Goal: Task Accomplishment & Management: Manage account settings

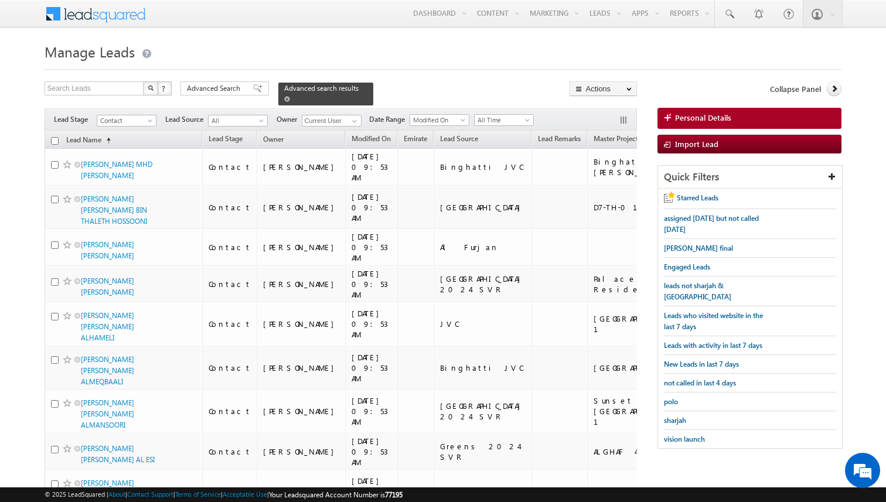
click at [278, 99] on div "Advanced search results" at bounding box center [325, 94] width 95 height 23
click at [284, 99] on span at bounding box center [287, 99] width 6 height 6
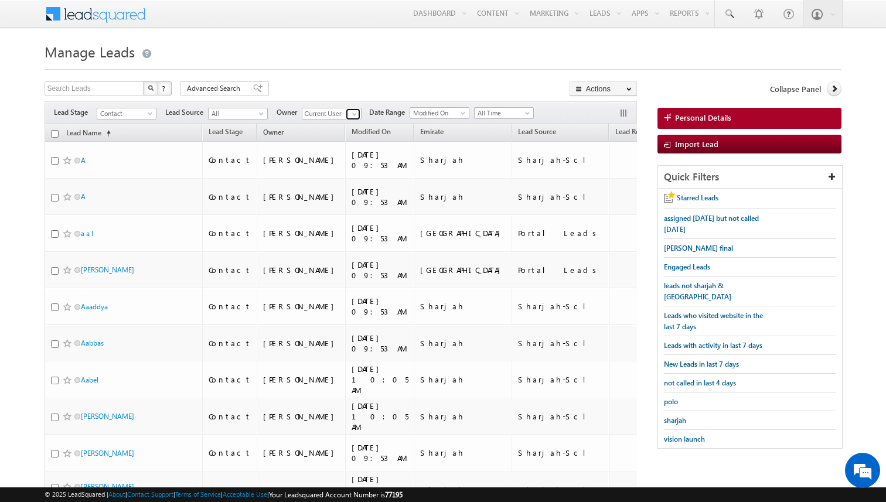
click at [355, 117] on span at bounding box center [354, 114] width 9 height 9
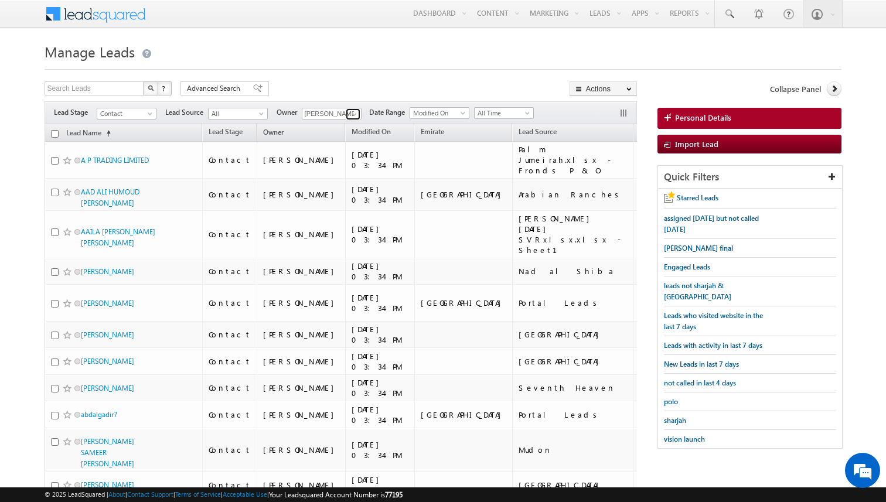
click at [354, 118] on span at bounding box center [354, 114] width 9 height 9
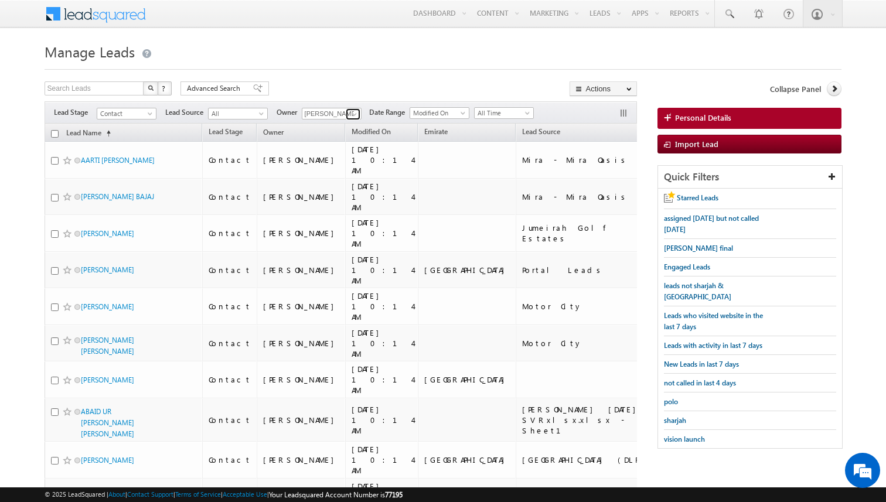
click at [354, 112] on span at bounding box center [354, 114] width 9 height 9
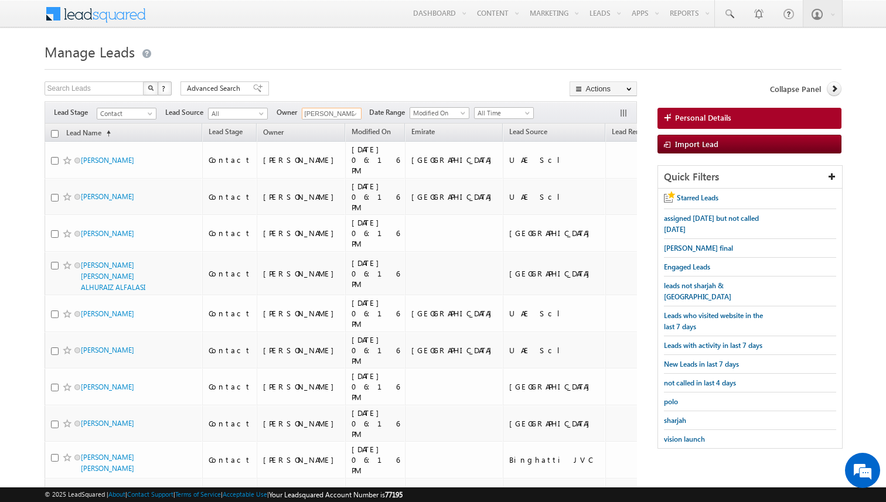
type input "[PERSON_NAME]"
click at [356, 111] on span at bounding box center [354, 114] width 9 height 9
click at [231, 88] on span "Advanced Search" at bounding box center [215, 88] width 57 height 11
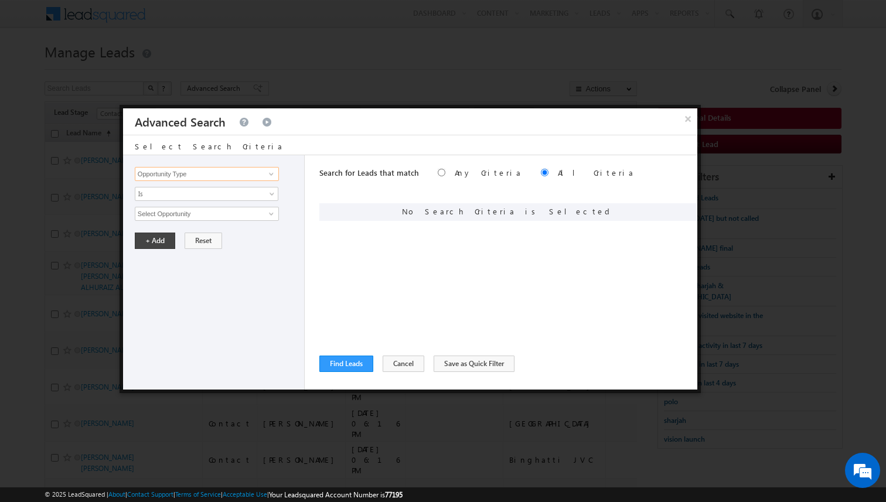
click at [229, 177] on input "Opportunity Type" at bounding box center [207, 174] width 144 height 14
type input "Lead Source"
click at [220, 197] on span "Is" at bounding box center [198, 194] width 127 height 11
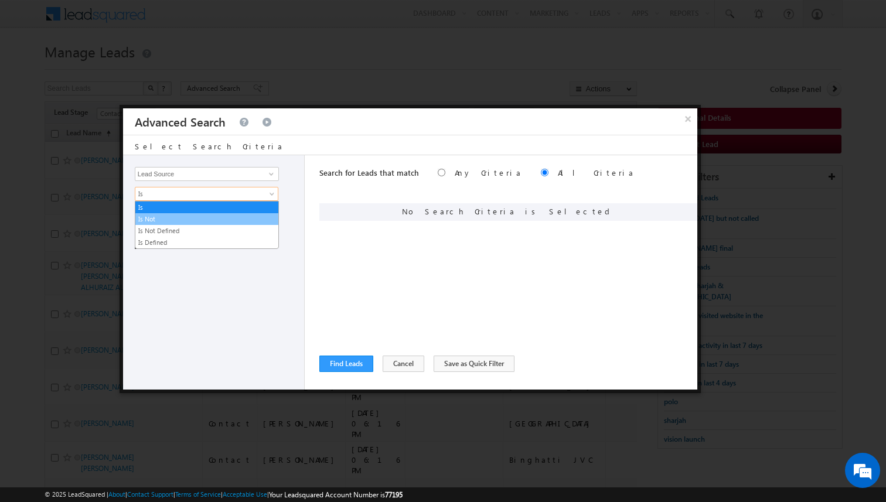
click at [189, 216] on link "Is Not" at bounding box center [206, 219] width 143 height 11
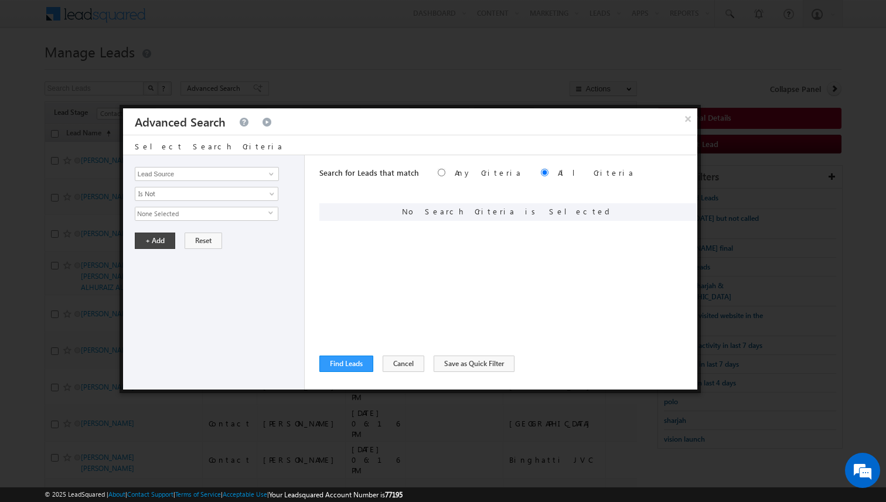
click at [177, 216] on span "None Selected" at bounding box center [201, 213] width 133 height 13
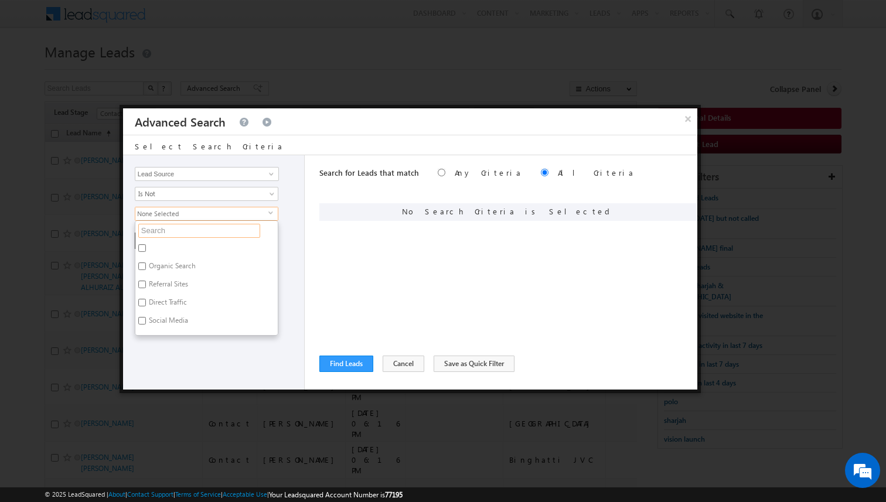
click at [168, 228] on input "text" at bounding box center [199, 231] width 122 height 14
type input "c"
type input "scl"
click at [168, 301] on label "Sharjah-Scl" at bounding box center [165, 304] width 60 height 18
click at [146, 301] on input "Sharjah-Scl" at bounding box center [142, 303] width 8 height 8
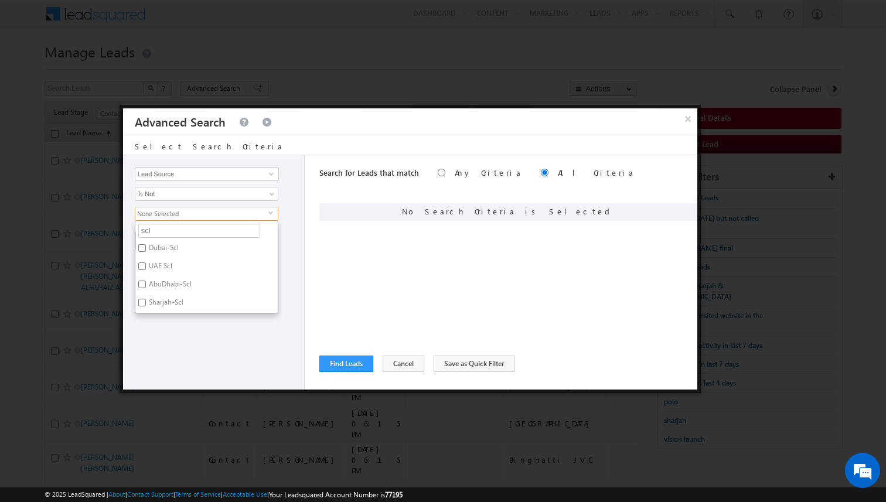
checkbox input "true"
click at [291, 288] on div "Opportunity Type Lead Activity Task Sales Group Prospect Id Address 1 Address 2…" at bounding box center [214, 272] width 182 height 234
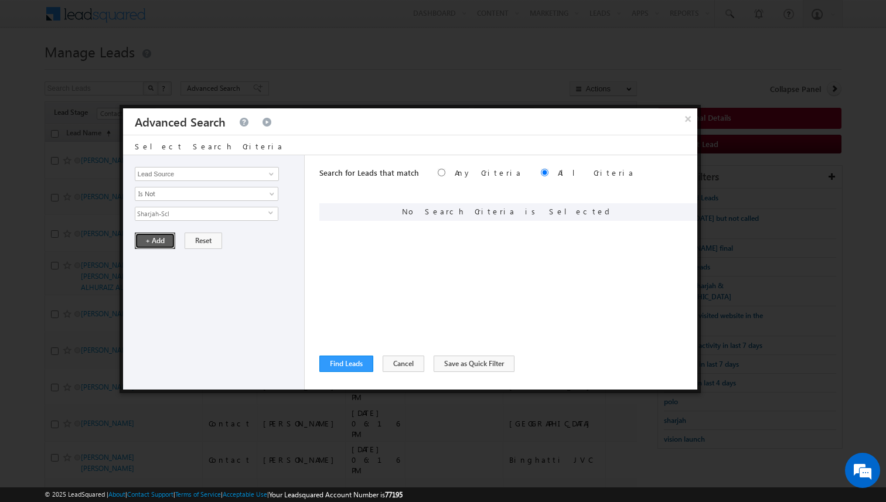
click at [155, 241] on button "+ Add" at bounding box center [155, 241] width 40 height 16
click at [243, 177] on input "Opportunity Type" at bounding box center [207, 174] width 144 height 14
type input "Last Activity Date"
click at [228, 201] on div "Opportunity Type Lead Activity Task Sales Group Prospect Id Address 1 Address 2…" at bounding box center [214, 272] width 182 height 234
click at [200, 194] on span "Is" at bounding box center [198, 194] width 127 height 11
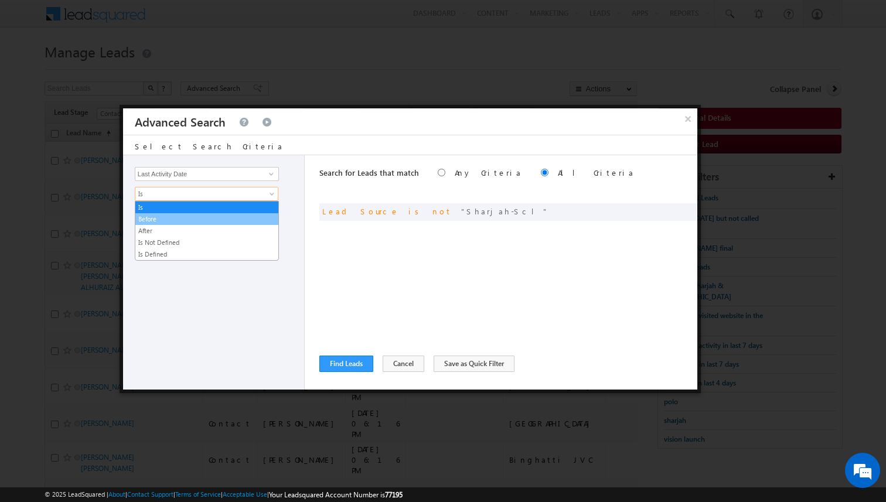
click at [173, 218] on link "Before" at bounding box center [206, 219] width 143 height 11
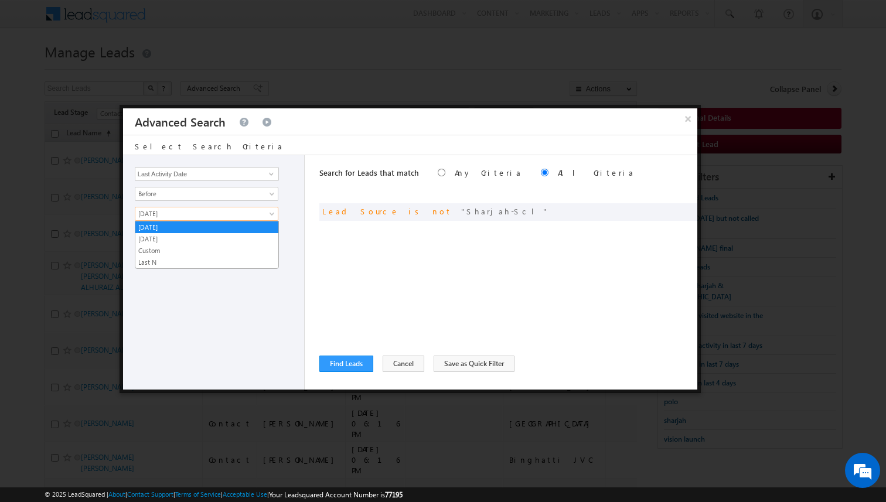
click at [189, 209] on span "[DATE]" at bounding box center [198, 214] width 127 height 11
click at [166, 259] on link "Last N" at bounding box center [206, 262] width 143 height 11
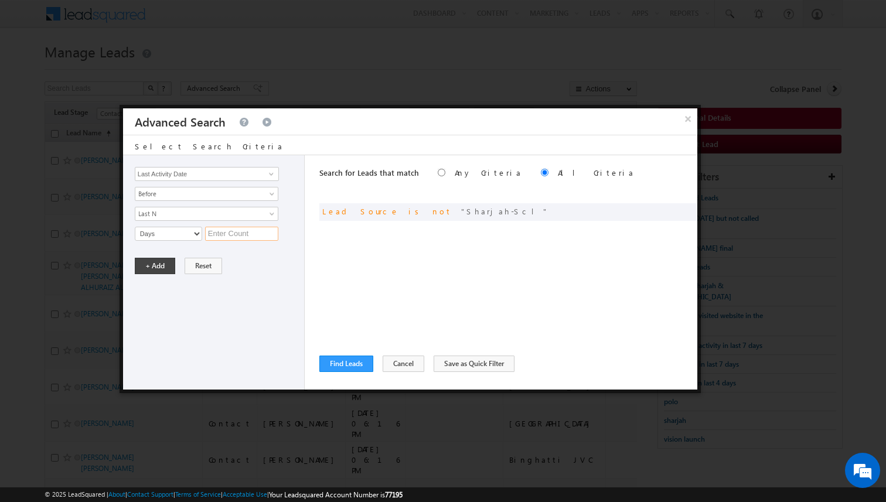
click at [223, 236] on input "text" at bounding box center [241, 234] width 73 height 14
type input "5"
click at [160, 271] on button "+ Add" at bounding box center [155, 266] width 40 height 16
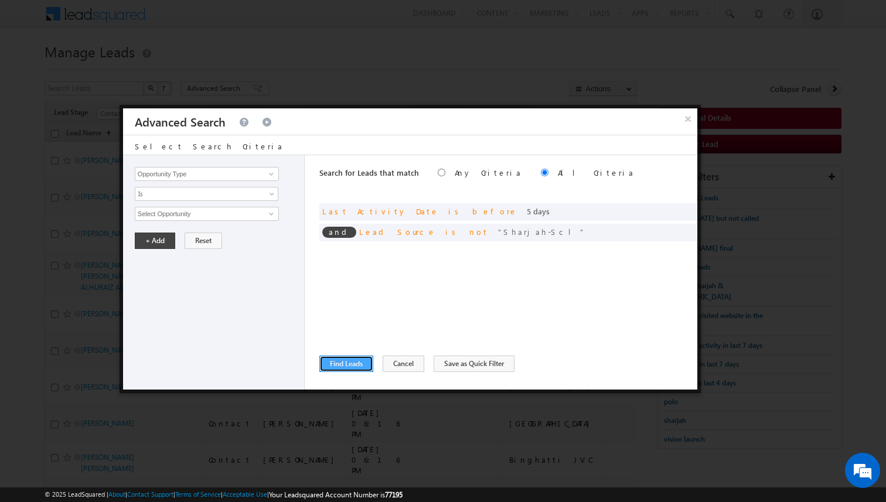
click at [359, 363] on button "Find Leads" at bounding box center [346, 364] width 54 height 16
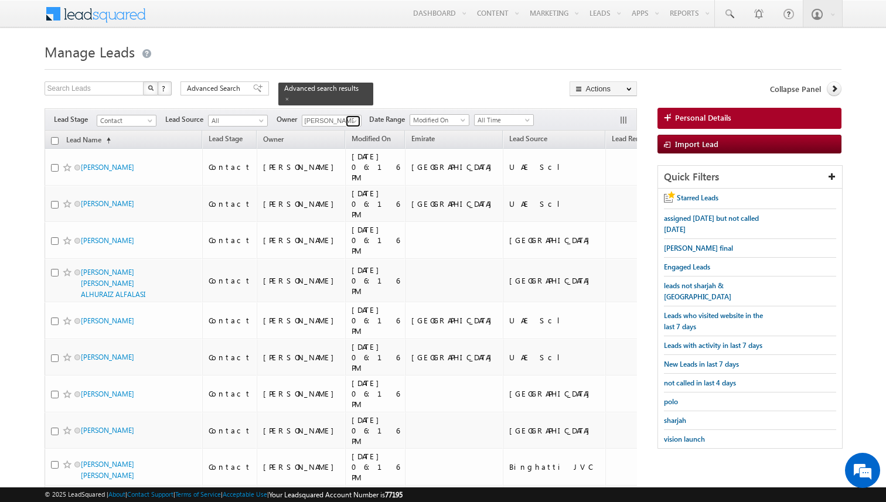
click at [353, 121] on span at bounding box center [354, 121] width 9 height 9
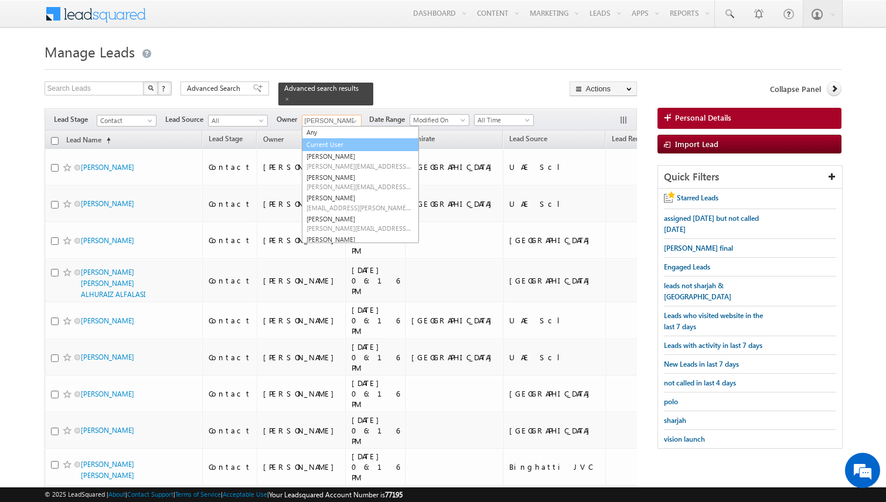
click at [338, 139] on link "Current User" at bounding box center [360, 144] width 117 height 13
type input "Current User"
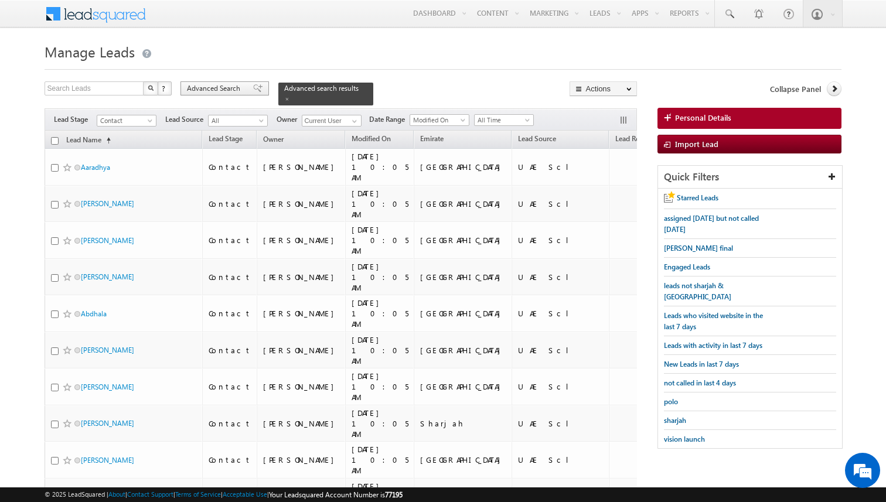
click at [227, 87] on span "Advanced Search" at bounding box center [215, 88] width 57 height 11
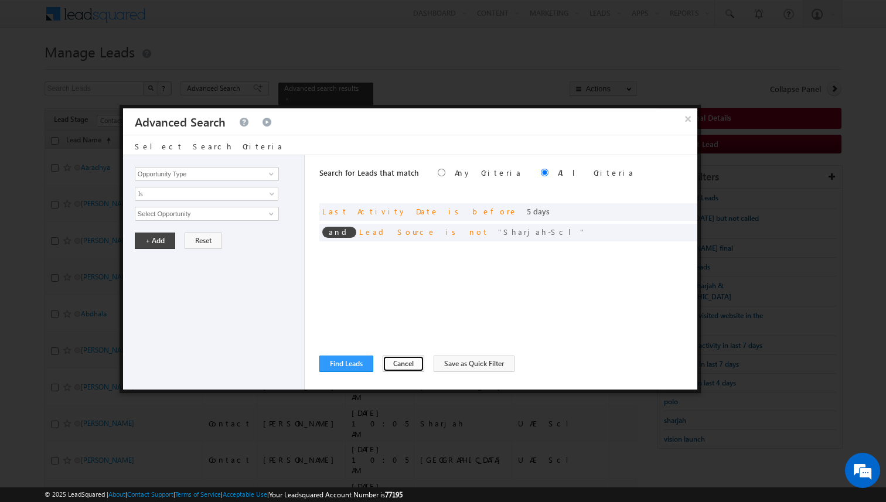
click at [382, 365] on button "Cancel" at bounding box center [403, 364] width 42 height 16
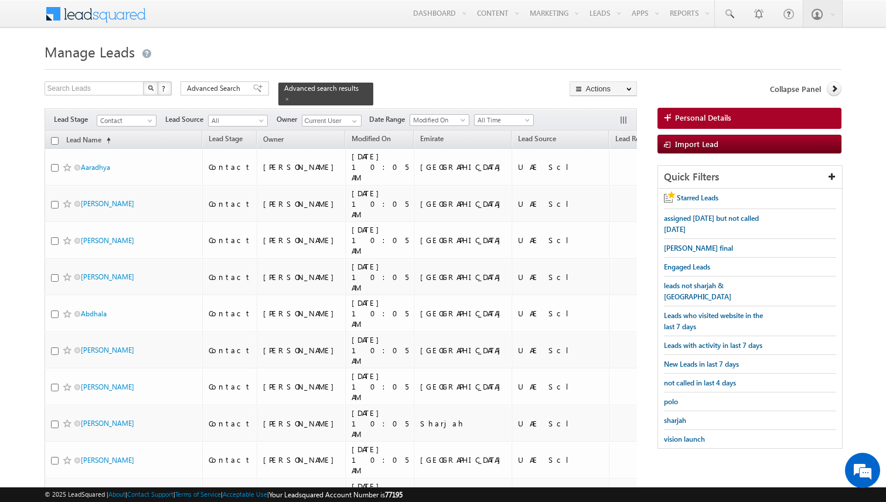
click at [53, 141] on input "checkbox" at bounding box center [55, 141] width 8 height 8
checkbox input "true"
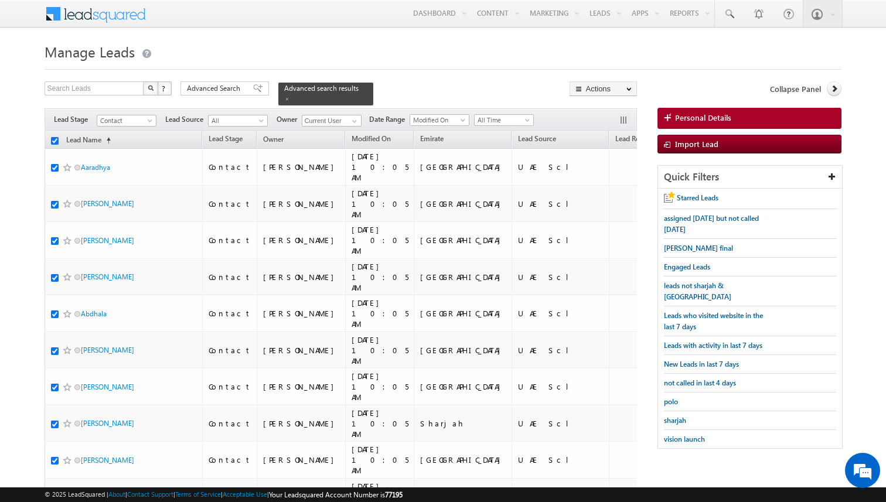
checkbox input "true"
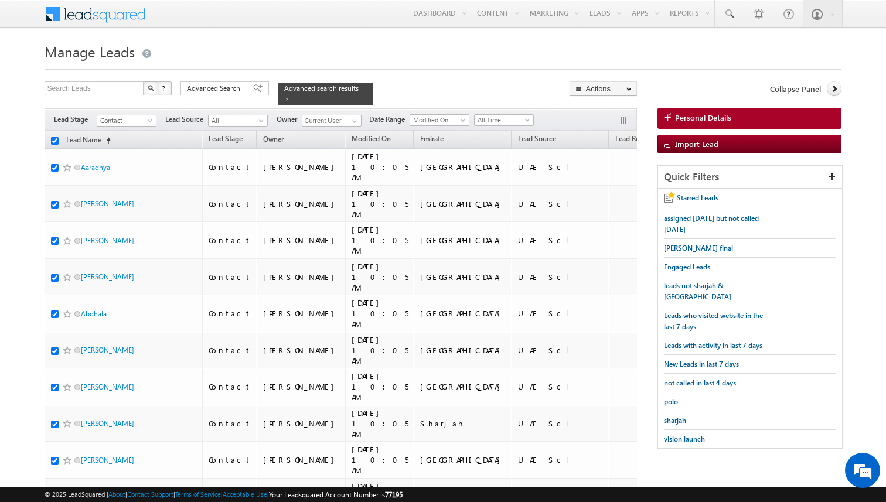
checkbox input "true"
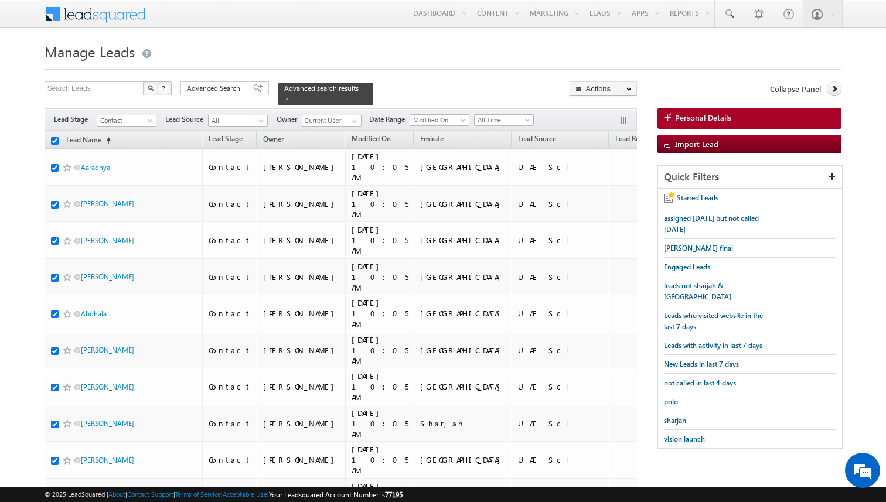
checkbox input "true"
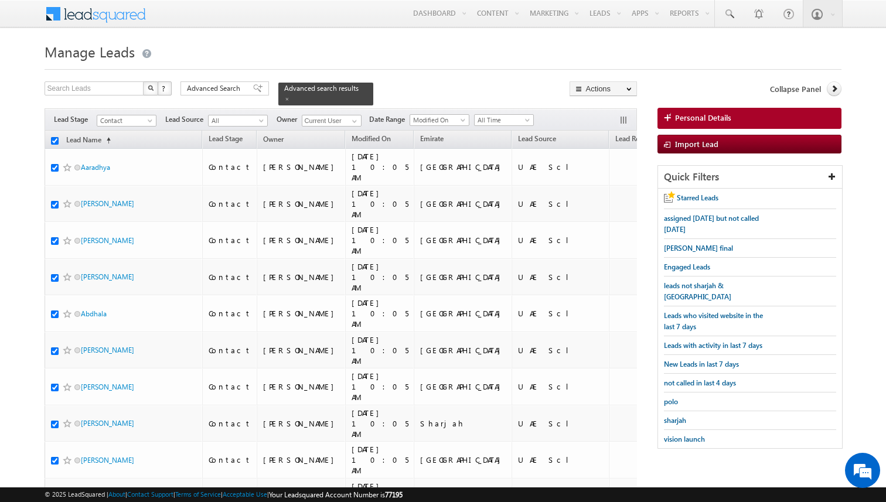
checkbox input "true"
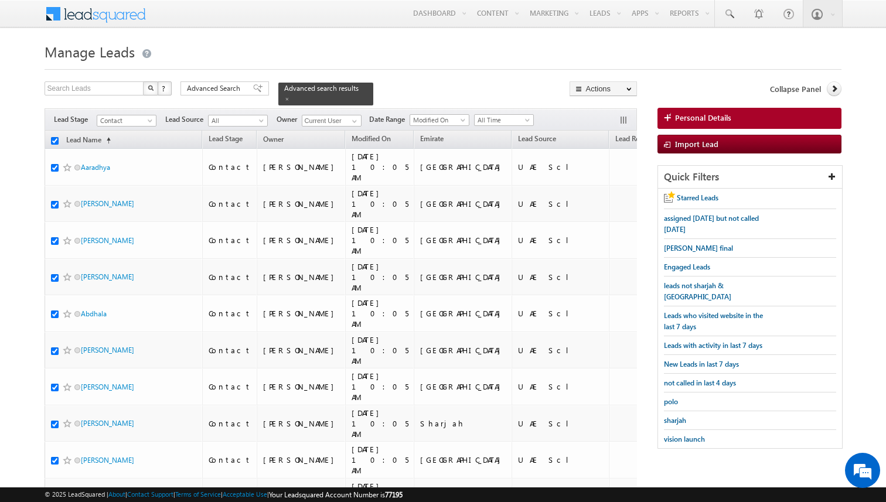
checkbox input "true"
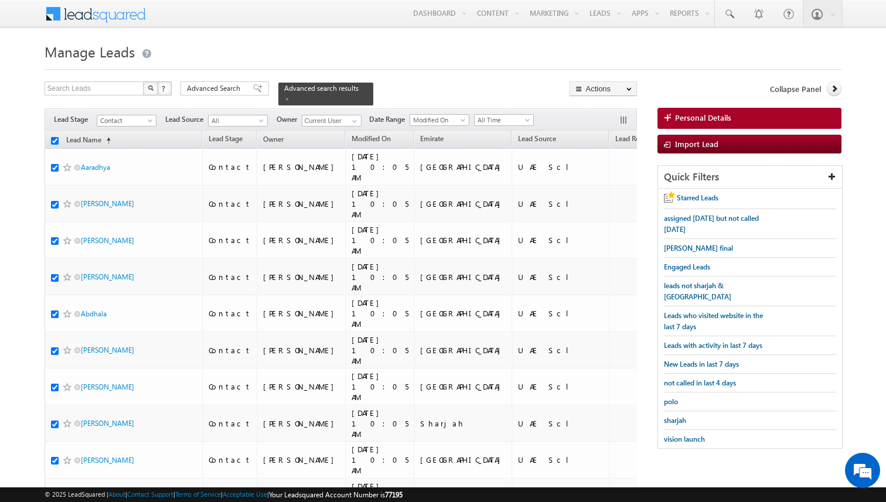
checkbox input "true"
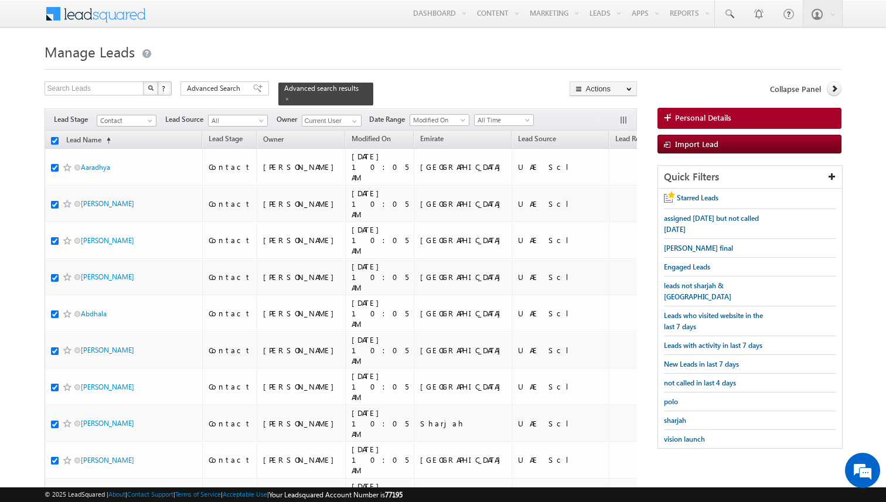
checkbox input "true"
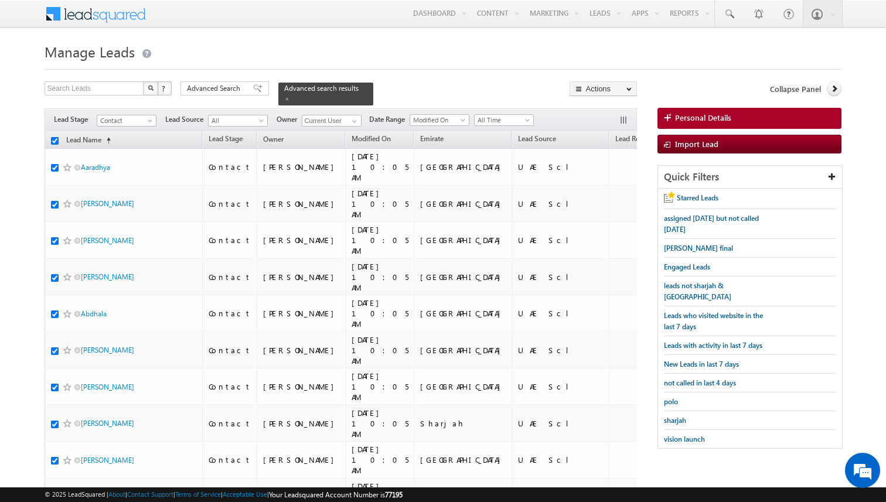
checkbox input "true"
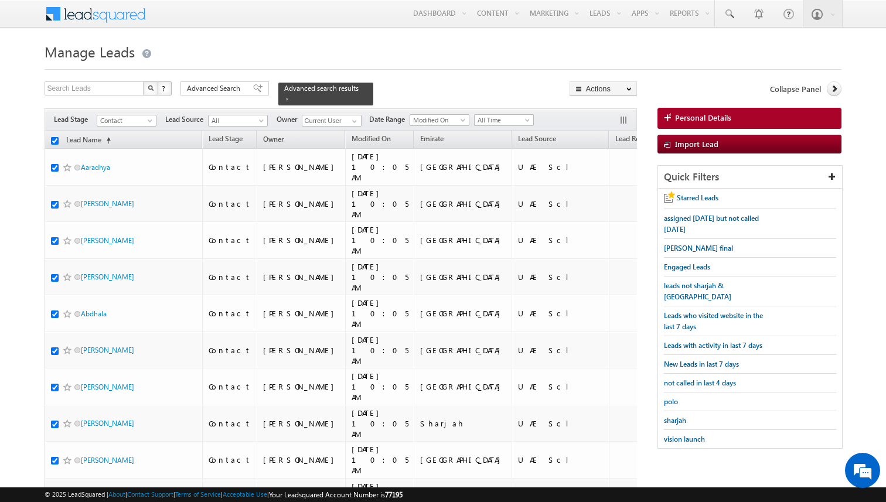
checkbox input "true"
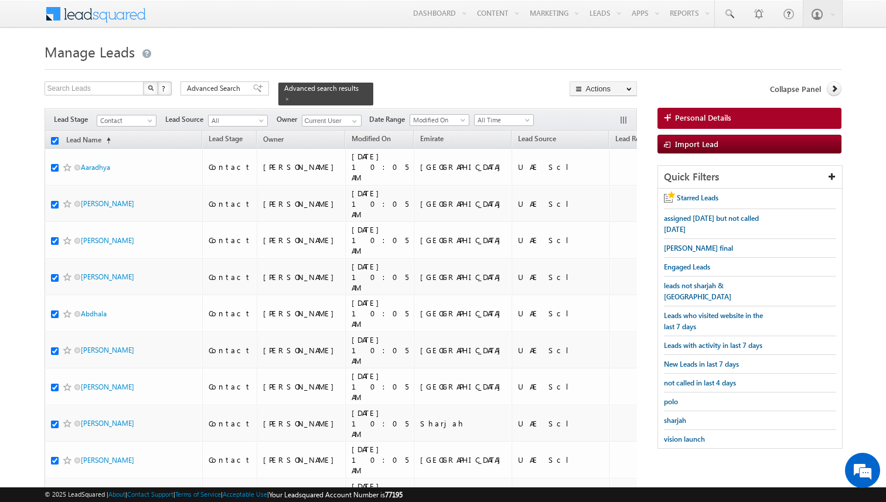
checkbox input "true"
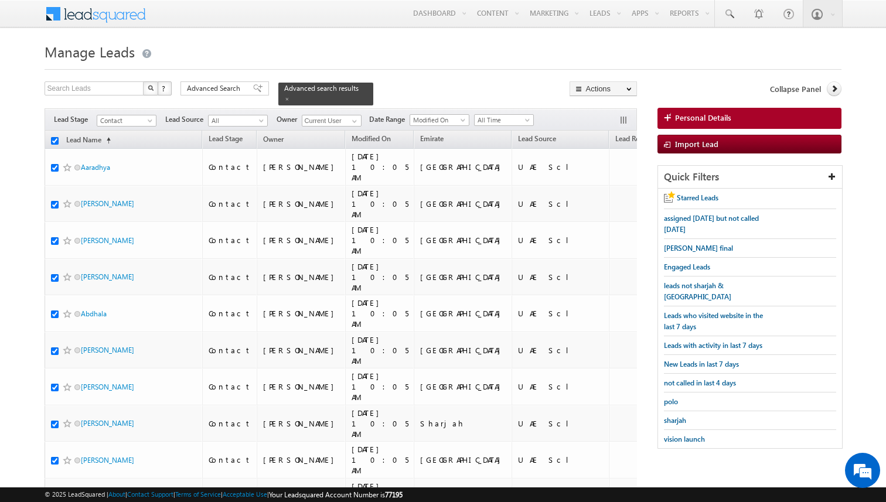
checkbox input "true"
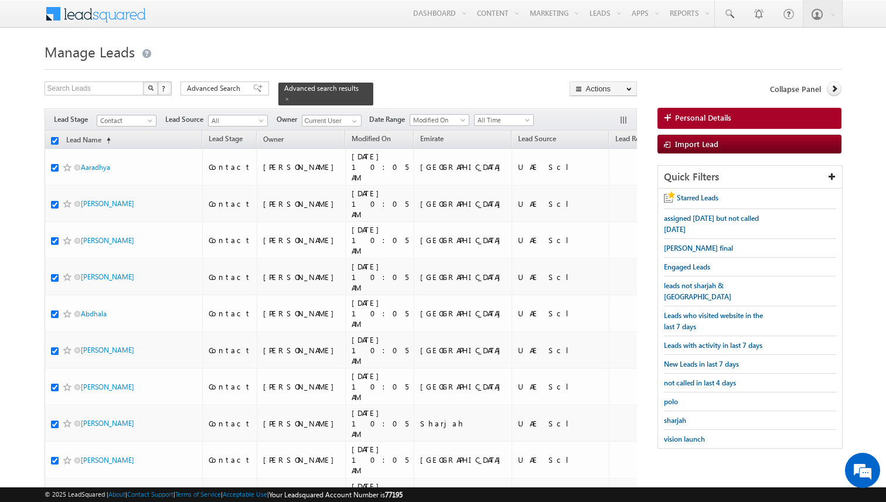
checkbox input "true"
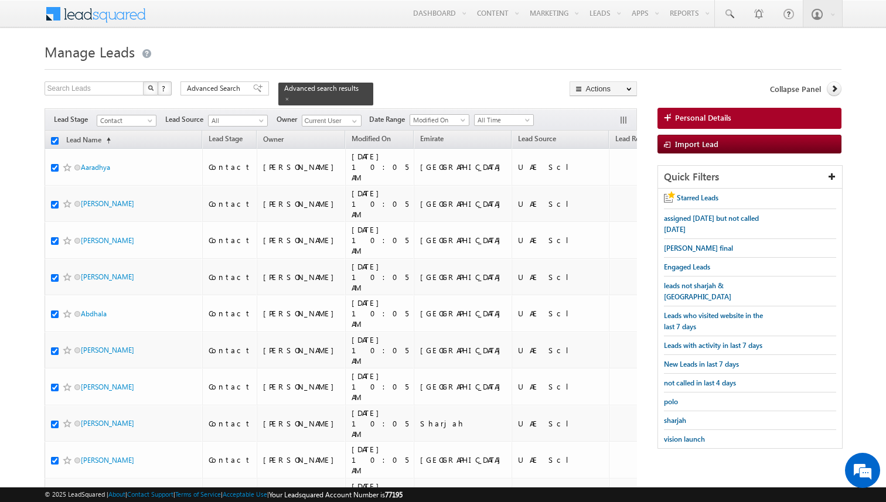
checkbox input "true"
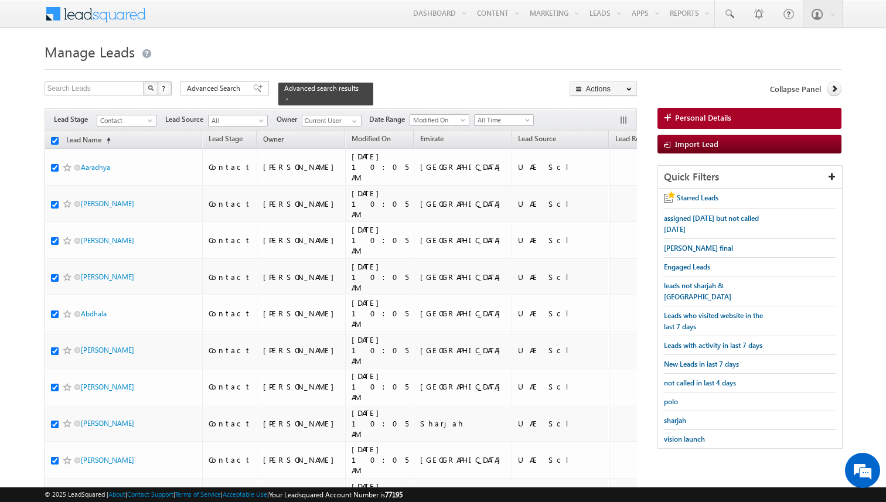
checkbox input "true"
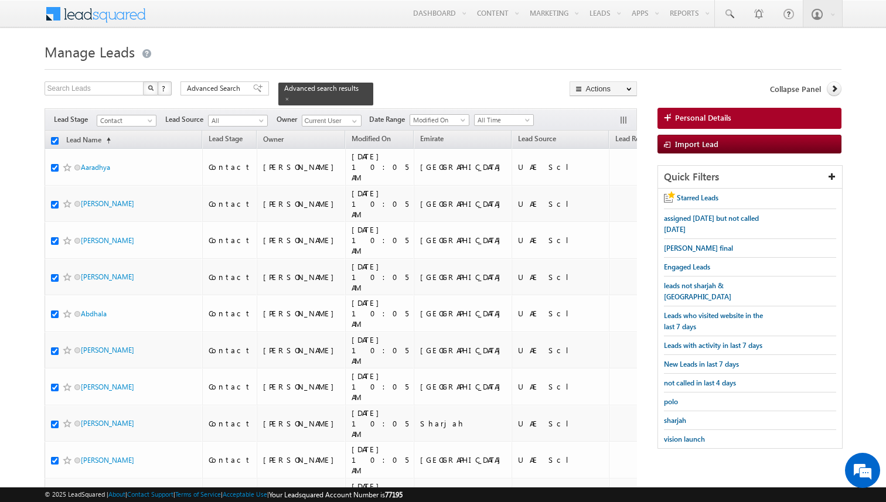
checkbox input "true"
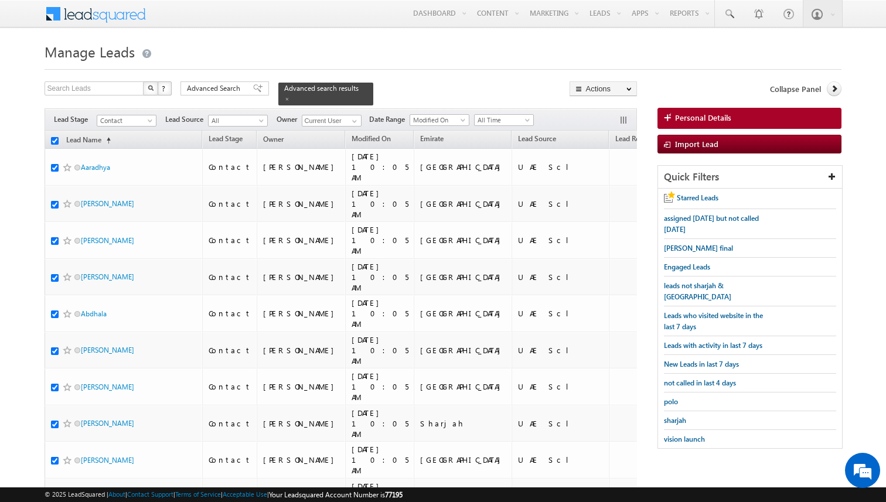
checkbox input "true"
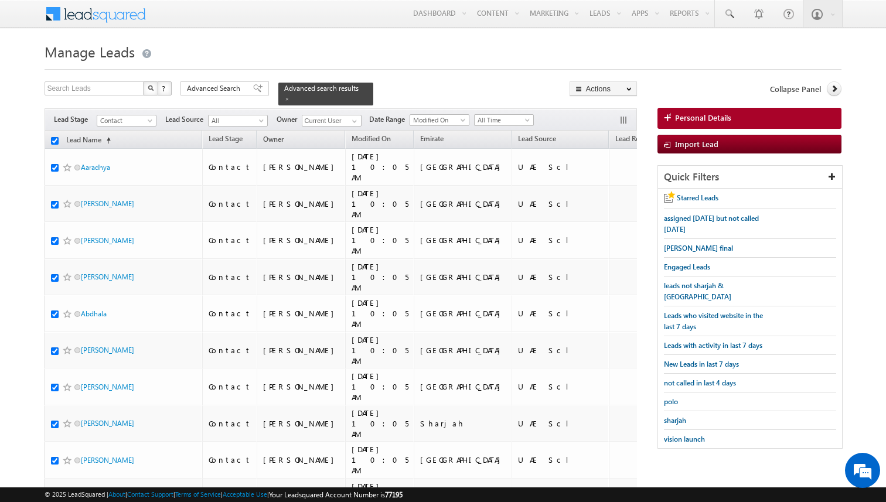
checkbox input "true"
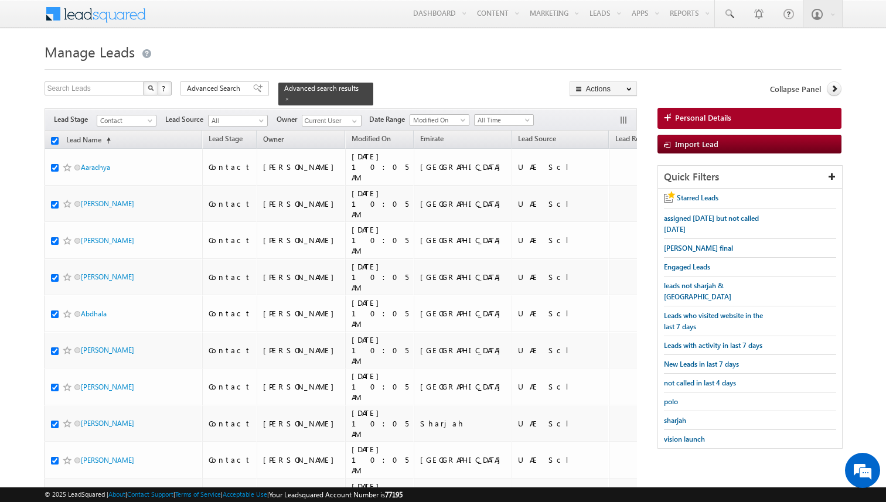
checkbox input "true"
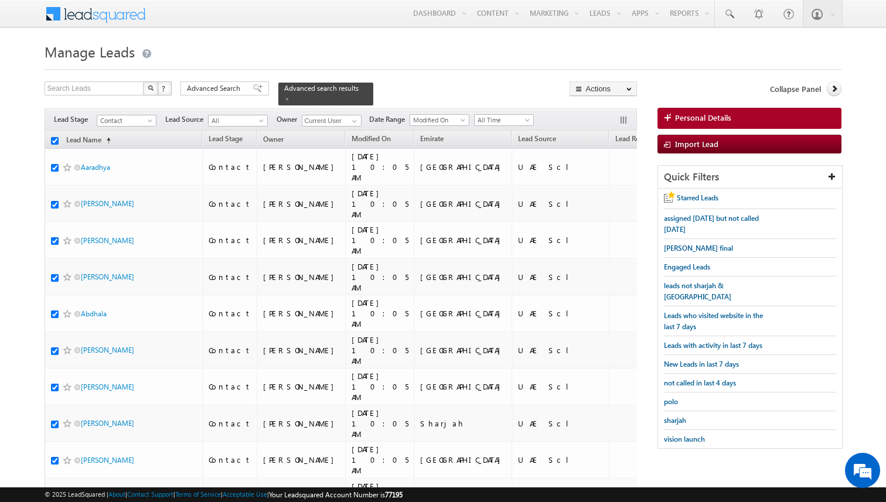
checkbox input "true"
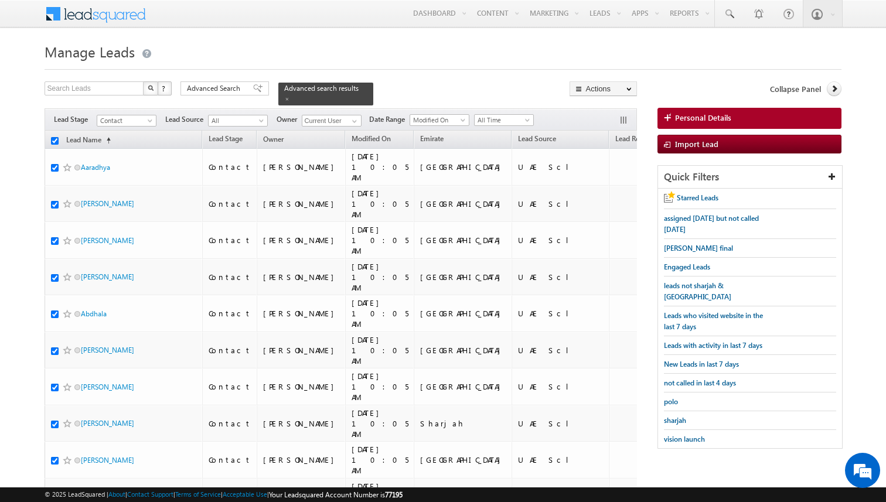
checkbox input "true"
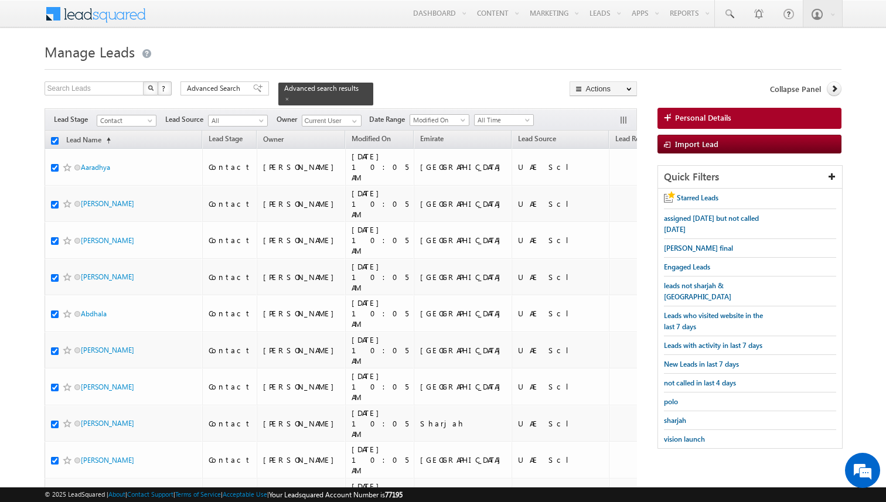
checkbox input "true"
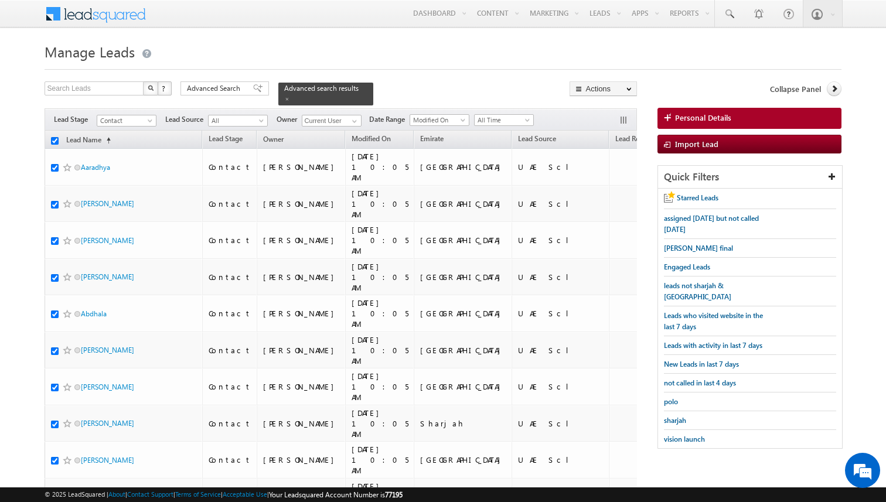
checkbox input "true"
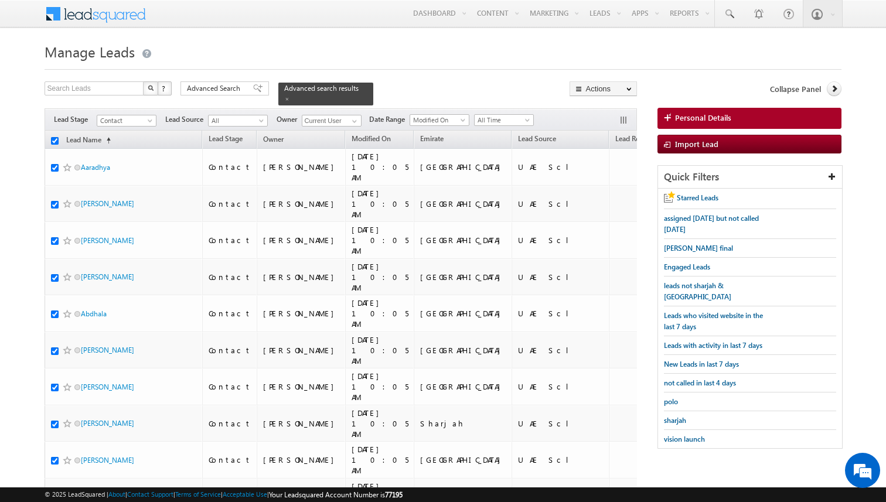
checkbox input "true"
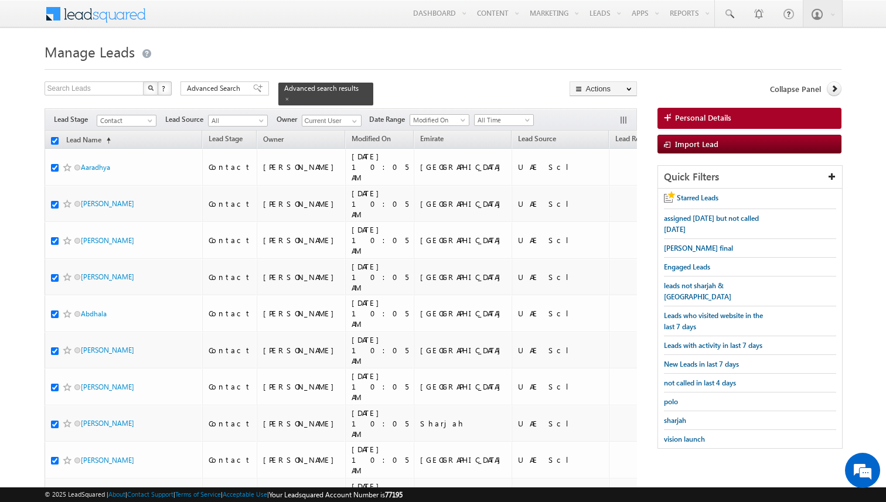
checkbox input "true"
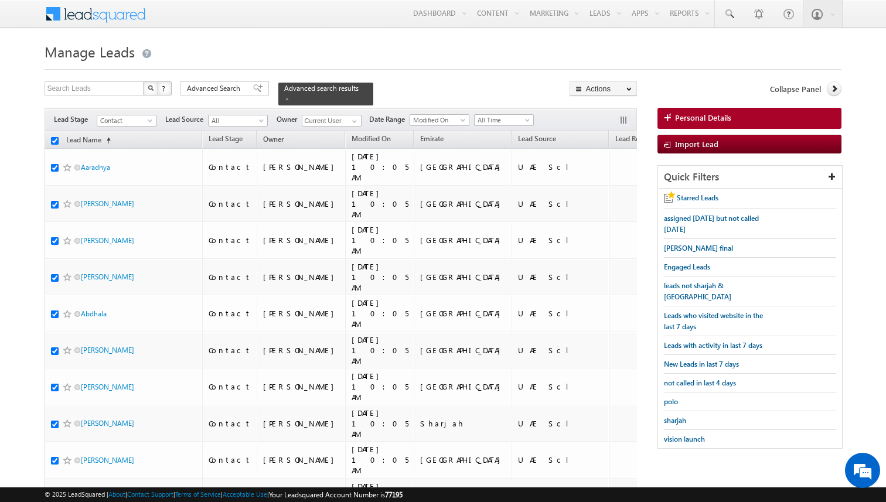
checkbox input "true"
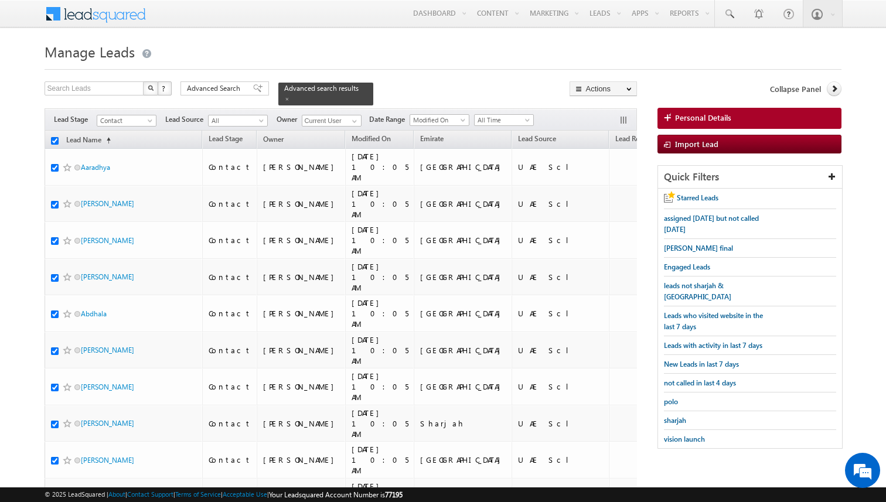
checkbox input "true"
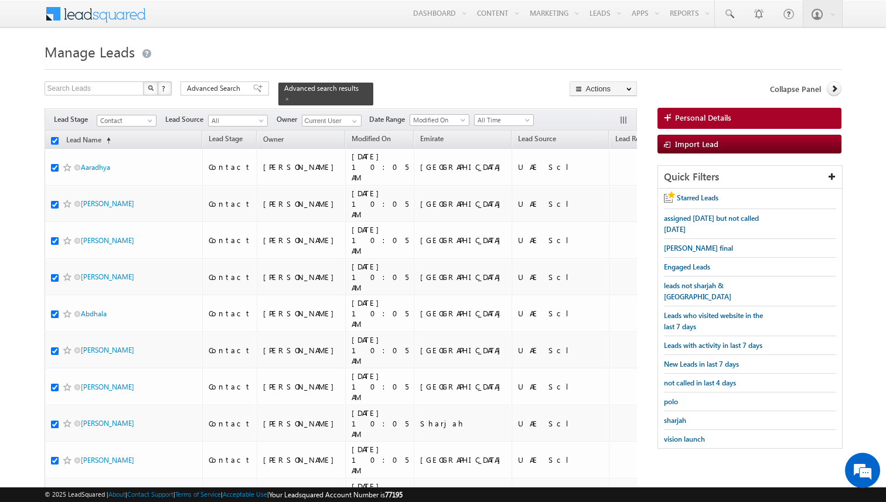
checkbox input "true"
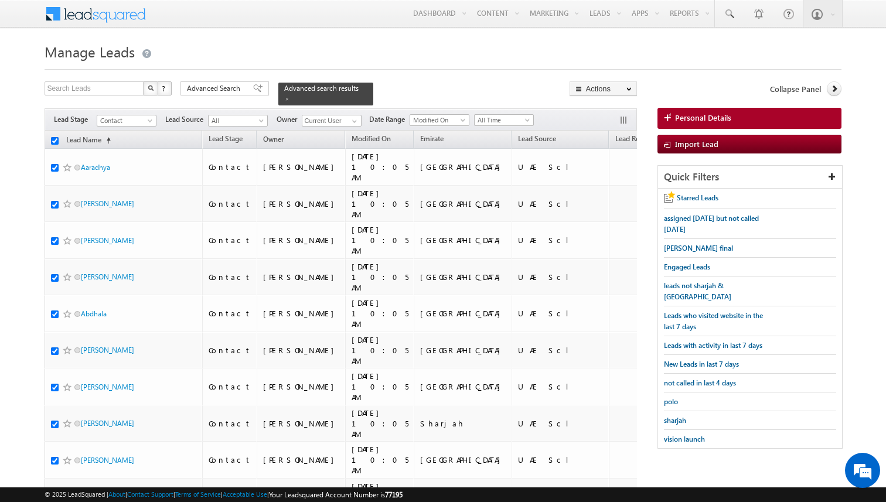
checkbox input "true"
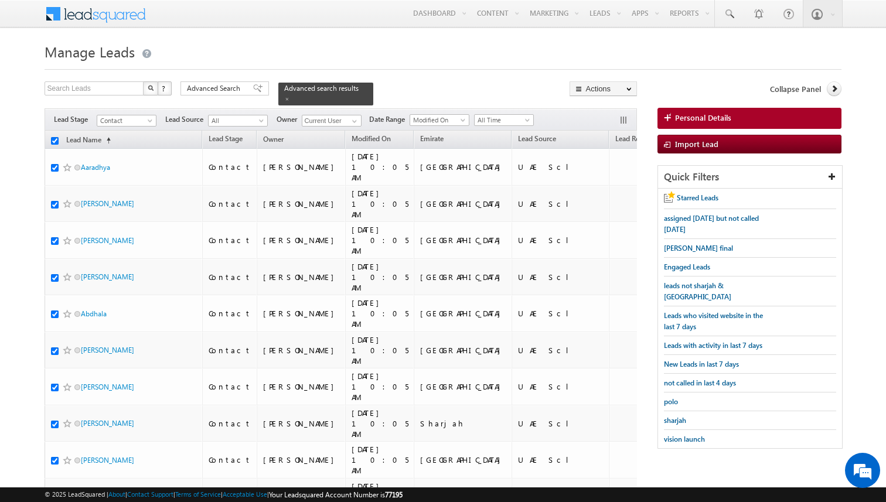
checkbox input "true"
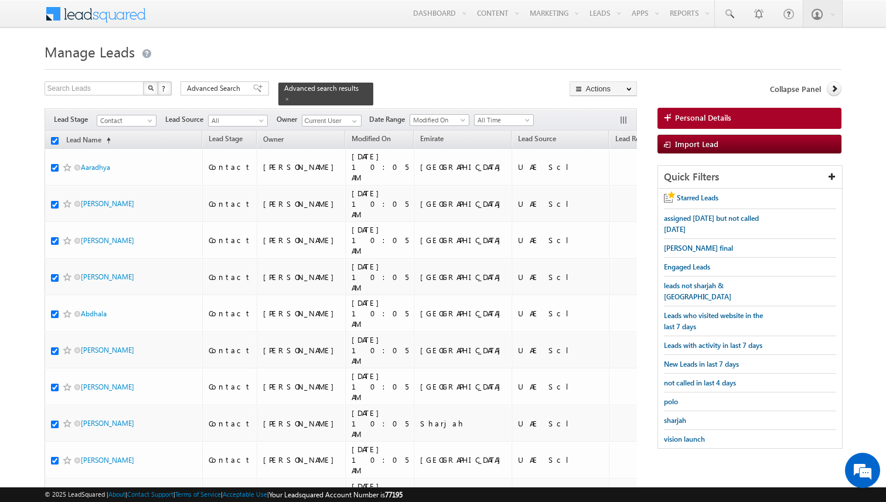
checkbox input "true"
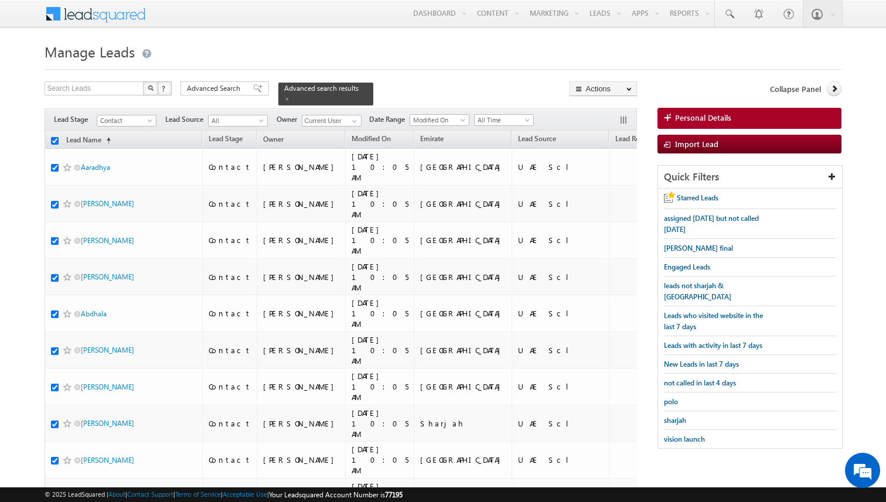
checkbox input "true"
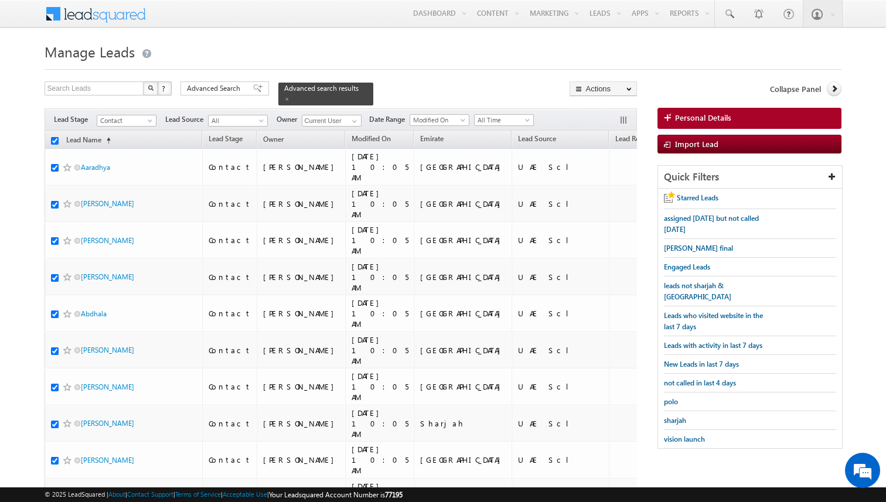
checkbox input "true"
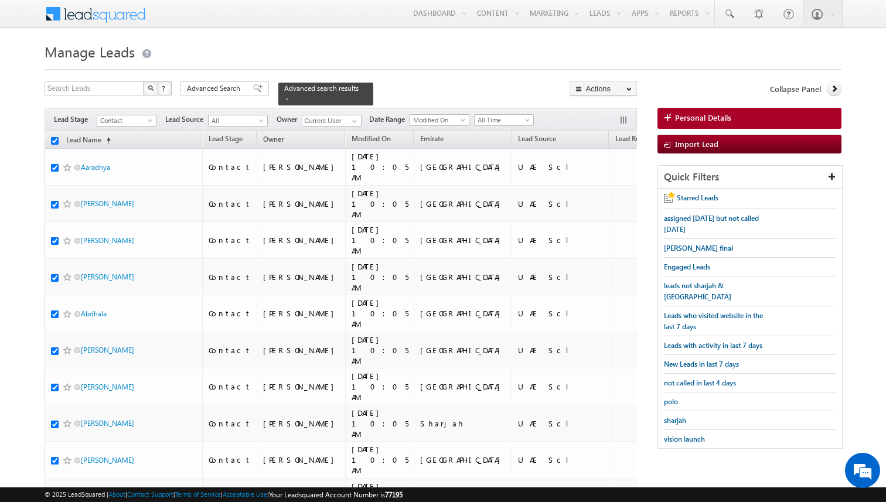
checkbox input "true"
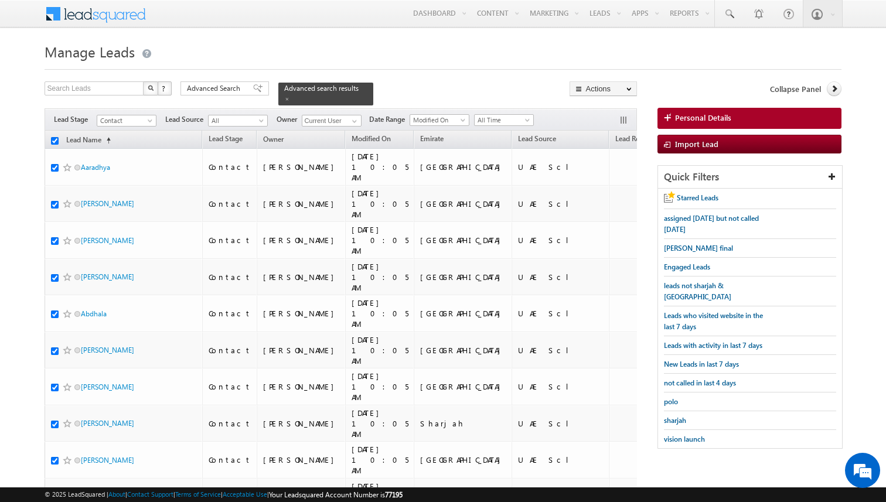
checkbox input "true"
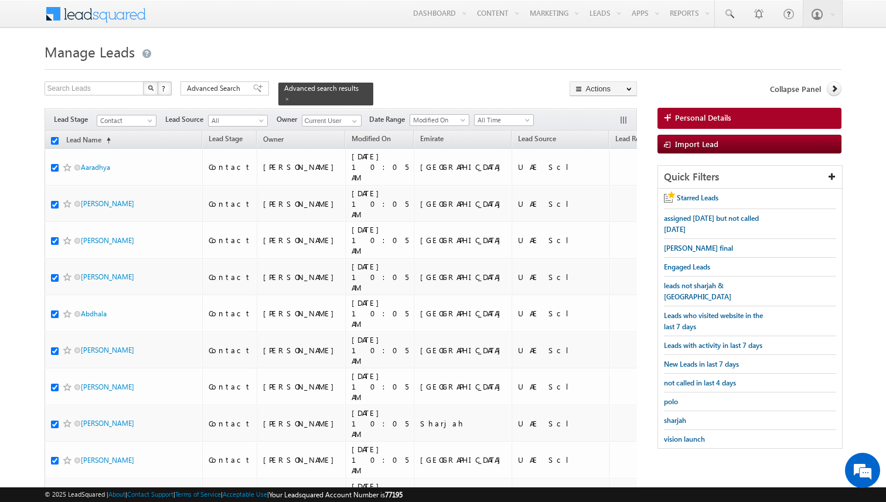
checkbox input "true"
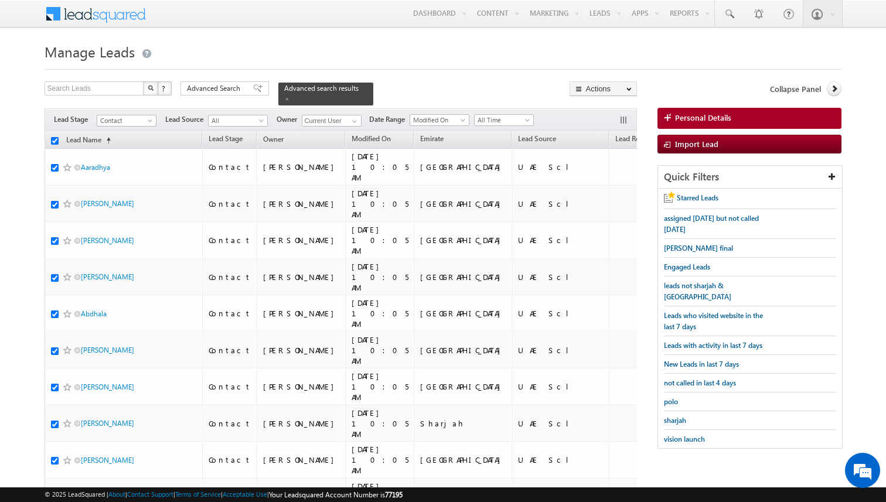
checkbox input "true"
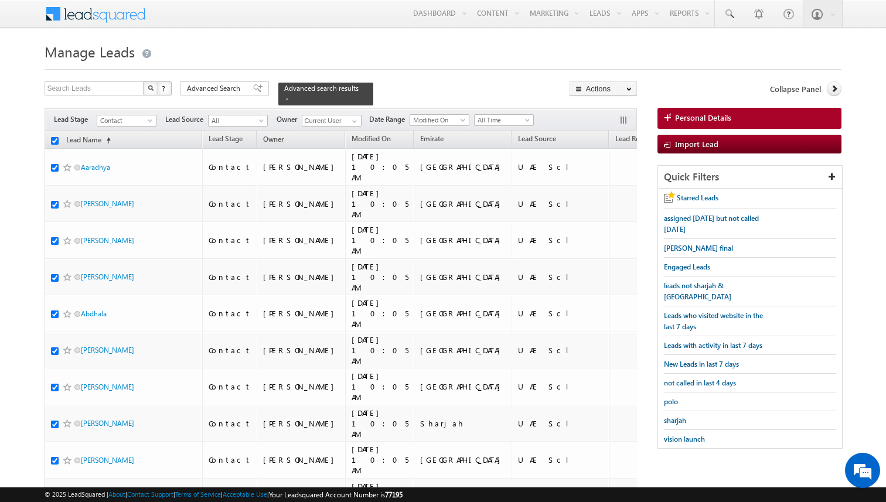
checkbox input "true"
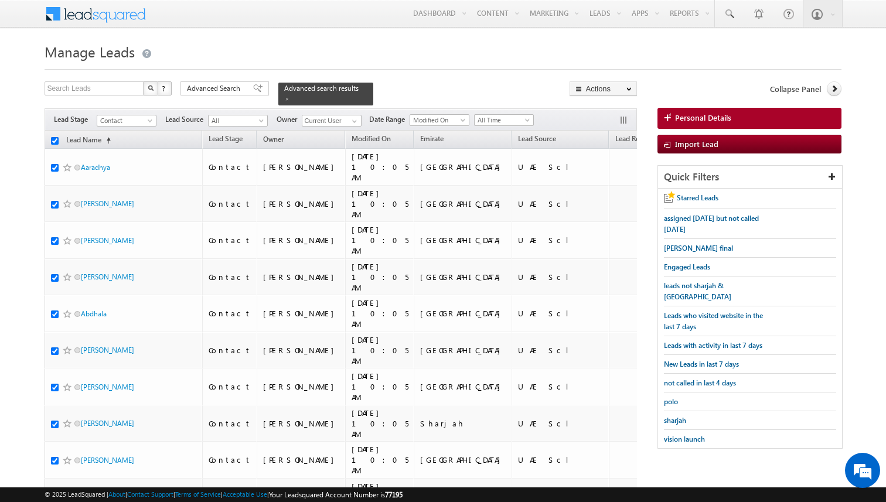
checkbox input "true"
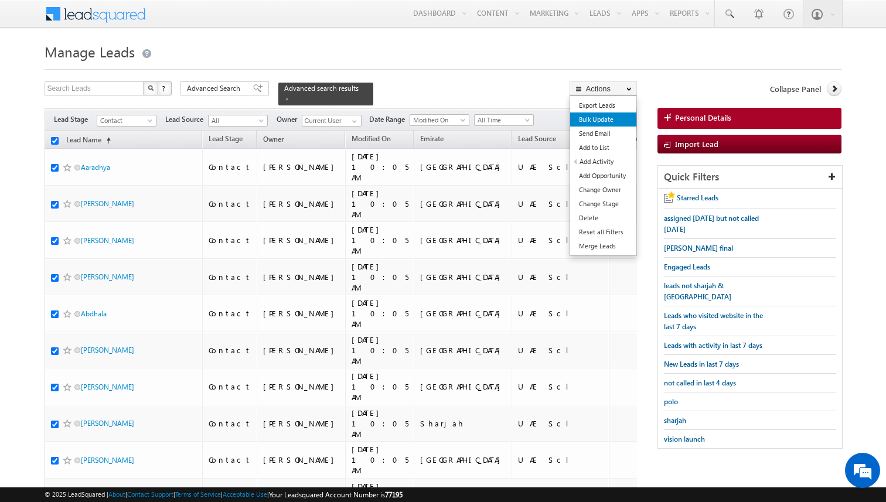
click at [592, 122] on link "Bulk Update" at bounding box center [603, 119] width 66 height 14
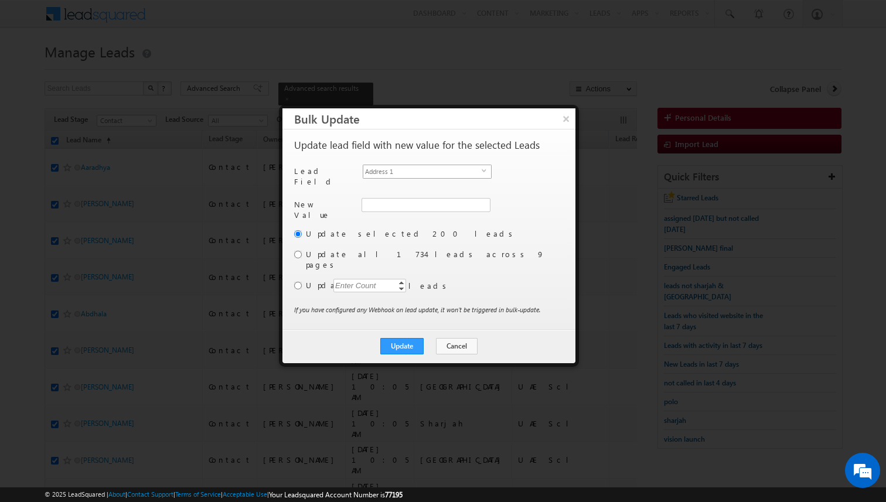
click at [440, 172] on span "Address 1" at bounding box center [422, 171] width 118 height 13
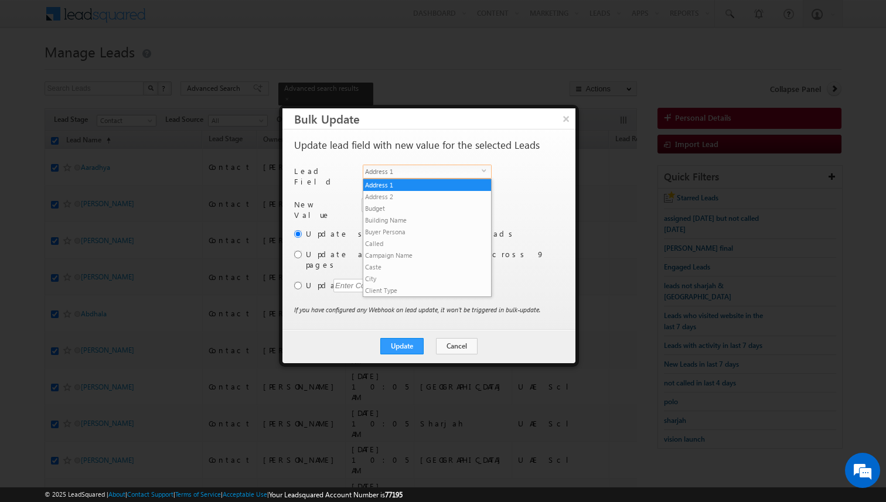
scroll to position [457, 0]
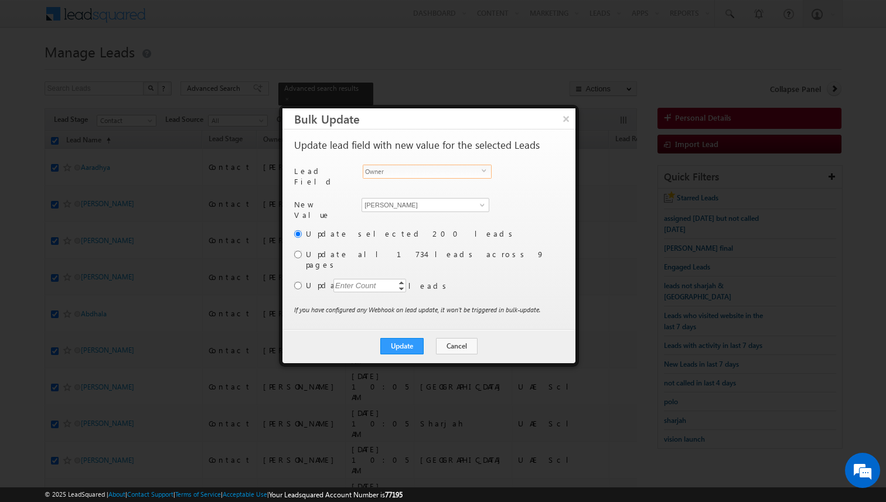
click at [411, 192] on div "Another user is the owner of this account. Update lead field with new value for…" at bounding box center [427, 230] width 267 height 180
click at [411, 200] on input "[PERSON_NAME]" at bounding box center [425, 205] width 128 height 14
click at [302, 252] on div "Update selected 200 leads Update all 1734 leads across 9 pages Update Enter Cou…" at bounding box center [427, 266] width 267 height 76
click at [291, 248] on div "Another user is the owner of this account. Update lead field with new value for…" at bounding box center [428, 229] width 293 height 200
click at [294, 251] on input "radio" at bounding box center [298, 255] width 8 height 8
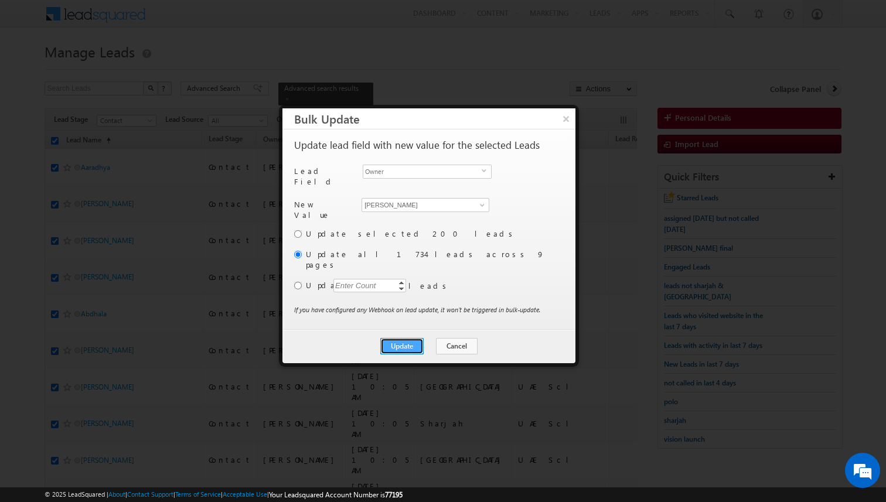
click at [416, 338] on button "Update" at bounding box center [401, 346] width 43 height 16
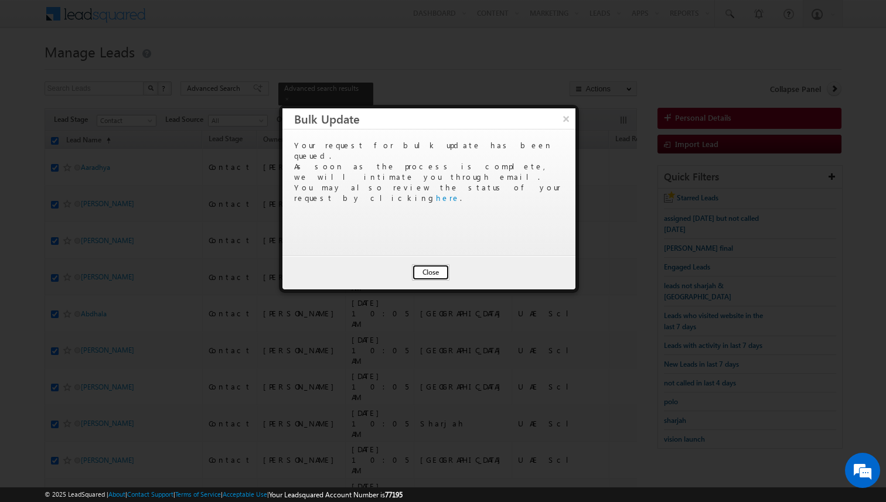
click at [436, 273] on button "Close" at bounding box center [430, 272] width 37 height 16
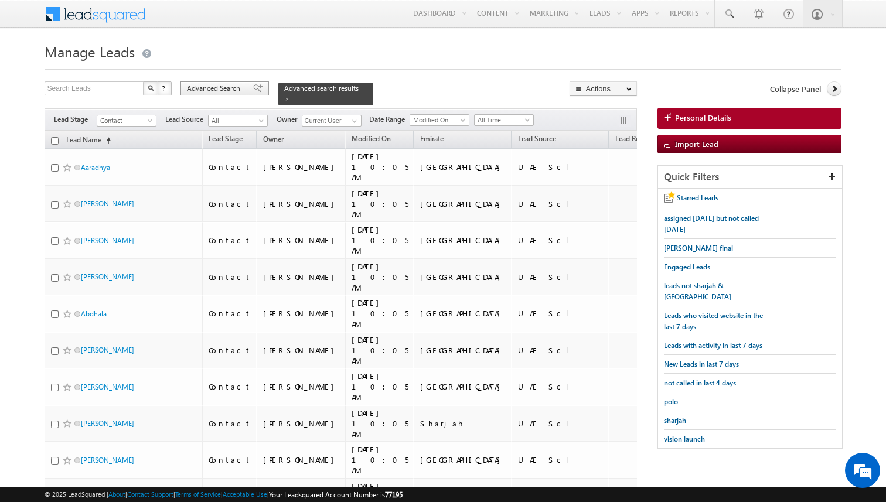
click at [241, 92] on span "Advanced Search" at bounding box center [215, 88] width 57 height 11
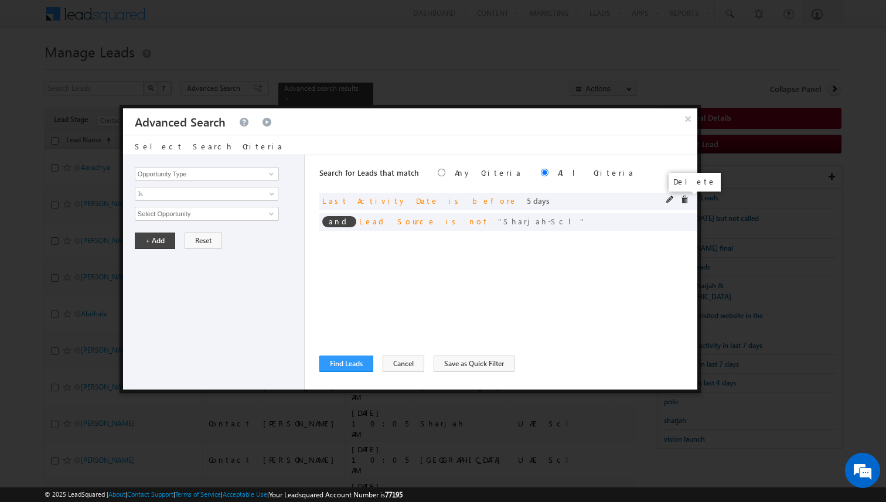
click at [683, 198] on span at bounding box center [684, 200] width 8 height 8
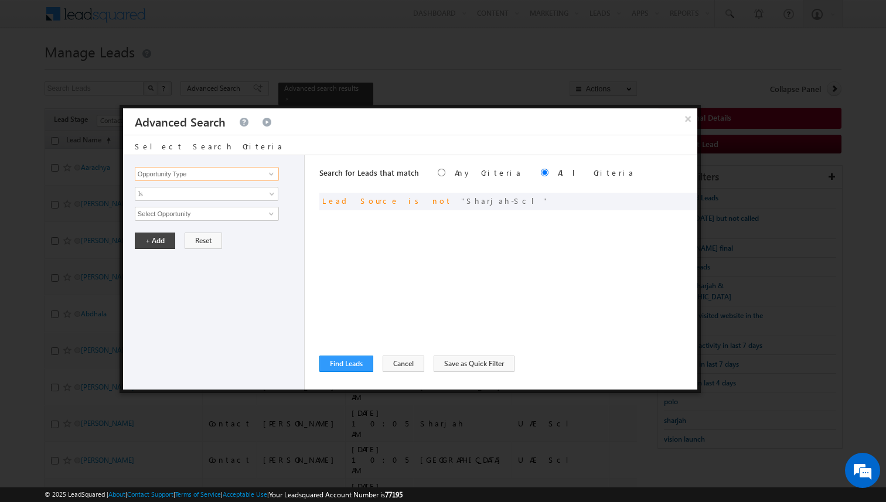
click at [185, 174] on input "Opportunity Type" at bounding box center [207, 174] width 144 height 14
click at [169, 192] on span "Is" at bounding box center [198, 194] width 127 height 11
click at [161, 216] on link "Is Not" at bounding box center [206, 219] width 143 height 11
click at [161, 216] on input "Select Activity" at bounding box center [207, 214] width 144 height 14
click at [150, 258] on button "+ Add" at bounding box center [155, 260] width 40 height 16
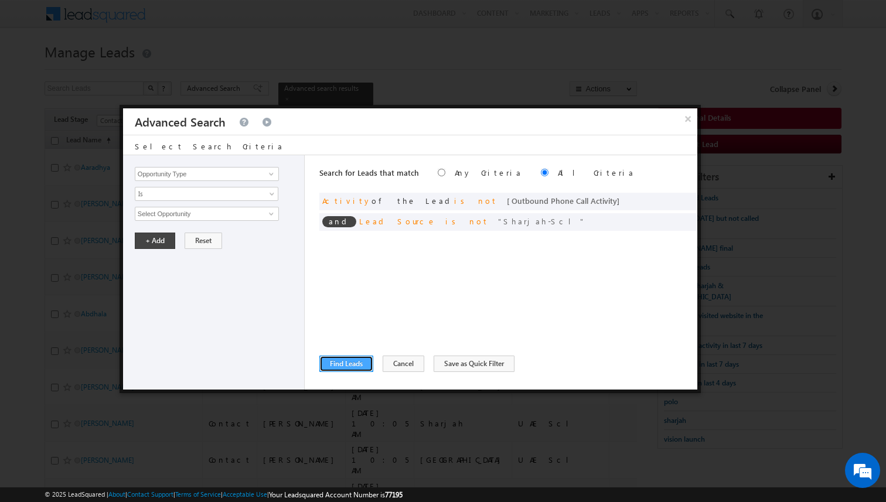
click at [344, 365] on button "Find Leads" at bounding box center [346, 364] width 54 height 16
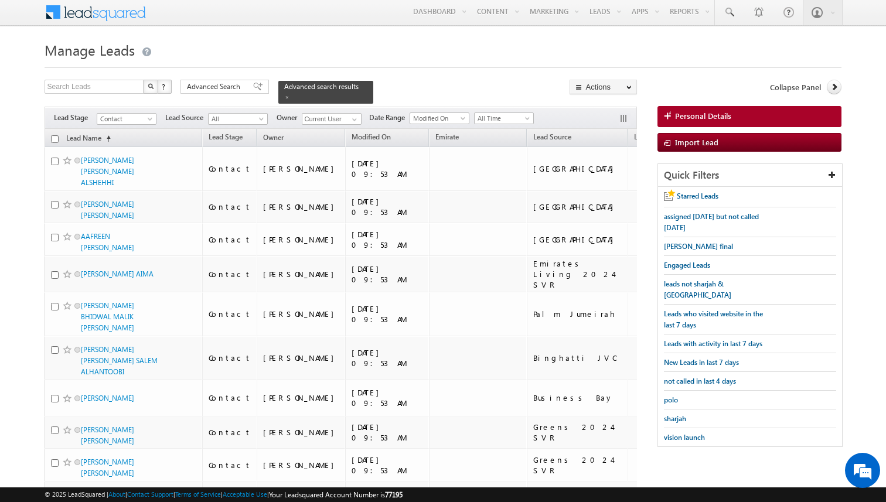
scroll to position [0, 0]
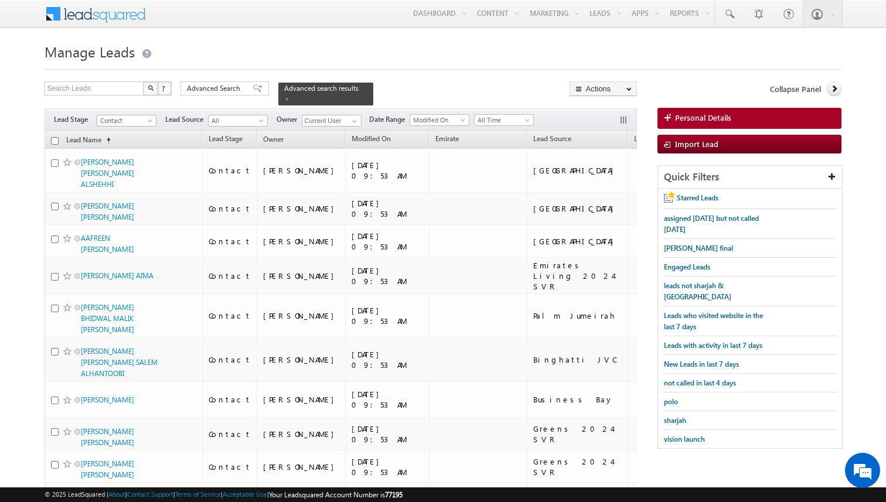
click at [53, 141] on input "checkbox" at bounding box center [55, 141] width 8 height 8
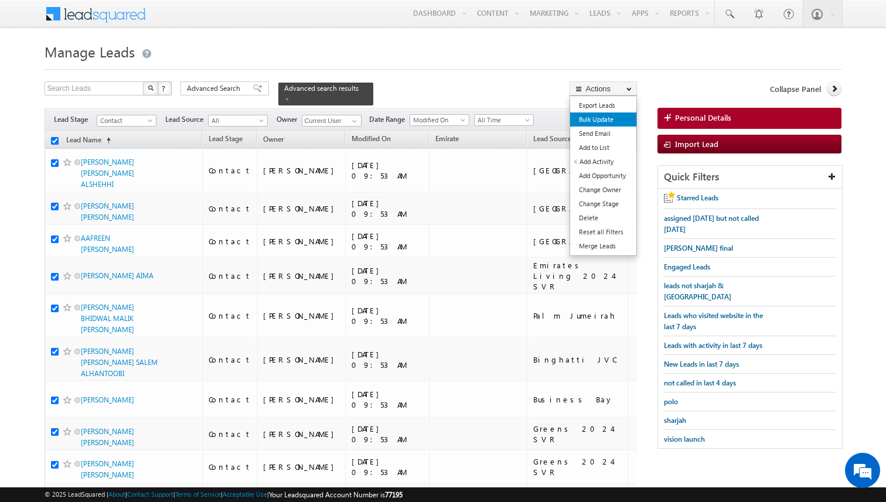
click at [597, 118] on link "Bulk Update" at bounding box center [603, 119] width 66 height 14
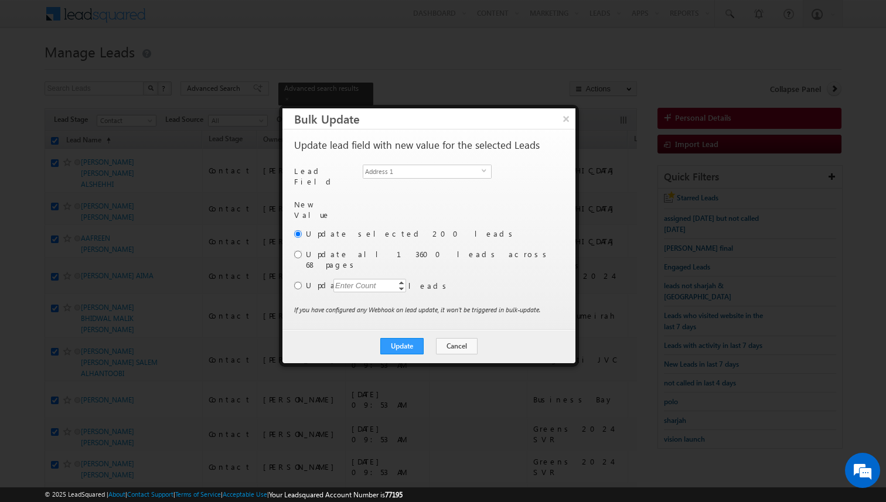
click at [450, 165] on span "Address 1" at bounding box center [422, 171] width 118 height 13
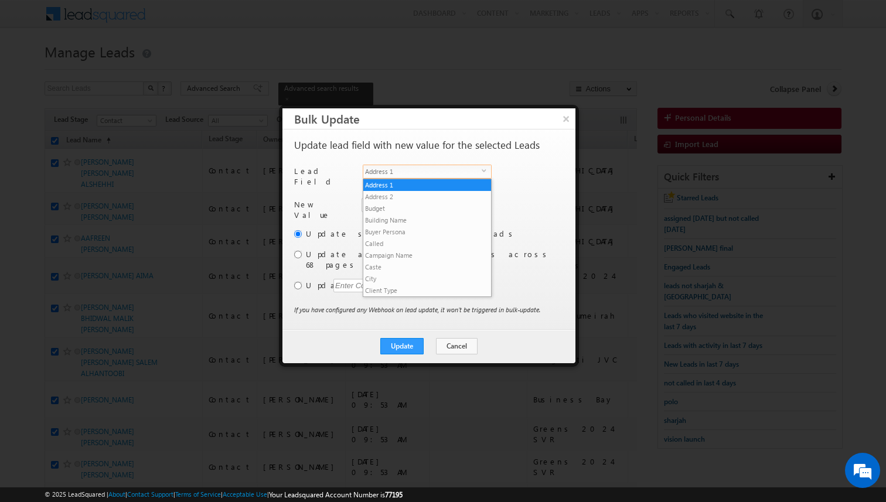
scroll to position [457, 0]
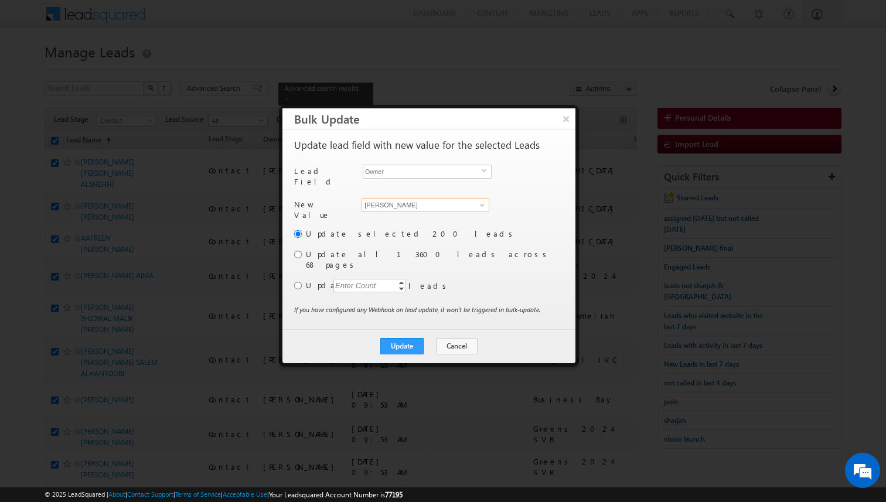
click at [423, 200] on input "[PERSON_NAME]" at bounding box center [425, 205] width 128 height 14
click at [304, 269] on div "Update selected 200 leads Update all 13600 leads across 68 pages Update Enter C…" at bounding box center [427, 266] width 267 height 76
click at [295, 282] on input "radio" at bounding box center [298, 286] width 8 height 8
click at [349, 279] on div "Enter Count" at bounding box center [355, 285] width 45 height 13
click at [439, 287] on div "Update selected 200 leads Update all 13600 leads across 68 pages Update 4000 40…" at bounding box center [427, 266] width 267 height 76
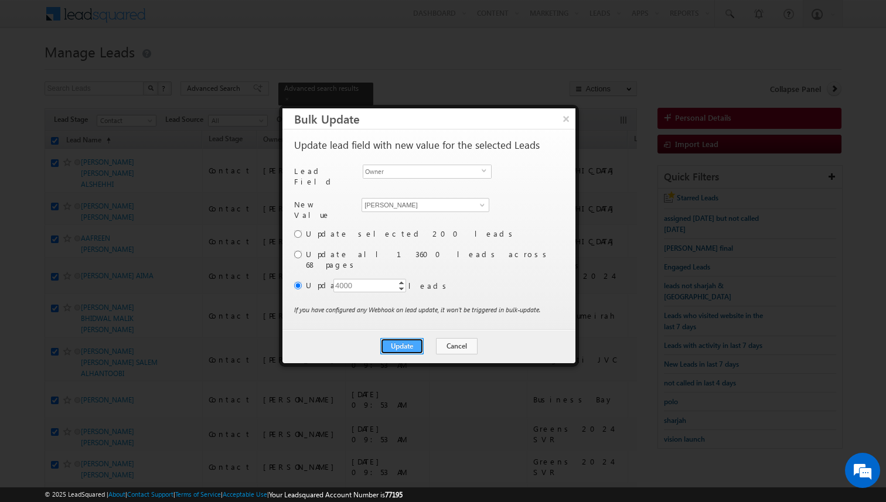
click at [409, 338] on button "Update" at bounding box center [401, 346] width 43 height 16
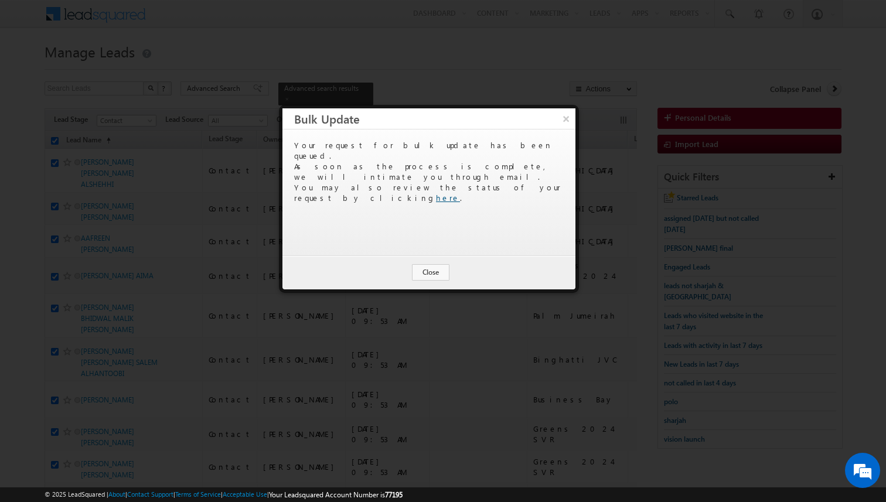
click at [460, 193] on link "here" at bounding box center [448, 198] width 24 height 10
click at [427, 269] on button "Close" at bounding box center [430, 272] width 37 height 16
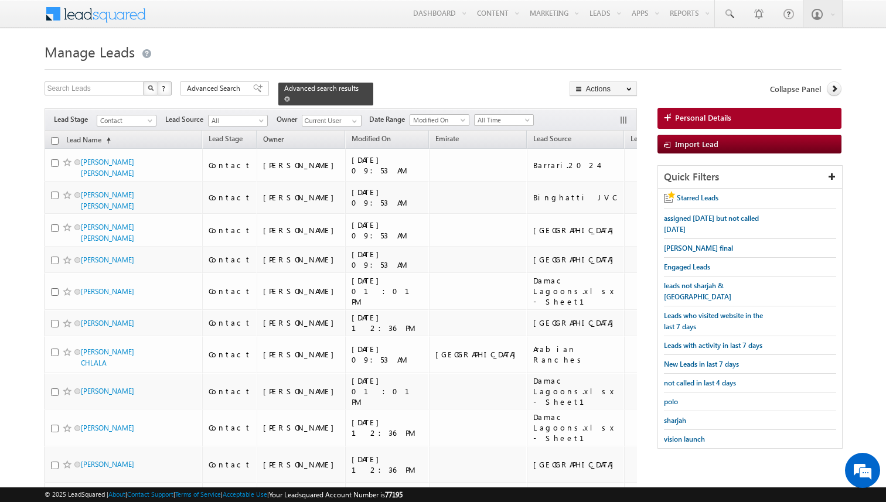
click at [284, 98] on span at bounding box center [287, 99] width 6 height 6
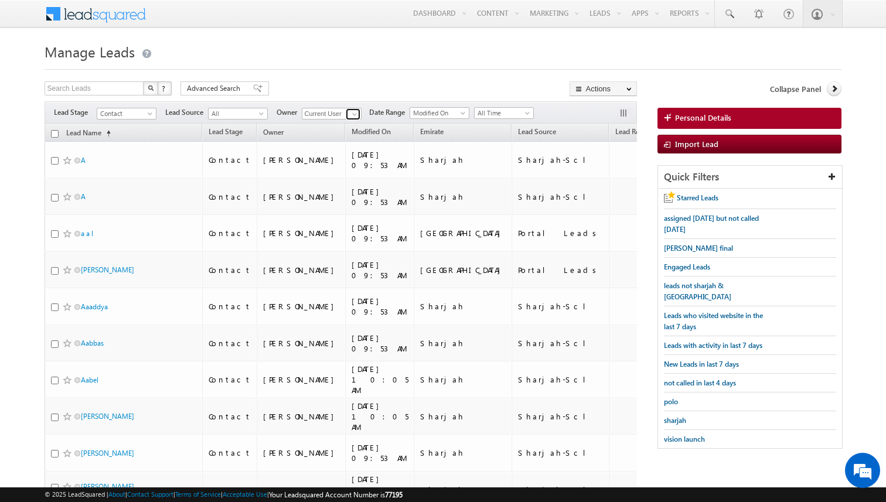
click at [351, 115] on span at bounding box center [354, 114] width 9 height 9
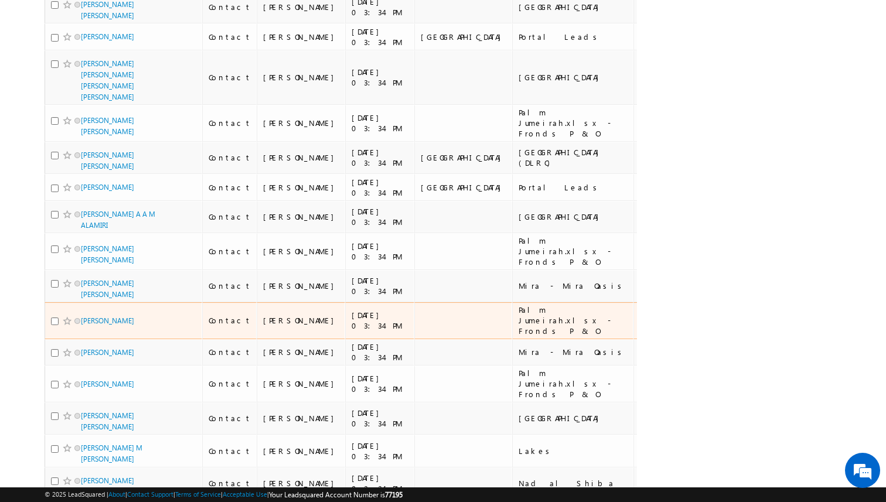
scroll to position [0, 0]
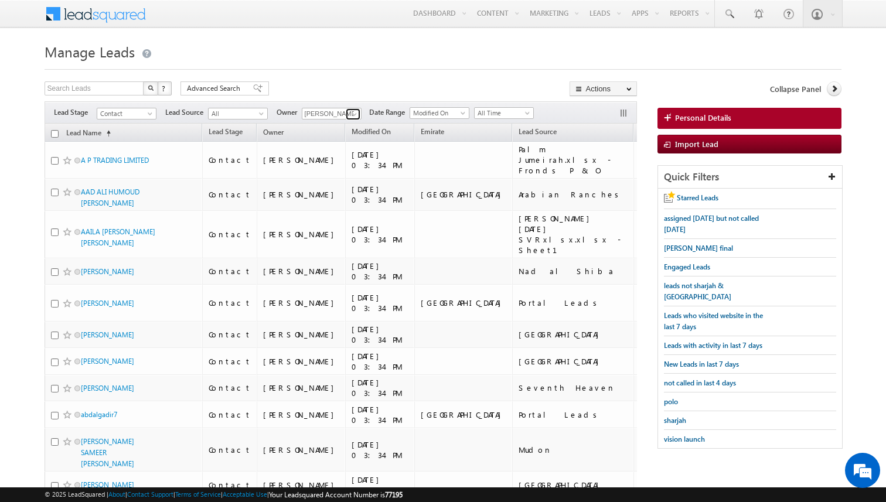
click at [356, 114] on span at bounding box center [354, 114] width 9 height 9
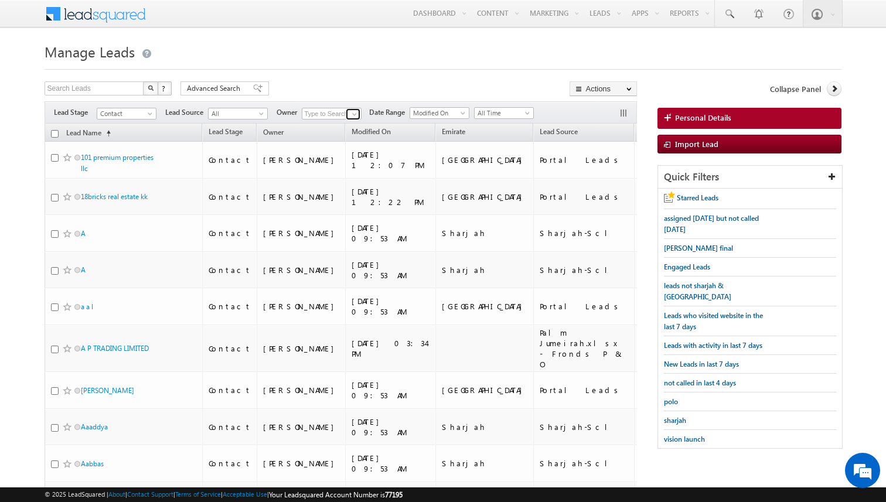
click at [354, 113] on span at bounding box center [354, 114] width 9 height 9
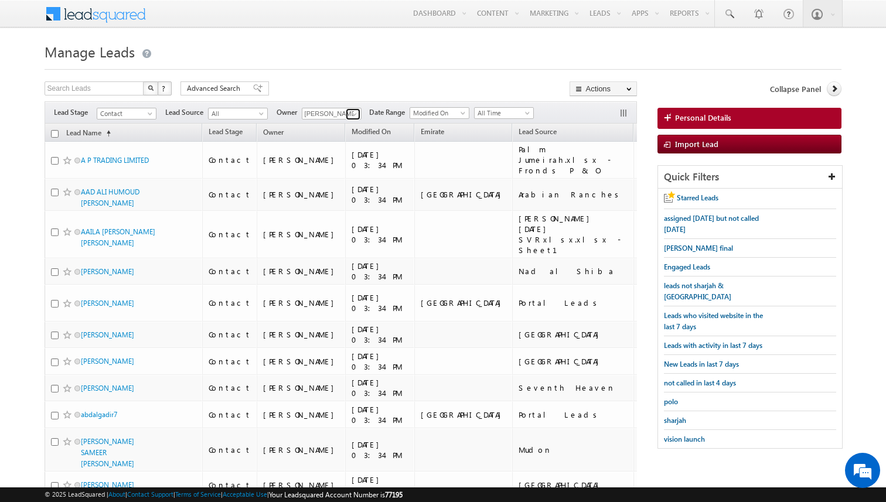
click at [356, 112] on span at bounding box center [354, 114] width 9 height 9
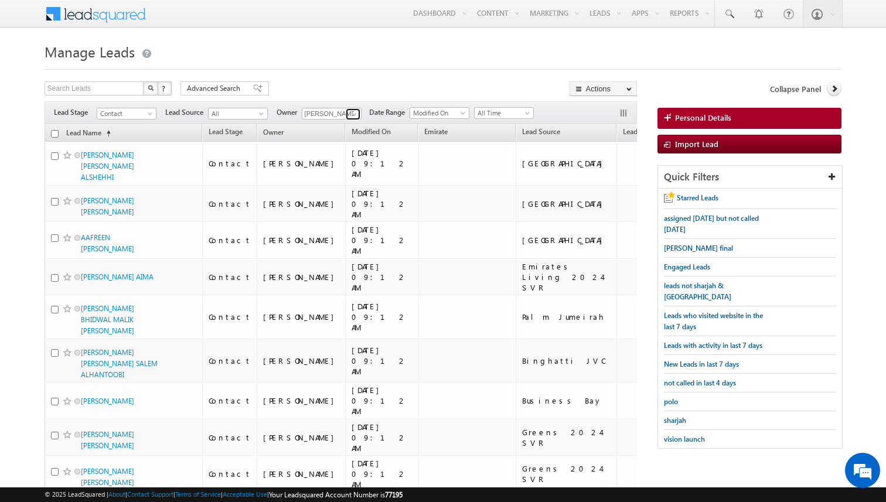
click at [354, 112] on span at bounding box center [354, 114] width 9 height 9
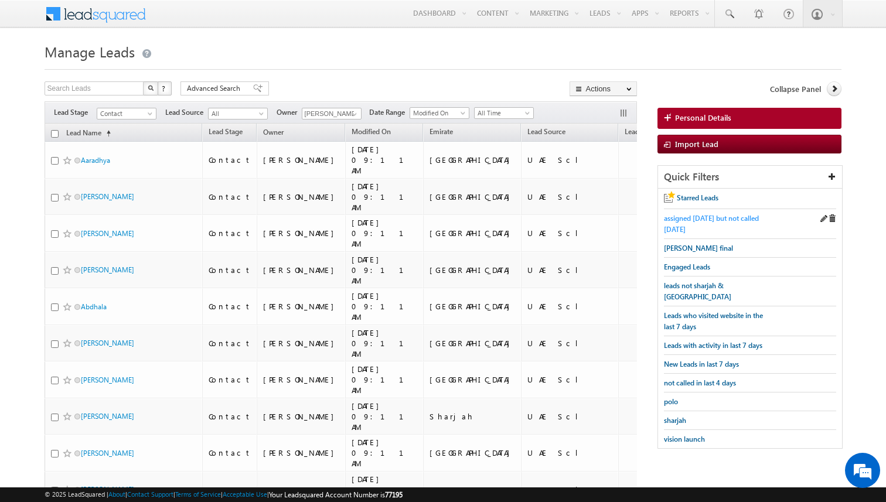
click at [676, 221] on span "assigned [DATE] but not called [DATE]" at bounding box center [711, 224] width 95 height 20
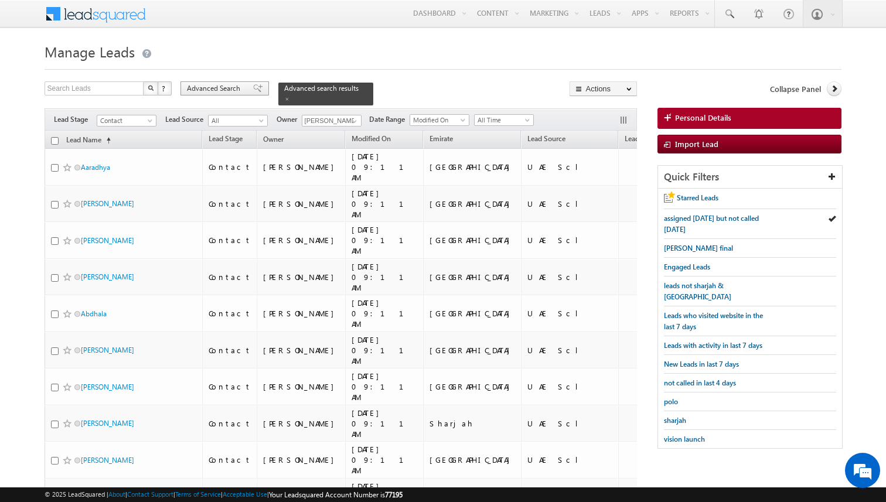
click at [240, 89] on span "Advanced Search" at bounding box center [215, 88] width 57 height 11
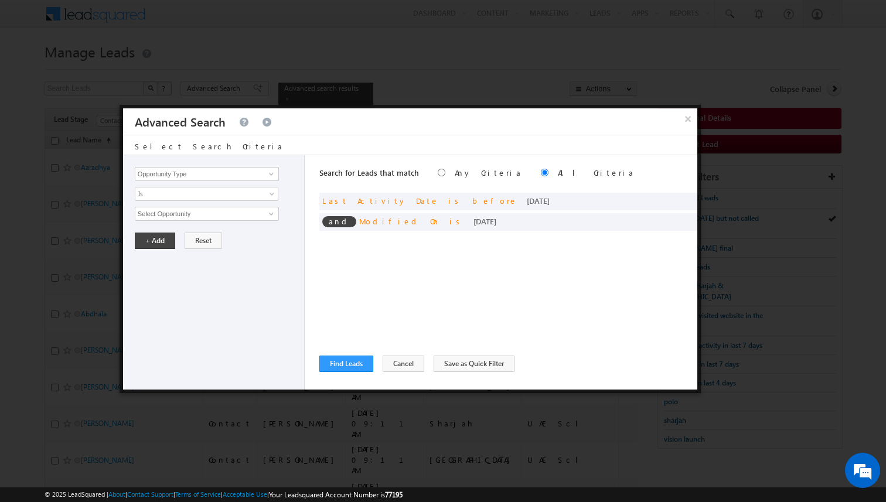
click at [368, 274] on div "Search for Leads that match Any Criteria All Criteria Note that the current tri…" at bounding box center [508, 272] width 378 height 234
click at [668, 220] on span at bounding box center [670, 220] width 8 height 8
click at [223, 214] on span "[DATE]" at bounding box center [198, 214] width 127 height 11
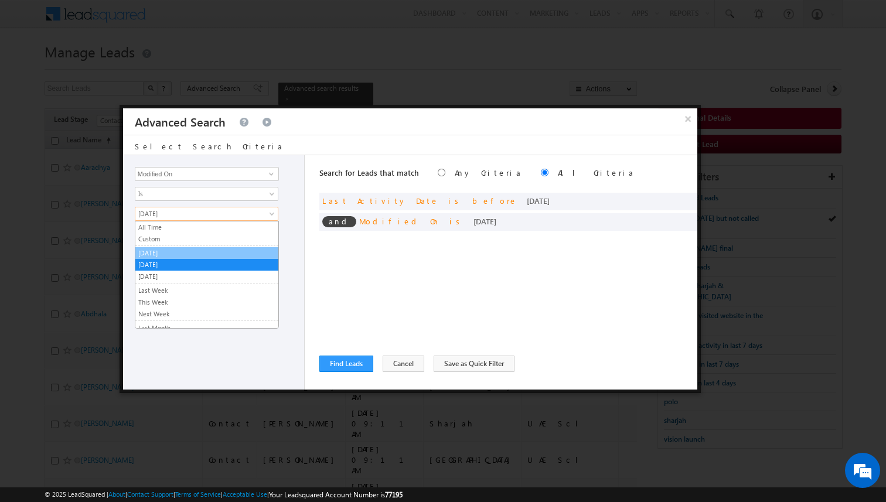
click at [172, 252] on link "[DATE]" at bounding box center [206, 253] width 143 height 11
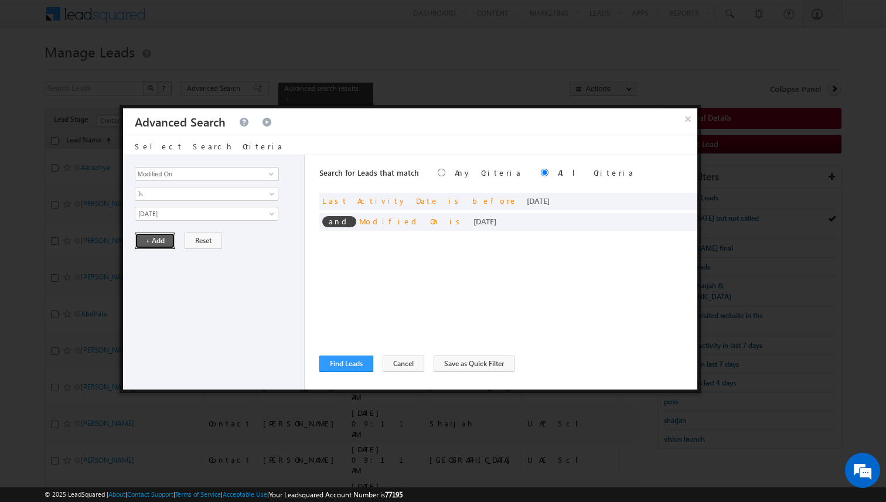
click at [155, 242] on button "+ Add" at bounding box center [155, 241] width 40 height 16
click at [667, 198] on span at bounding box center [670, 200] width 8 height 8
click at [230, 214] on span "[DATE]" at bounding box center [198, 214] width 127 height 11
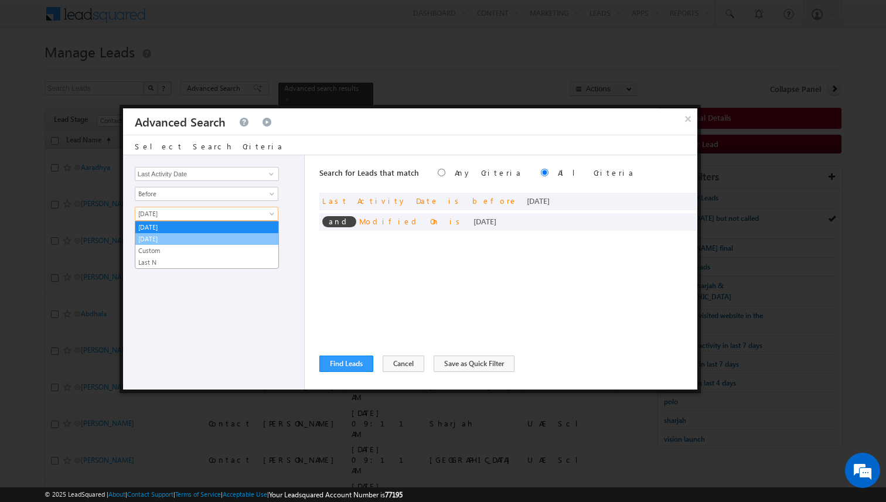
click at [187, 236] on link "[DATE]" at bounding box center [206, 239] width 143 height 11
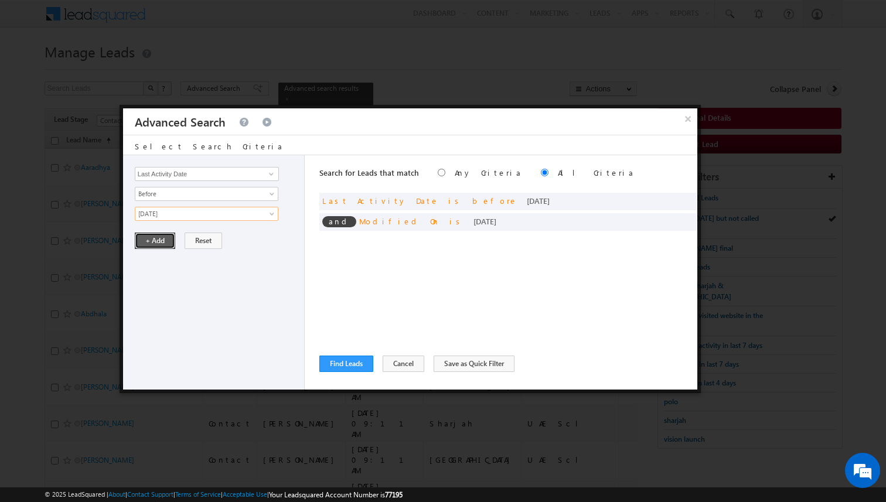
click at [159, 244] on button "+ Add" at bounding box center [155, 241] width 40 height 16
click at [331, 302] on div "Search for Leads that match Any Criteria All Criteria Note that the current tri…" at bounding box center [508, 272] width 378 height 234
click at [339, 341] on div "Search for Leads that match Any Criteria All Criteria Note that the current tri…" at bounding box center [508, 272] width 378 height 234
click at [255, 177] on input "Opportunity Type" at bounding box center [207, 174] width 144 height 14
click at [235, 192] on span "Is" at bounding box center [198, 194] width 127 height 11
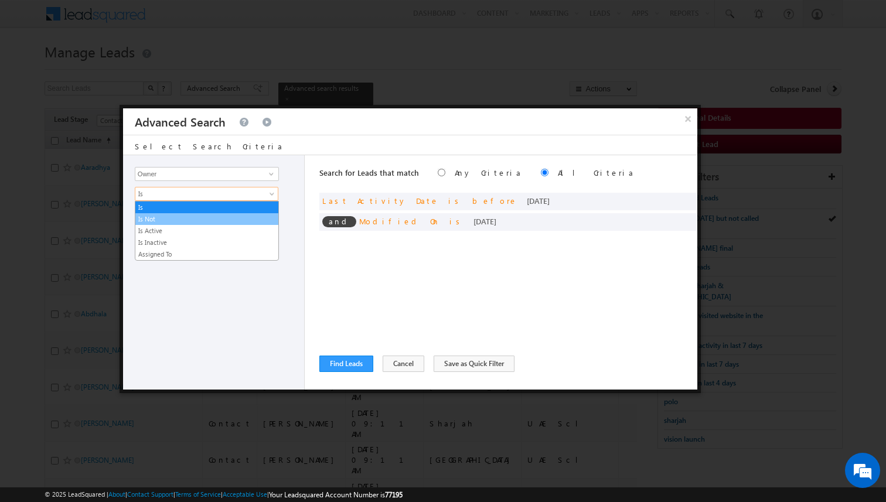
click at [194, 213] on li "Is Not" at bounding box center [206, 219] width 143 height 12
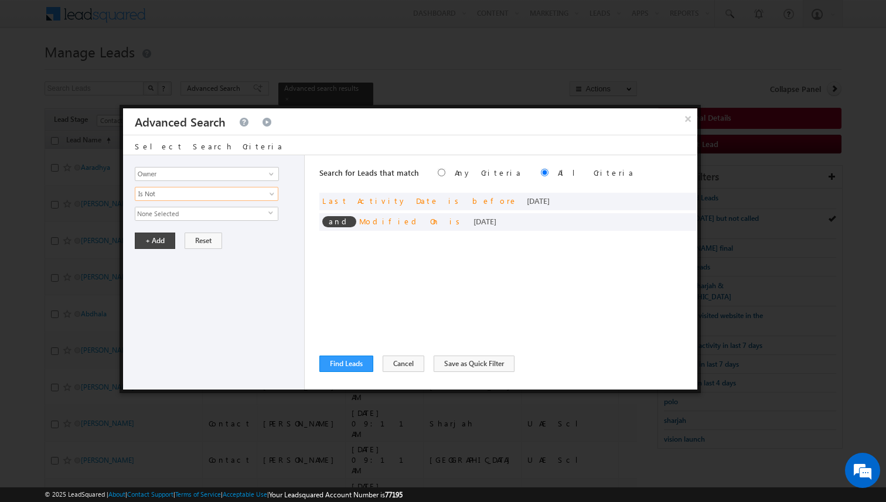
click at [188, 213] on span "None Selected" at bounding box center [201, 213] width 133 height 13
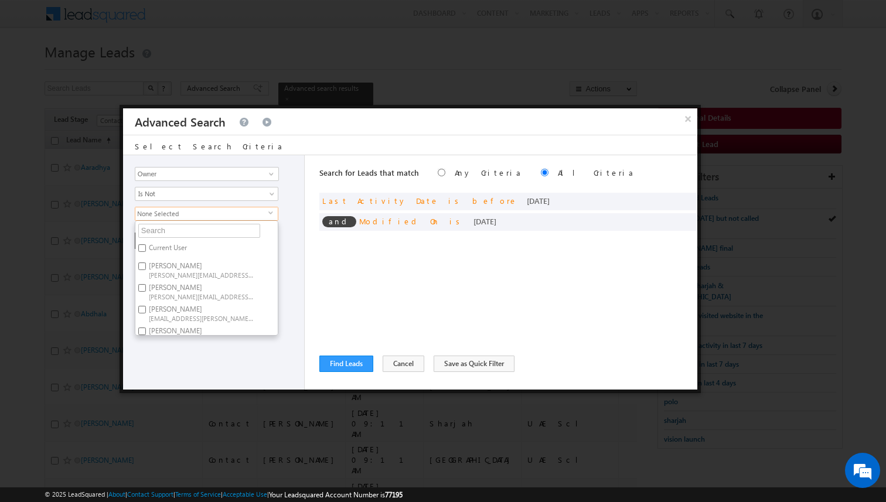
click at [161, 246] on label "Current User" at bounding box center [166, 250] width 63 height 18
click at [146, 246] on input "Current User" at bounding box center [142, 248] width 8 height 8
click at [284, 256] on div "Opportunity Type Lead Activity Task Sales Group Prospect Id Address 1 Address 2…" at bounding box center [214, 272] width 182 height 234
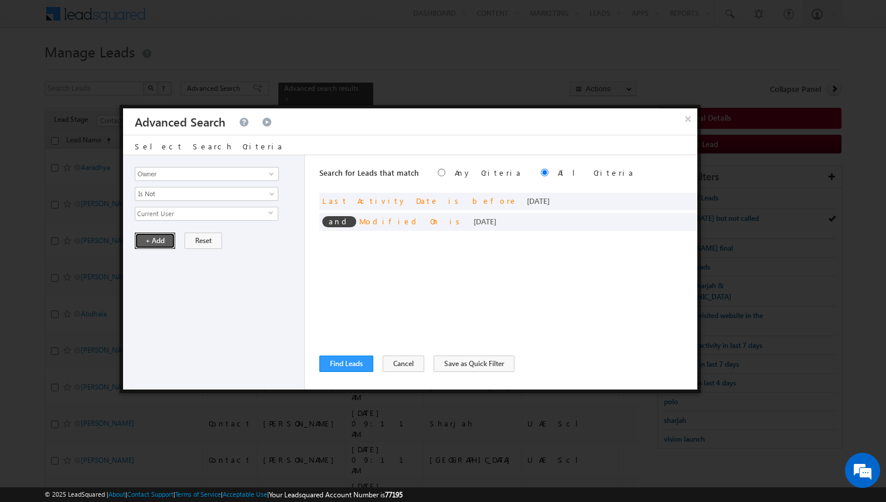
click at [160, 244] on button "+ Add" at bounding box center [155, 241] width 40 height 16
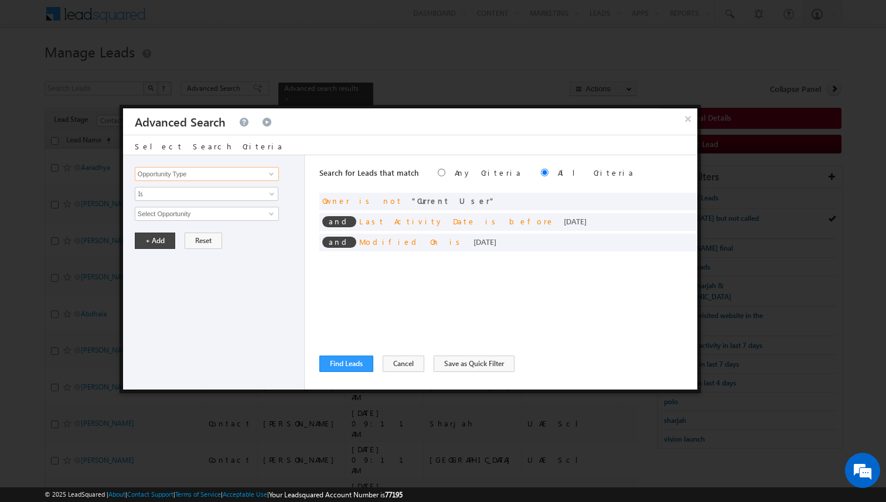
click at [255, 173] on input "Opportunity Type" at bounding box center [207, 174] width 144 height 14
click at [220, 193] on span "Is" at bounding box center [198, 194] width 127 height 11
click at [207, 207] on link "Is" at bounding box center [206, 207] width 143 height 11
click at [207, 214] on span "None Selected" at bounding box center [201, 213] width 133 height 13
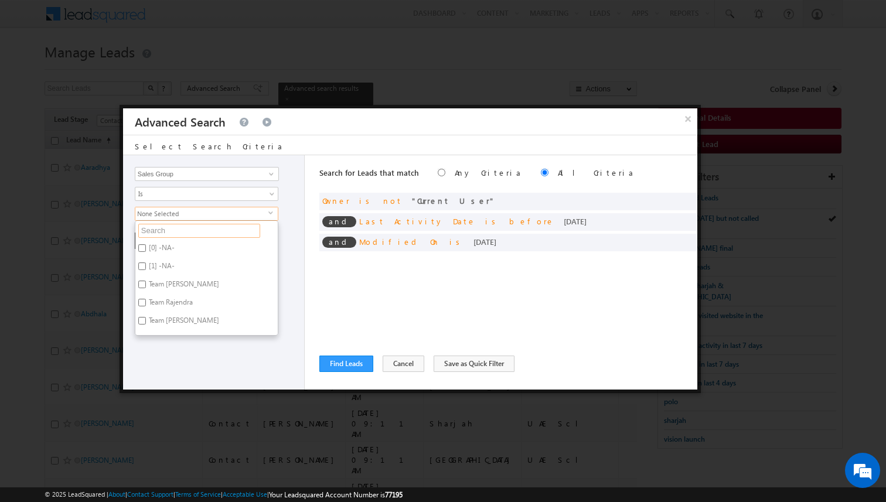
click at [184, 232] on input "text" at bounding box center [199, 231] width 122 height 14
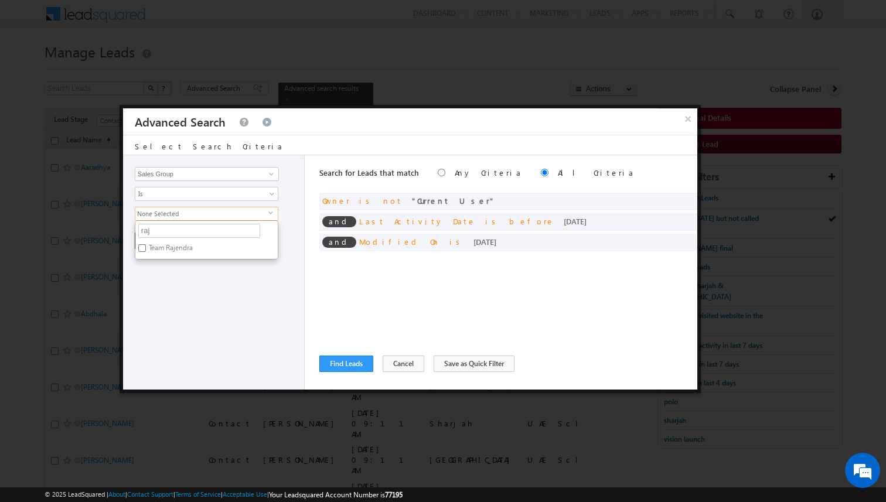
click at [183, 251] on label "Team Rajendra" at bounding box center [169, 250] width 69 height 18
click at [146, 251] on input "Team Rajendra" at bounding box center [142, 248] width 8 height 8
click at [199, 275] on div "Opportunity Type Lead Activity Task Sales Group Prospect Id Address 1 Address 2…" at bounding box center [214, 272] width 182 height 234
click at [162, 242] on button "+ Add" at bounding box center [155, 241] width 40 height 16
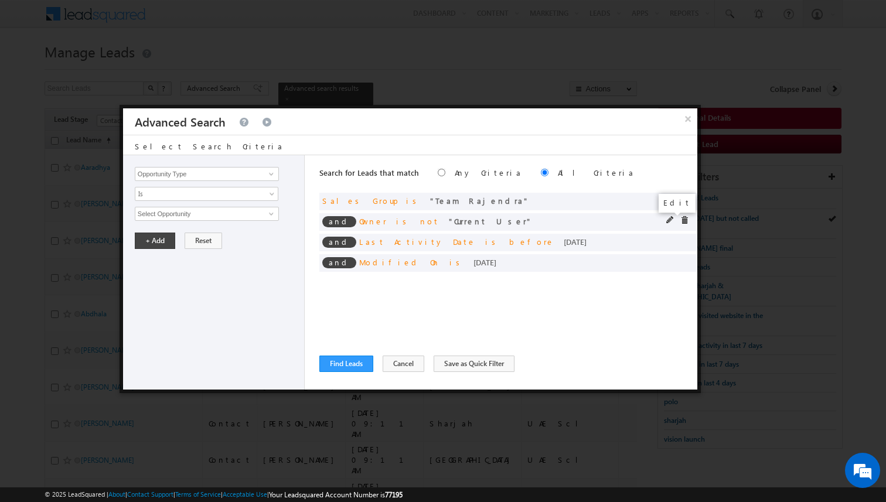
click at [667, 218] on span at bounding box center [670, 220] width 8 height 8
click at [217, 217] on span "Current User" at bounding box center [201, 213] width 133 height 13
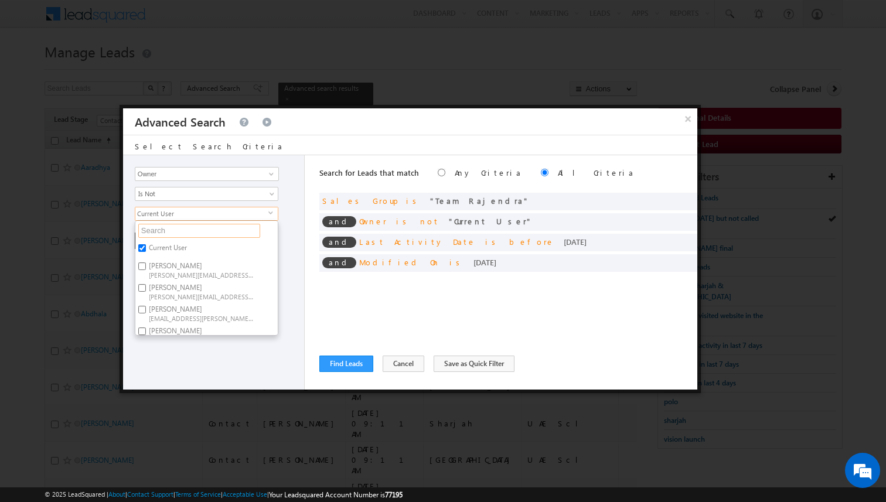
click at [191, 230] on input "text" at bounding box center [199, 231] width 122 height 14
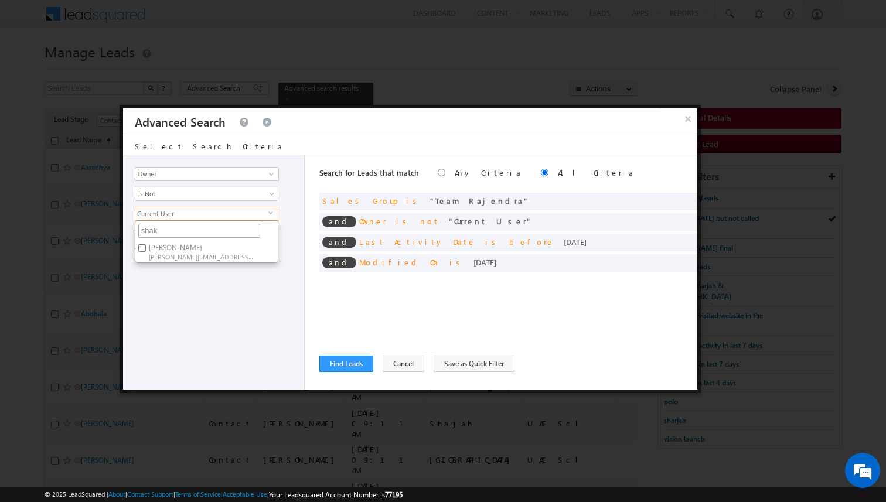
click at [191, 228] on input "shak" at bounding box center [199, 231] width 122 height 14
click at [186, 252] on span "[PERSON_NAME][EMAIL_ADDRESS][DOMAIN_NAME]" at bounding box center [201, 256] width 105 height 9
click at [146, 252] on input "[PERSON_NAME] [PERSON_NAME][EMAIL_ADDRESS][DOMAIN_NAME]" at bounding box center [142, 248] width 8 height 8
click at [201, 315] on div "Opportunity Type Lead Activity Task Sales Group Prospect Id Address 1 Address 2…" at bounding box center [214, 272] width 182 height 234
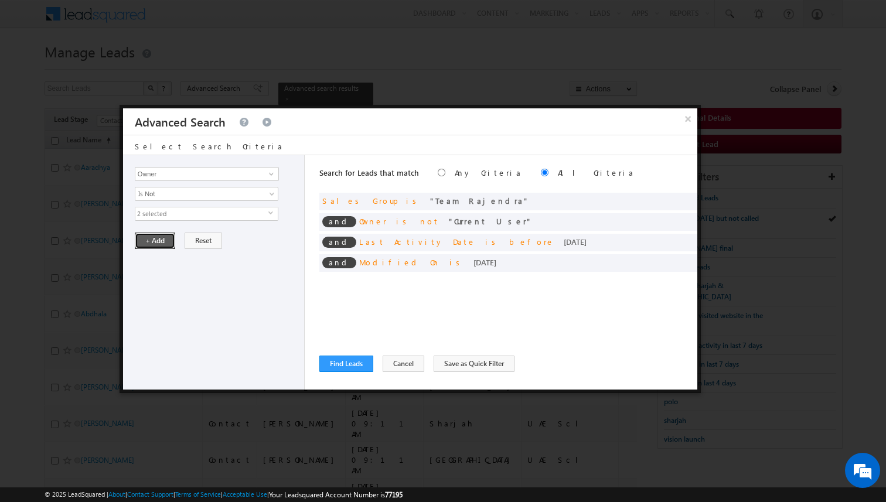
click at [159, 238] on button "+ Add" at bounding box center [155, 241] width 40 height 16
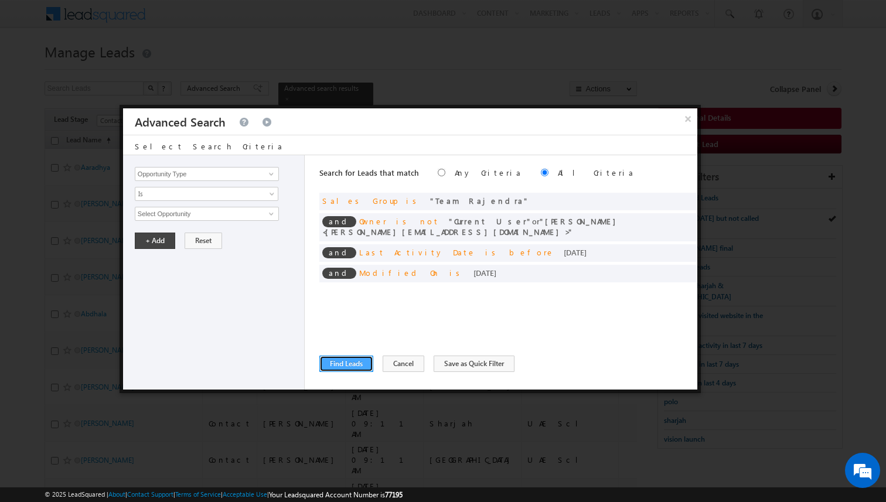
click at [348, 365] on button "Find Leads" at bounding box center [346, 364] width 54 height 16
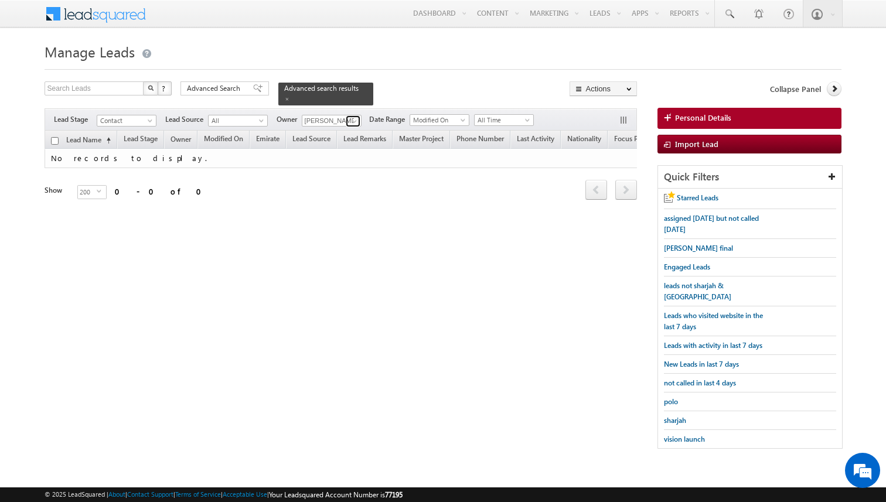
click at [351, 124] on span at bounding box center [354, 121] width 9 height 9
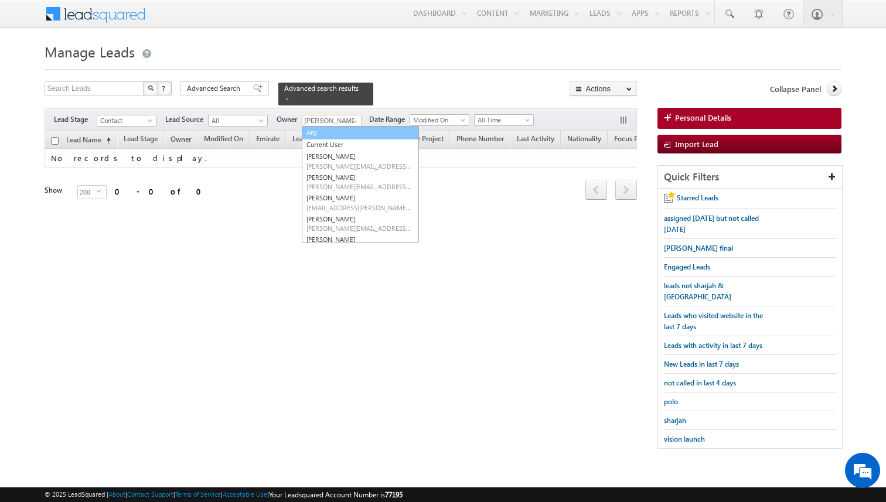
click at [331, 132] on link "Any" at bounding box center [360, 132] width 117 height 13
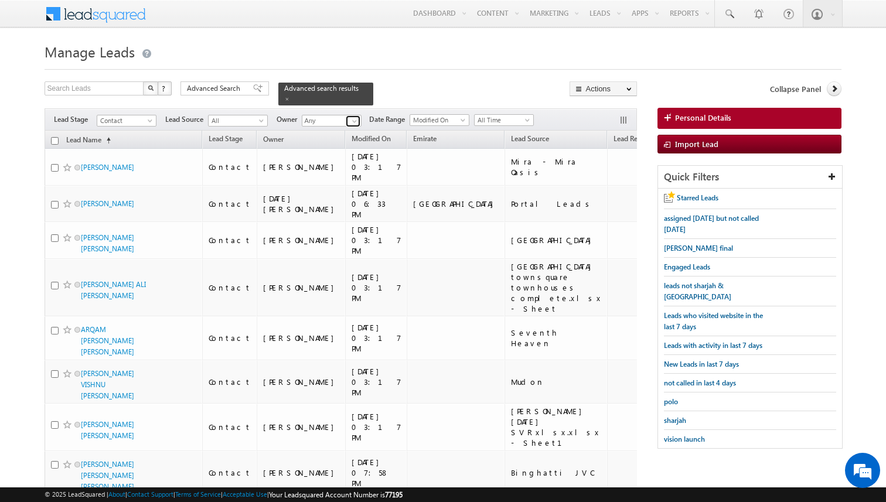
click at [358, 127] on link at bounding box center [353, 121] width 15 height 12
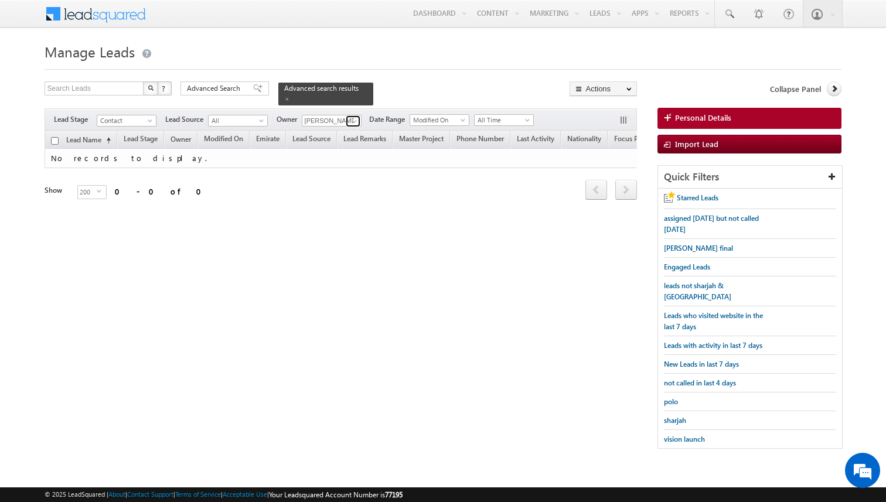
click at [355, 121] on span at bounding box center [354, 121] width 9 height 9
click at [253, 92] on span at bounding box center [257, 88] width 9 height 8
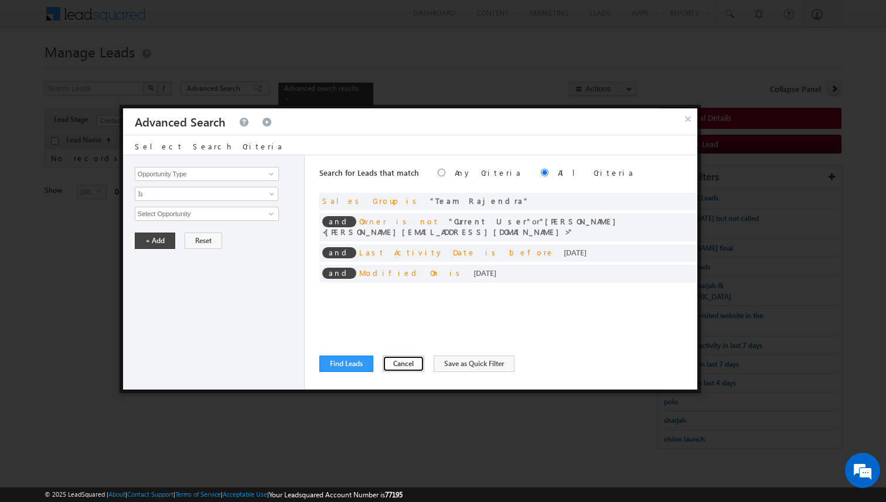
click at [394, 365] on button "Cancel" at bounding box center [403, 364] width 42 height 16
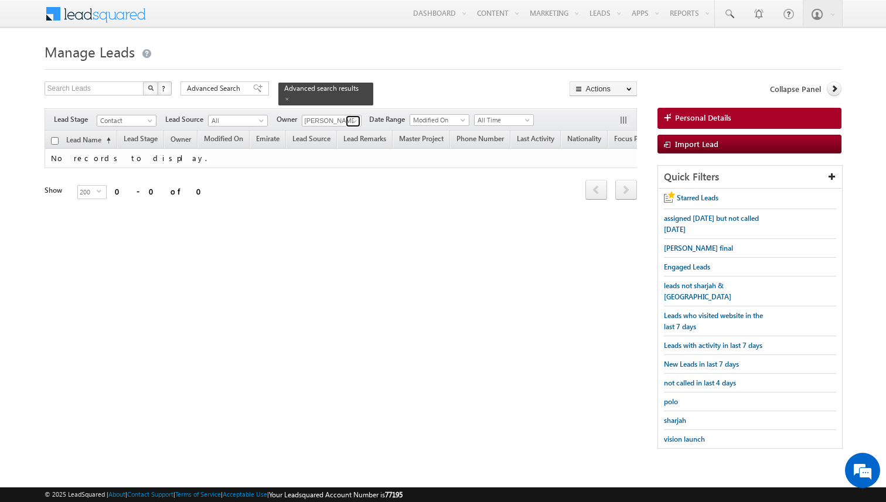
click at [352, 117] on span at bounding box center [354, 121] width 9 height 9
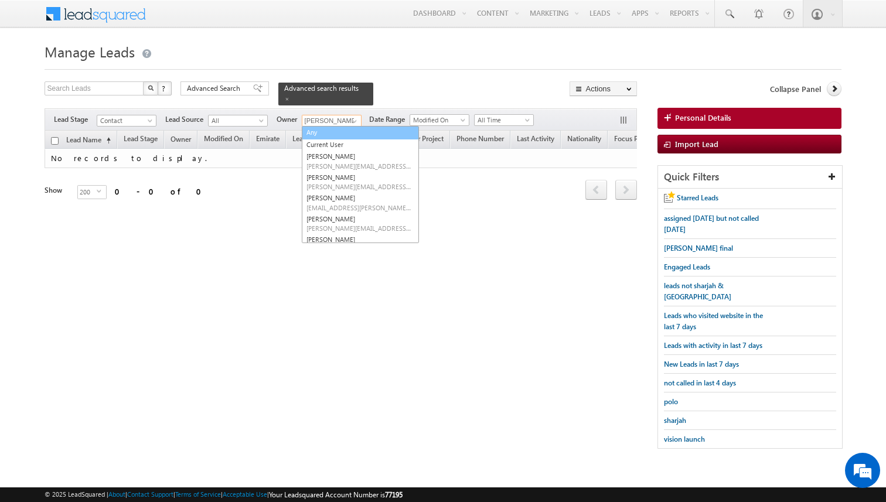
click at [329, 132] on link "Any" at bounding box center [360, 132] width 117 height 13
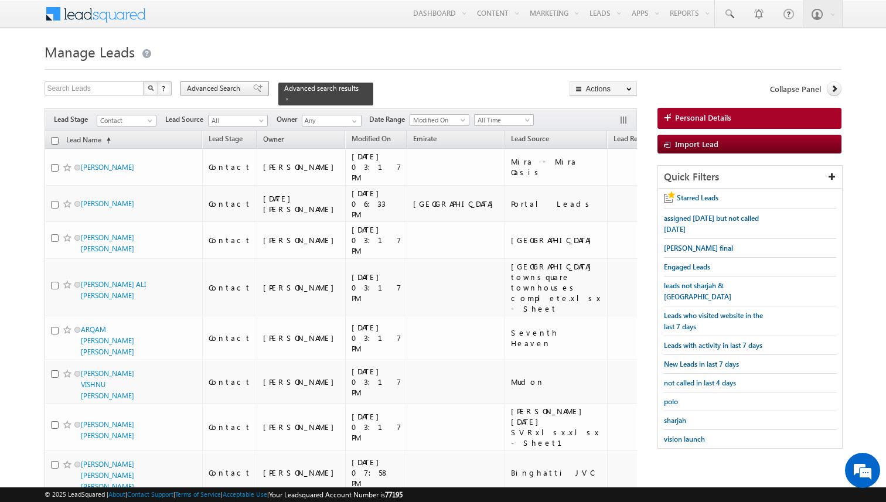
click at [229, 88] on span "Advanced Search" at bounding box center [215, 88] width 57 height 11
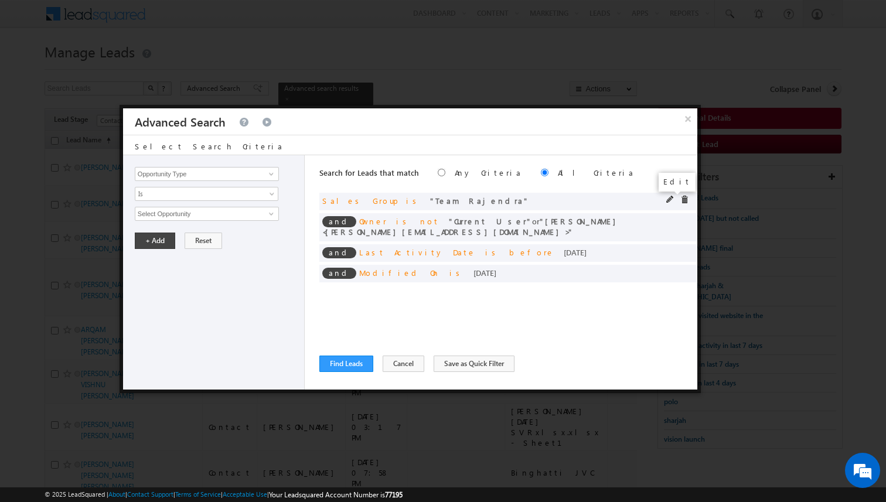
click at [668, 200] on span at bounding box center [670, 200] width 8 height 8
click at [224, 216] on span "Team Rajendra" at bounding box center [201, 213] width 133 height 13
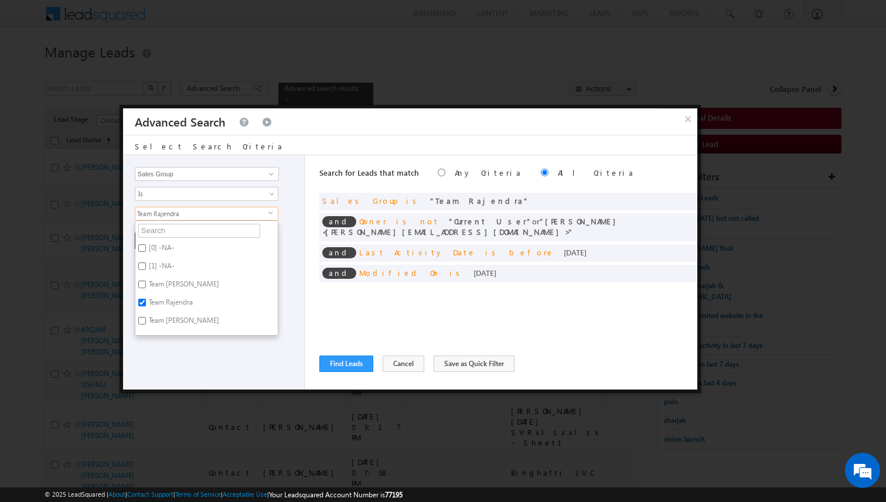
click at [170, 304] on label "Team Rajendra" at bounding box center [169, 304] width 69 height 18
click at [146, 304] on input "Team Rajendra" at bounding box center [142, 303] width 8 height 8
click at [178, 308] on label "Team [PERSON_NAME]" at bounding box center [182, 308] width 95 height 18
click at [146, 308] on input "Team [PERSON_NAME]" at bounding box center [142, 306] width 8 height 8
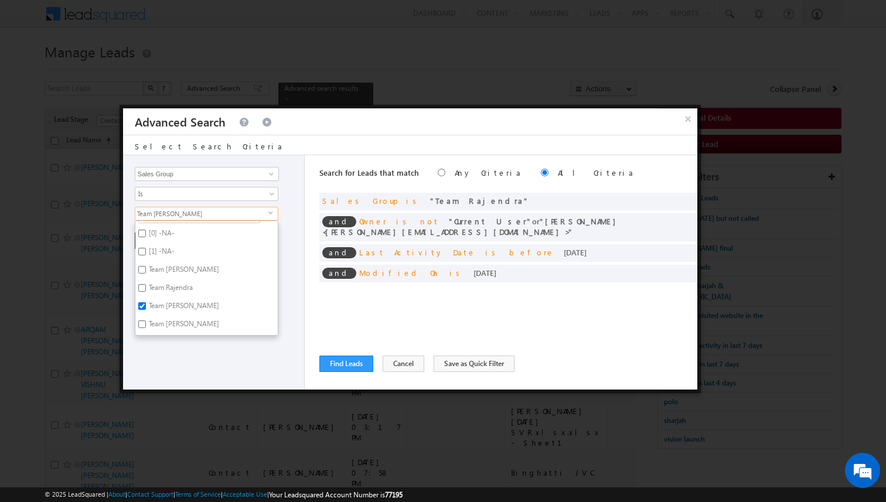
click at [277, 299] on li "Team [PERSON_NAME]" at bounding box center [206, 308] width 142 height 18
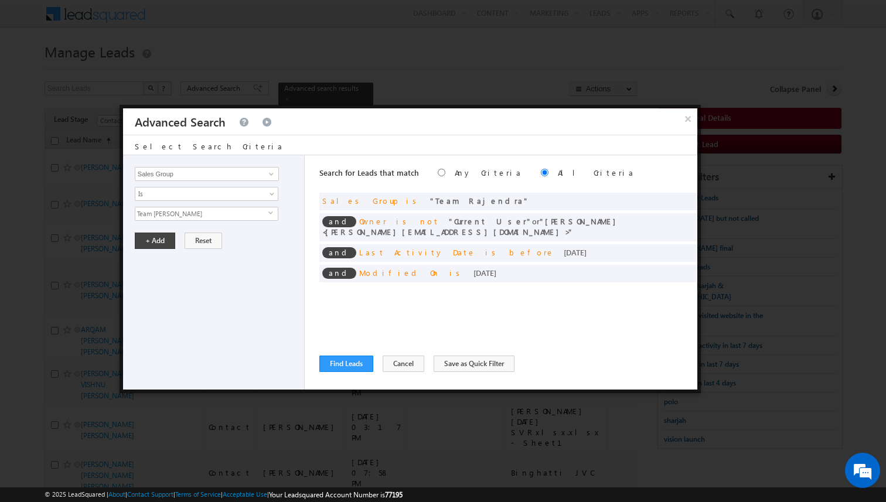
click at [162, 251] on div "Opportunity Type Lead Activity Task Sales Group Prospect Id Address 1 Address 2…" at bounding box center [214, 272] width 182 height 234
click at [163, 243] on button "+ Add" at bounding box center [155, 241] width 40 height 16
click at [669, 222] on span at bounding box center [670, 220] width 8 height 8
click at [187, 220] on span "2 selected" at bounding box center [201, 213] width 133 height 13
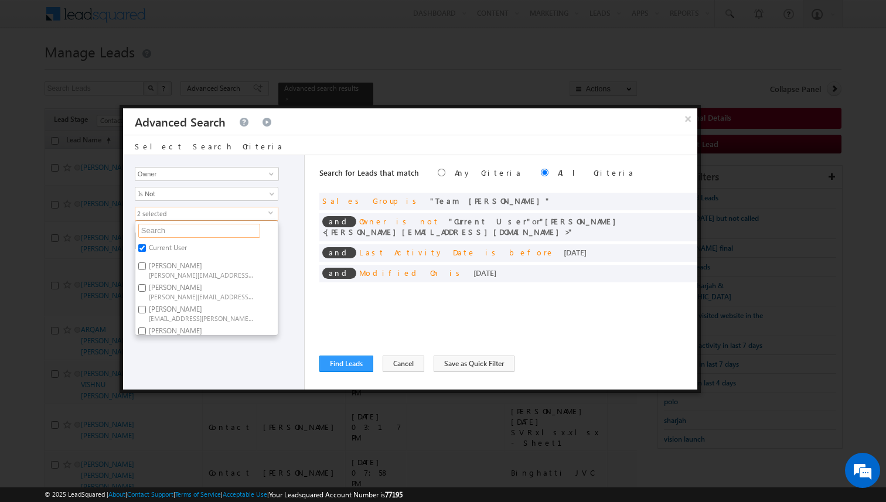
click at [175, 234] on input "text" at bounding box center [199, 231] width 122 height 14
click at [173, 247] on label "[PERSON_NAME] [PERSON_NAME][EMAIL_ADDRESS][DOMAIN_NAME]" at bounding box center [200, 252] width 131 height 22
click at [146, 247] on input "[PERSON_NAME] [PERSON_NAME][EMAIL_ADDRESS][DOMAIN_NAME]" at bounding box center [142, 248] width 8 height 8
click at [189, 227] on input "raj" at bounding box center [199, 231] width 122 height 14
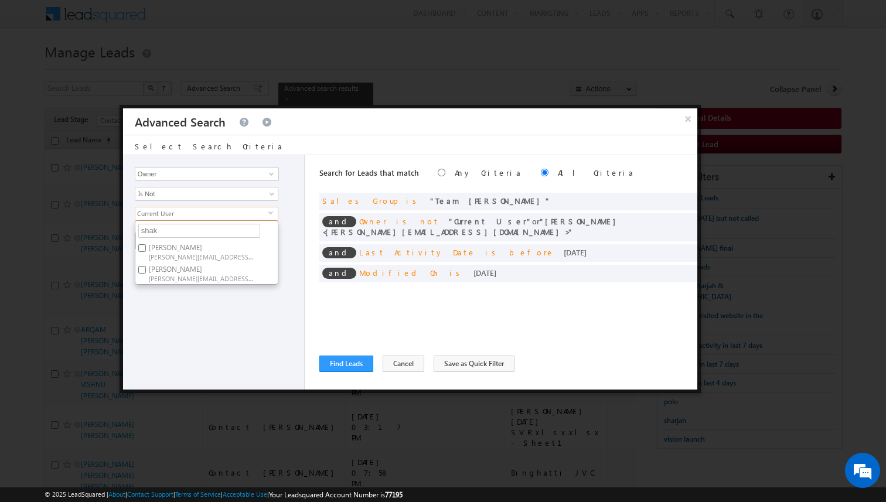
click at [177, 271] on label "[PERSON_NAME] [PERSON_NAME][EMAIL_ADDRESS][PERSON_NAME][DOMAIN_NAME]" at bounding box center [200, 273] width 131 height 22
click at [146, 271] on input "[PERSON_NAME] [PERSON_NAME][EMAIL_ADDRESS][PERSON_NAME][DOMAIN_NAME]" at bounding box center [142, 270] width 8 height 8
click at [196, 302] on div "Opportunity Type Lead Activity Task Sales Group Prospect Id Address 1 Address 2…" at bounding box center [214, 272] width 182 height 234
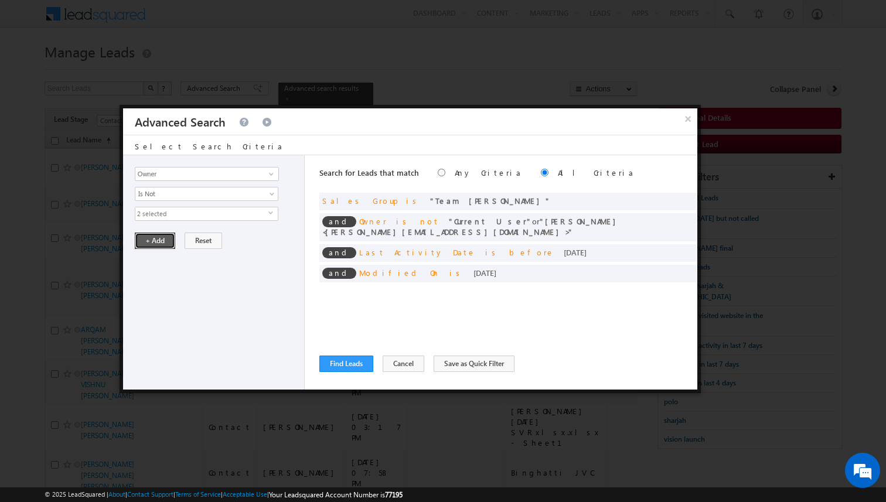
click at [153, 237] on button "+ Add" at bounding box center [155, 241] width 40 height 16
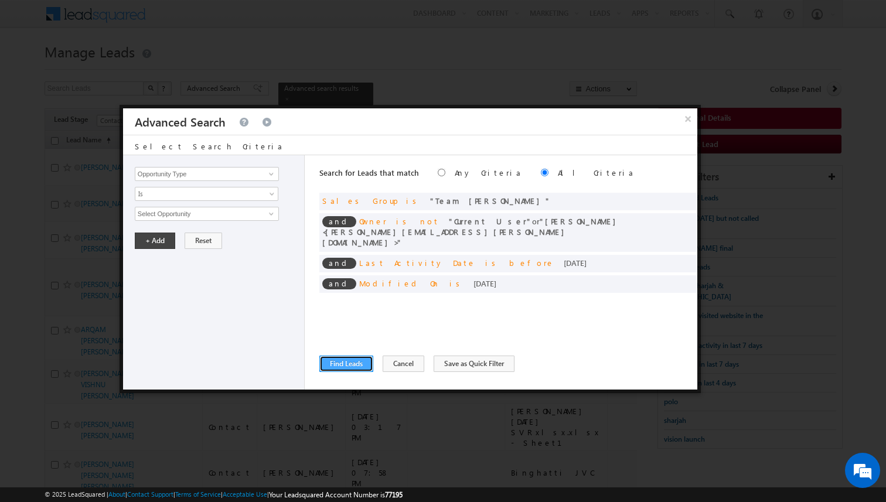
click at [353, 357] on button "Find Leads" at bounding box center [346, 364] width 54 height 16
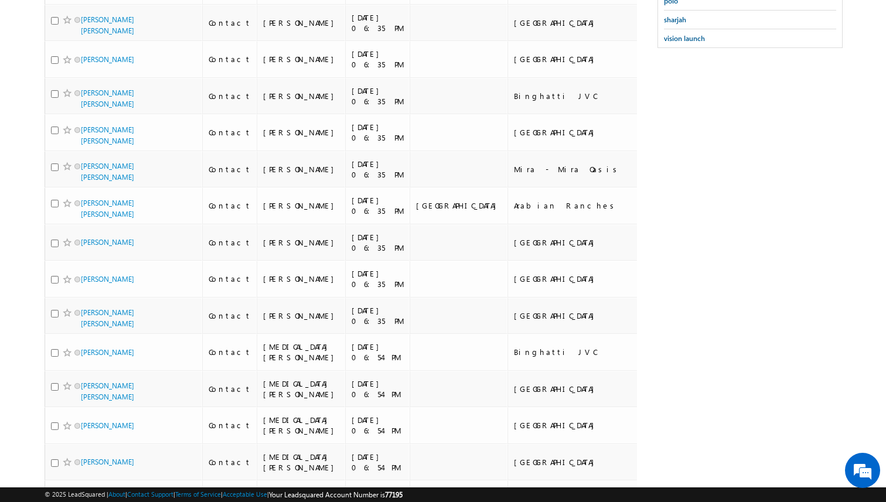
scroll to position [0, 0]
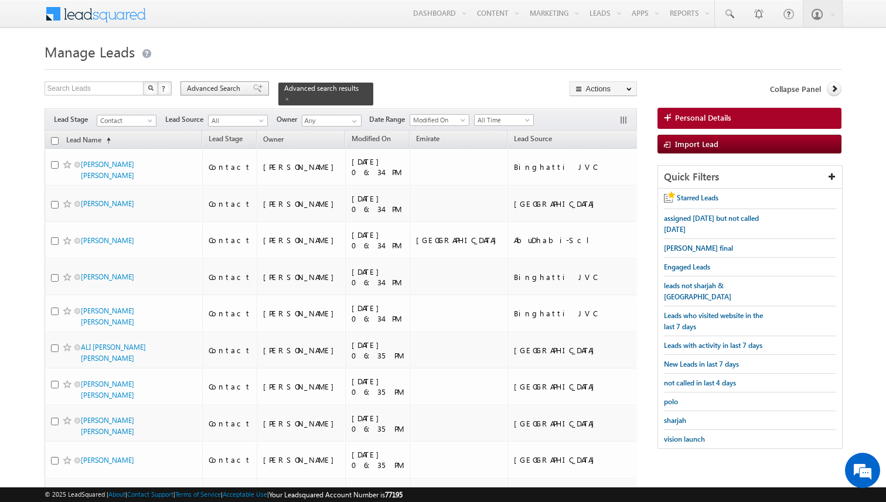
click at [239, 93] on span "Advanced Search" at bounding box center [215, 88] width 57 height 11
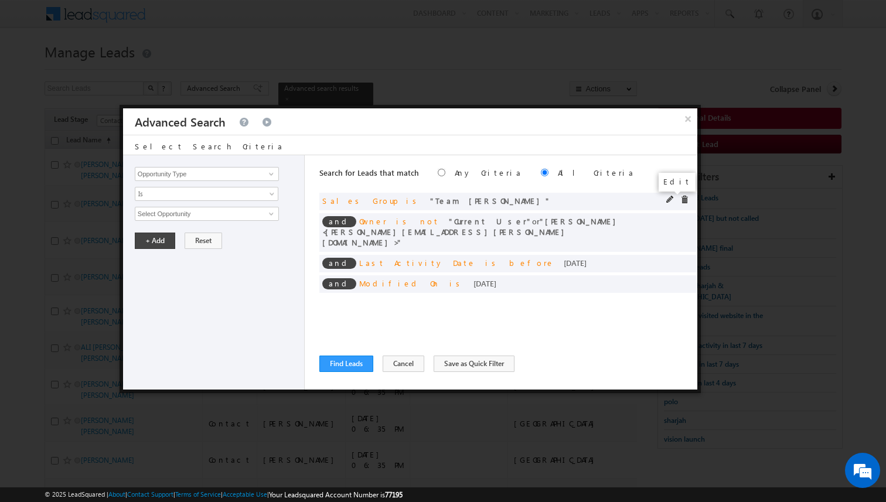
click at [668, 199] on span at bounding box center [670, 200] width 8 height 8
click at [211, 213] on span "Team [PERSON_NAME]" at bounding box center [201, 213] width 133 height 13
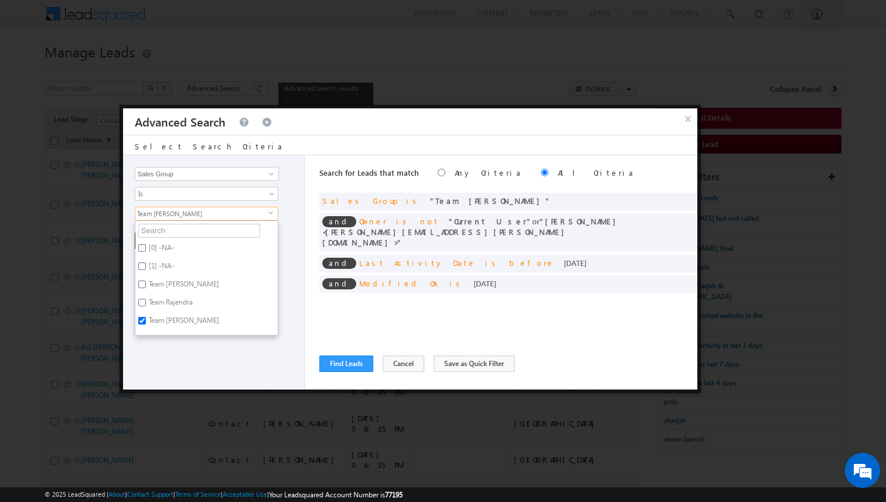
click at [177, 319] on label "Team [PERSON_NAME]" at bounding box center [182, 322] width 95 height 18
click at [146, 319] on input "Team [PERSON_NAME]" at bounding box center [142, 321] width 8 height 8
click at [179, 233] on input "text" at bounding box center [199, 231] width 122 height 14
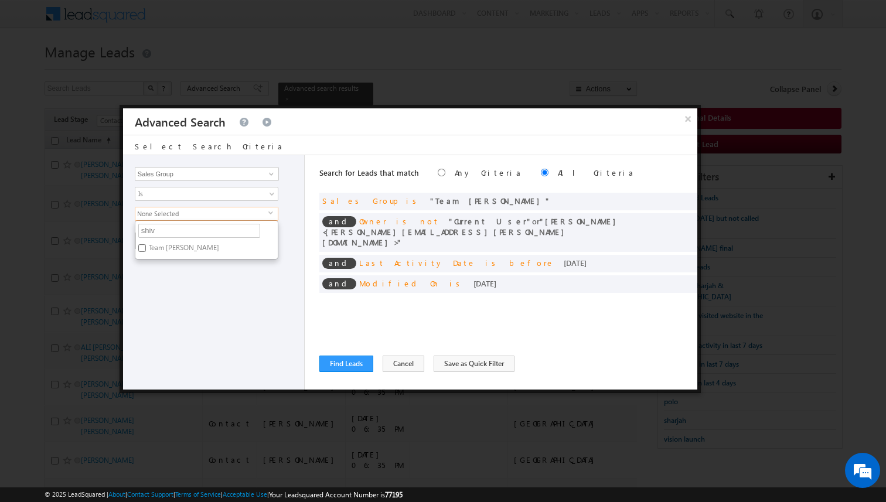
click at [182, 250] on label "Team [PERSON_NAME]" at bounding box center [182, 250] width 95 height 18
click at [146, 250] on input "Team [PERSON_NAME]" at bounding box center [142, 248] width 8 height 8
click at [190, 272] on div "Opportunity Type Lead Activity Task Sales Group Prospect Id Address 1 Address 2…" at bounding box center [214, 272] width 182 height 234
click at [159, 237] on button "+ Add" at bounding box center [155, 241] width 40 height 16
click at [671, 221] on span at bounding box center [670, 220] width 8 height 8
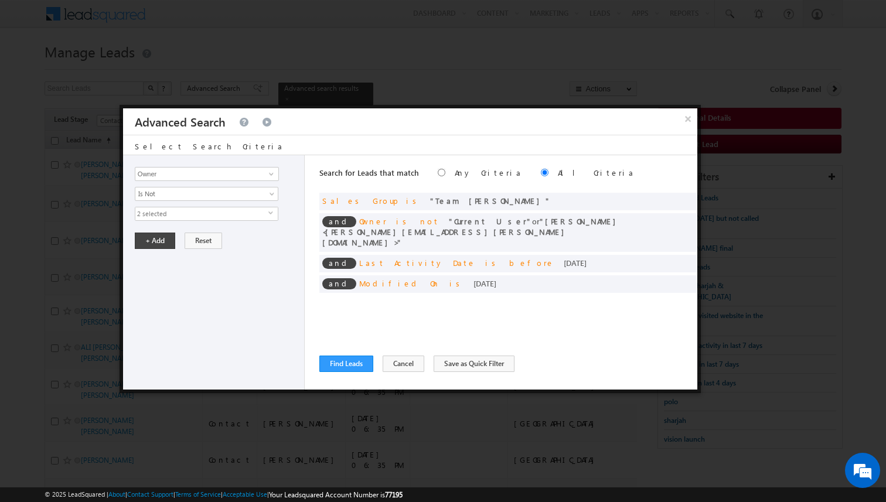
click at [193, 212] on span "2 selected" at bounding box center [201, 213] width 133 height 13
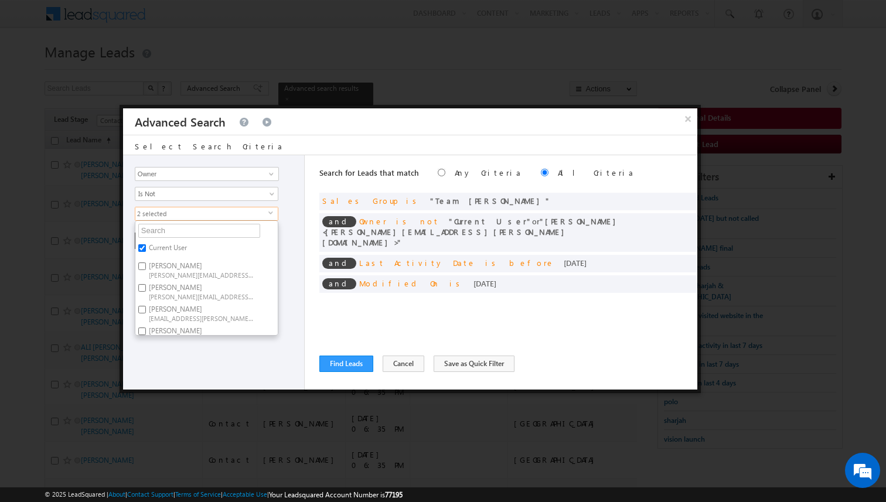
click at [177, 247] on label "Current User" at bounding box center [166, 250] width 63 height 18
click at [146, 247] on input "Current User" at bounding box center [142, 248] width 8 height 8
click at [180, 229] on input "text" at bounding box center [199, 231] width 122 height 14
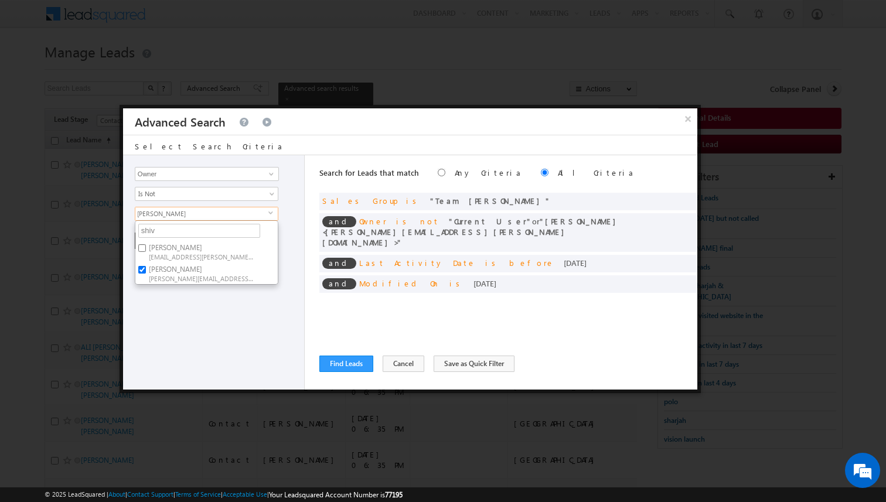
click at [173, 248] on label "[PERSON_NAME] [EMAIL_ADDRESS][PERSON_NAME][DOMAIN_NAME]" at bounding box center [200, 252] width 131 height 22
click at [146, 248] on input "[PERSON_NAME] [EMAIL_ADDRESS][PERSON_NAME][DOMAIN_NAME]" at bounding box center [142, 248] width 8 height 8
click at [173, 269] on label "[PERSON_NAME] [PERSON_NAME][EMAIL_ADDRESS][PERSON_NAME][DOMAIN_NAME]" at bounding box center [200, 273] width 131 height 22
click at [146, 269] on input "[PERSON_NAME] [PERSON_NAME][EMAIL_ADDRESS][PERSON_NAME][DOMAIN_NAME]" at bounding box center [142, 270] width 8 height 8
click at [207, 305] on div "Opportunity Type Lead Activity Task Sales Group Prospect Id Address 1 Address 2…" at bounding box center [214, 272] width 182 height 234
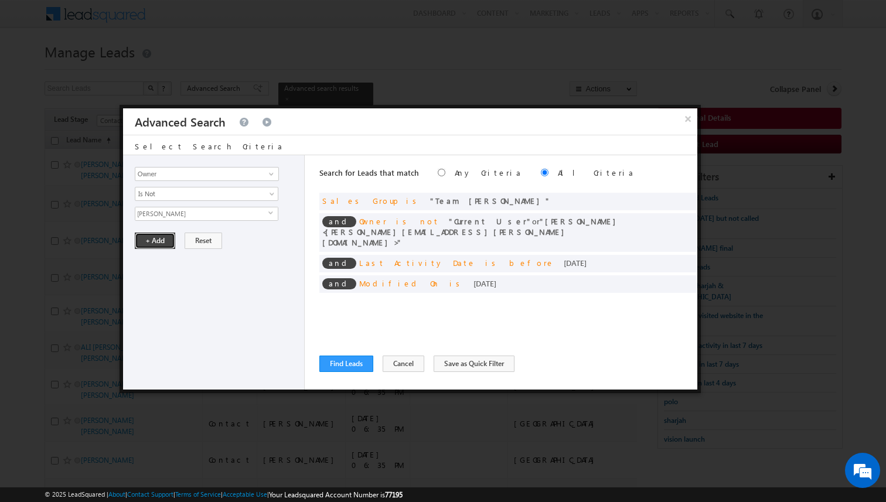
click at [161, 241] on button "+ Add" at bounding box center [155, 241] width 40 height 16
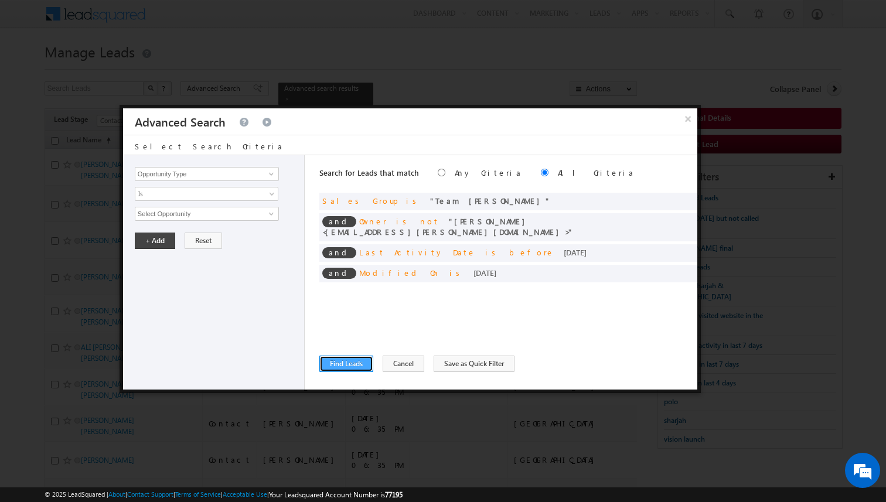
click at [355, 360] on button "Find Leads" at bounding box center [346, 364] width 54 height 16
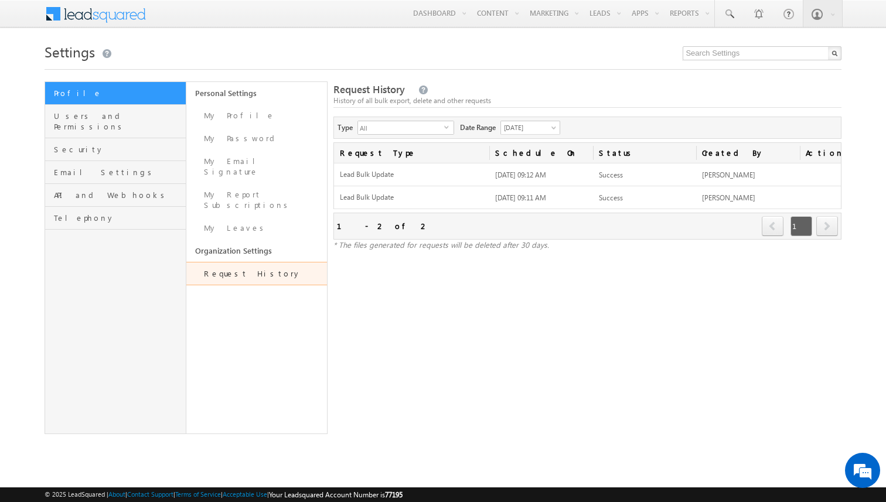
click at [370, 307] on div "Request History History of all bulk export, delete and other requests Type All …" at bounding box center [587, 257] width 508 height 353
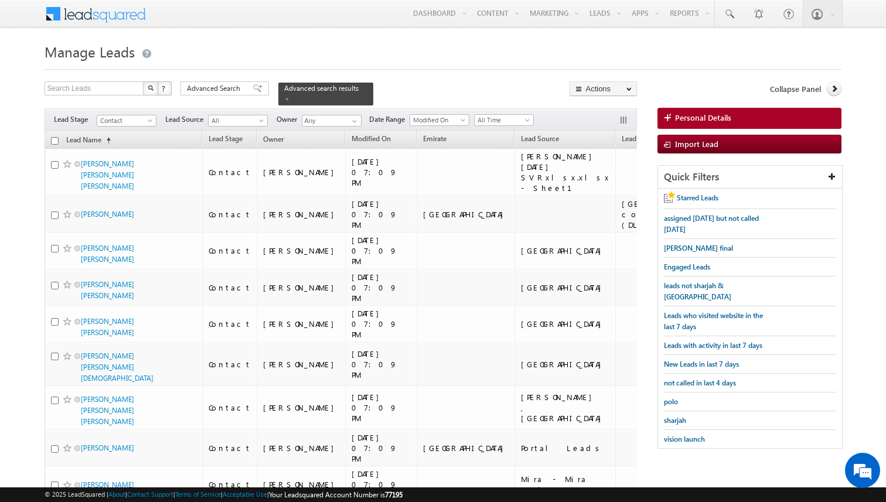
click at [205, 94] on div "Advanced Search" at bounding box center [224, 88] width 88 height 14
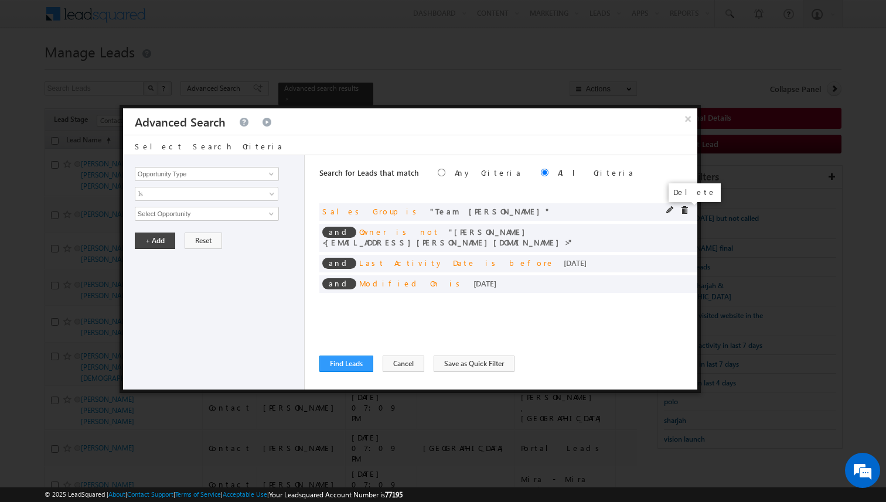
click at [682, 211] on span at bounding box center [684, 210] width 8 height 8
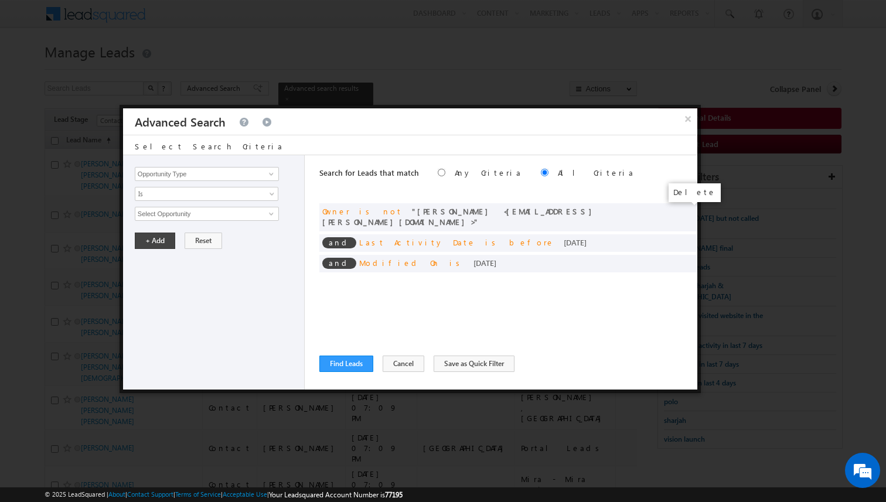
click at [0, 0] on span at bounding box center [0, 0] width 0 height 0
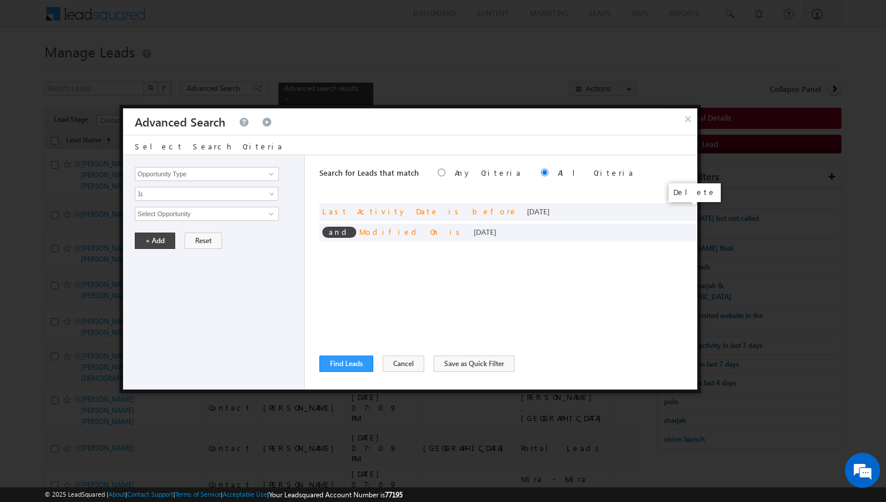
click at [0, 0] on span at bounding box center [0, 0] width 0 height 0
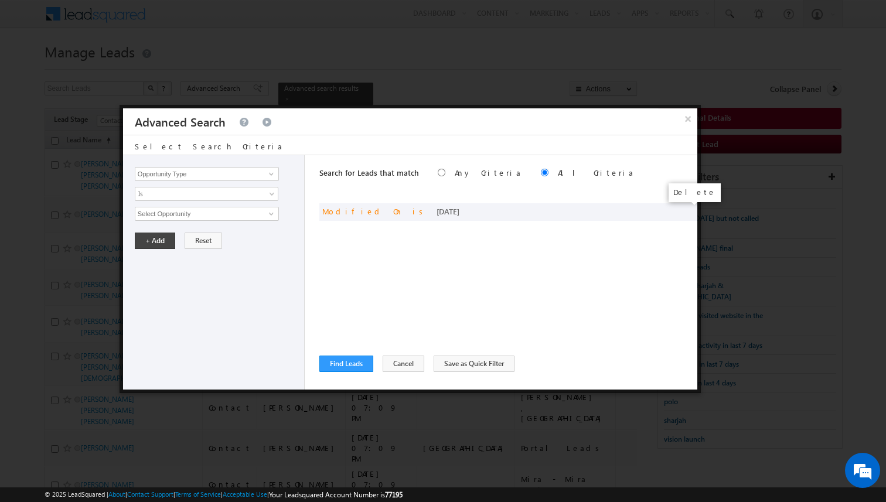
click at [0, 0] on span at bounding box center [0, 0] width 0 height 0
click at [418, 226] on div "Search for Leads that match Any Criteria All Criteria Note that the current tri…" at bounding box center [508, 272] width 378 height 234
click at [234, 177] on input "Opportunity Type" at bounding box center [207, 174] width 144 height 14
type input "Lead Source"
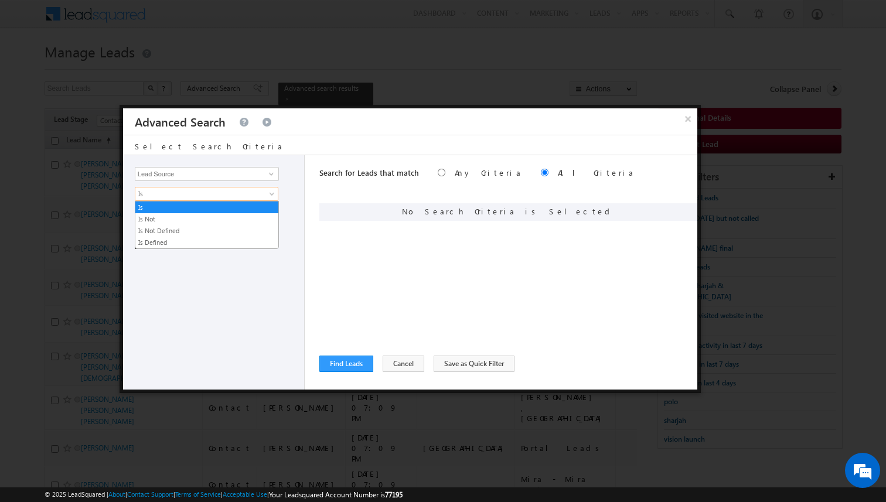
click at [223, 194] on span "Is" at bounding box center [198, 194] width 127 height 11
click at [185, 214] on link "Is Not" at bounding box center [206, 219] width 143 height 11
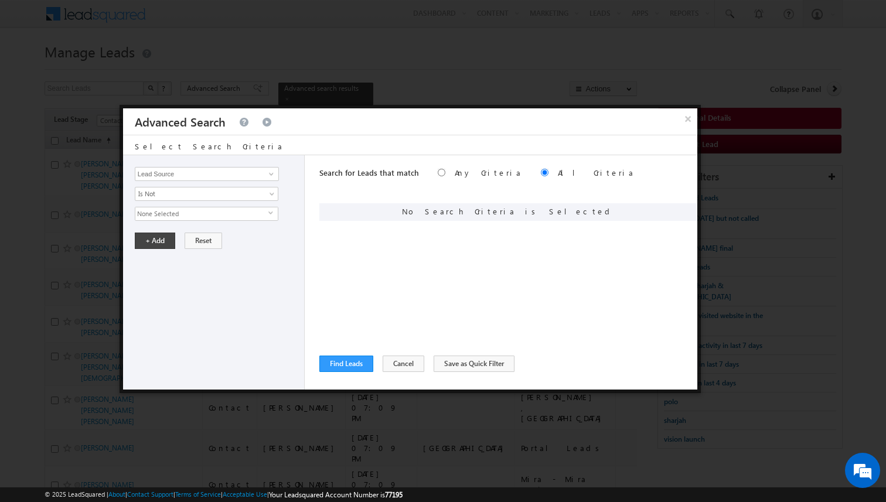
click at [174, 216] on span "None Selected" at bounding box center [201, 213] width 133 height 13
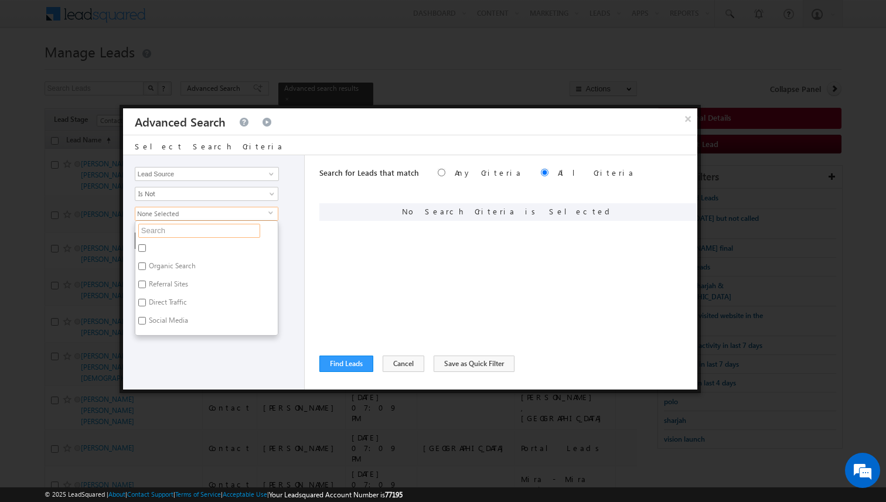
click at [170, 227] on input "text" at bounding box center [199, 231] width 122 height 14
type input "scl"
click at [168, 305] on label "Sharjah-Scl" at bounding box center [165, 304] width 60 height 18
click at [146, 305] on input "Sharjah-Scl" at bounding box center [142, 303] width 8 height 8
checkbox input "true"
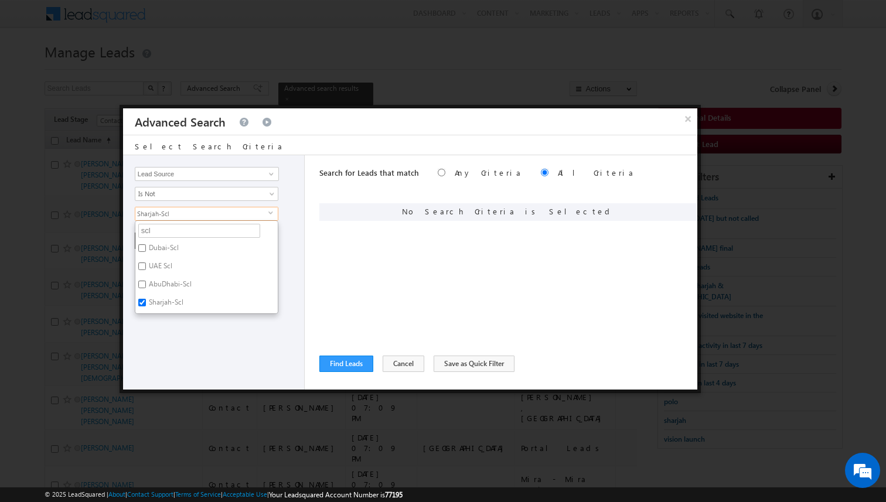
click at [203, 323] on div "Opportunity Type Lead Activity Task Sales Group Prospect Id Address 1 Address 2…" at bounding box center [214, 272] width 182 height 234
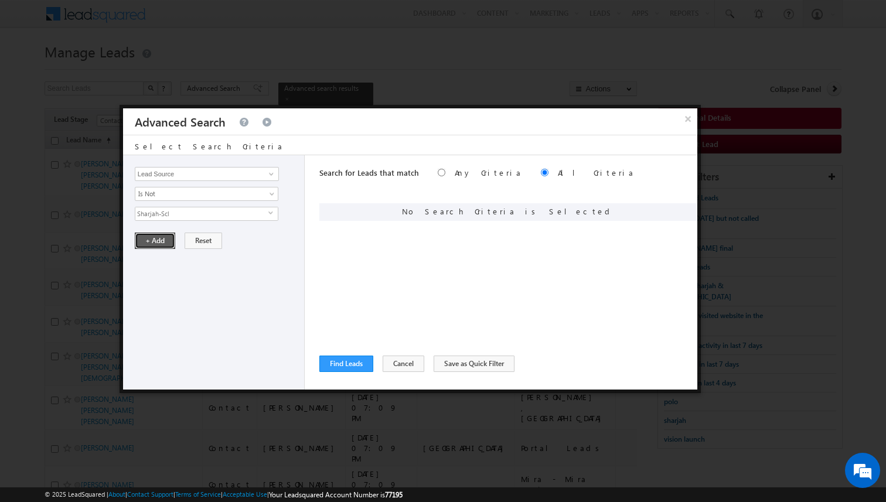
click at [157, 237] on button "+ Add" at bounding box center [155, 241] width 40 height 16
click at [223, 179] on input "Opportunity Type" at bounding box center [207, 174] width 144 height 14
type input "Lead Activity"
click at [207, 196] on span "Is" at bounding box center [198, 194] width 127 height 11
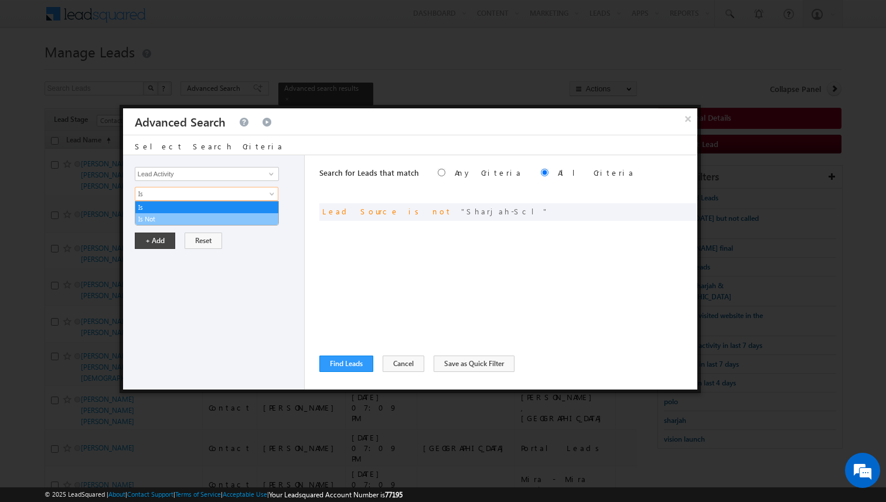
click at [175, 217] on link "Is Not" at bounding box center [206, 219] width 143 height 11
click at [172, 211] on input "Select Activity" at bounding box center [207, 214] width 144 height 14
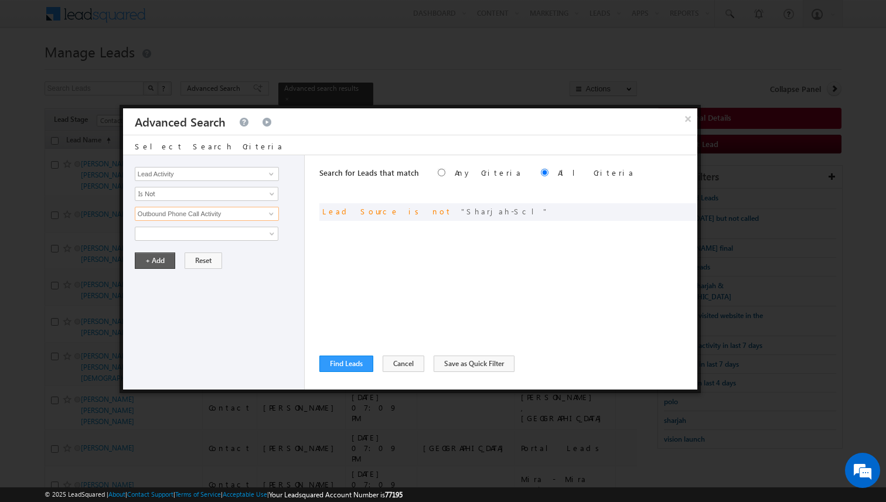
type input "Outbound Phone Call Activity"
click at [146, 259] on button "+ Add" at bounding box center [155, 260] width 40 height 16
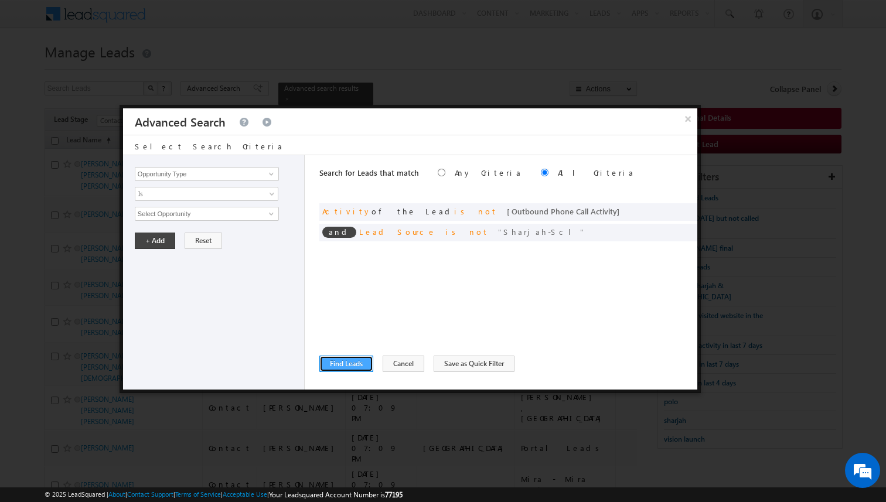
click at [348, 364] on button "Find Leads" at bounding box center [346, 364] width 54 height 16
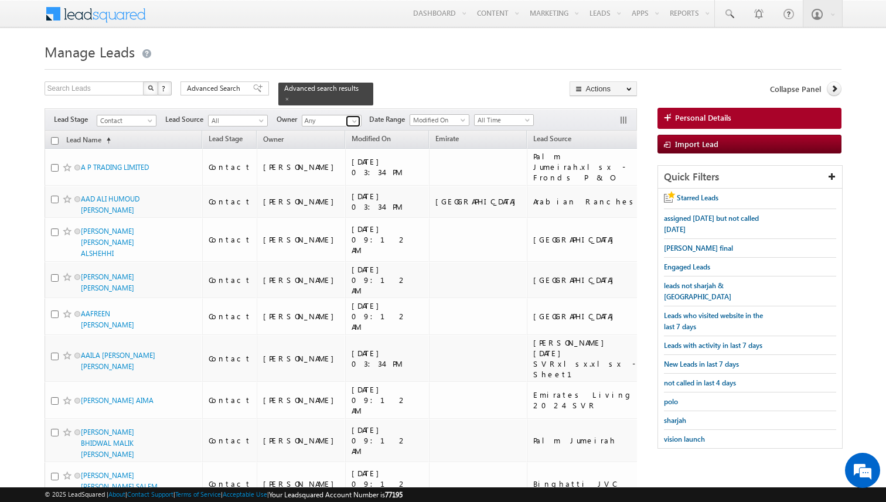
click at [354, 118] on span at bounding box center [354, 121] width 9 height 9
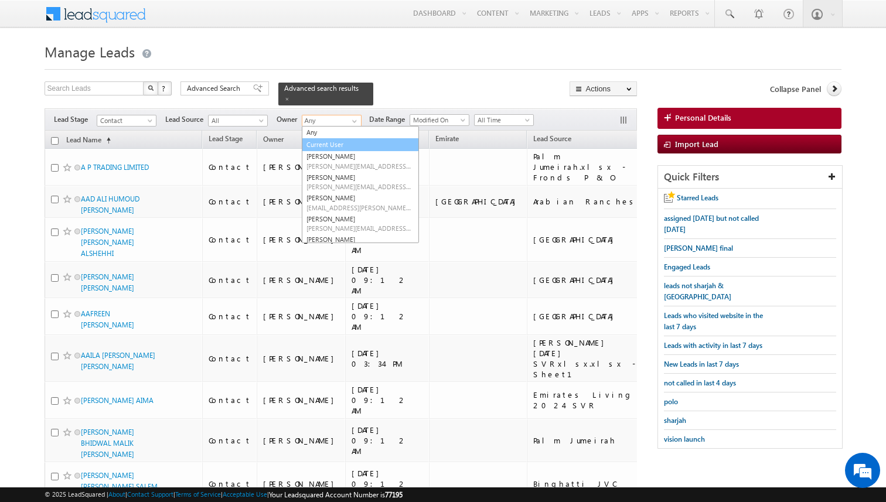
click at [330, 144] on link "Current User" at bounding box center [360, 144] width 117 height 13
type input "Current User"
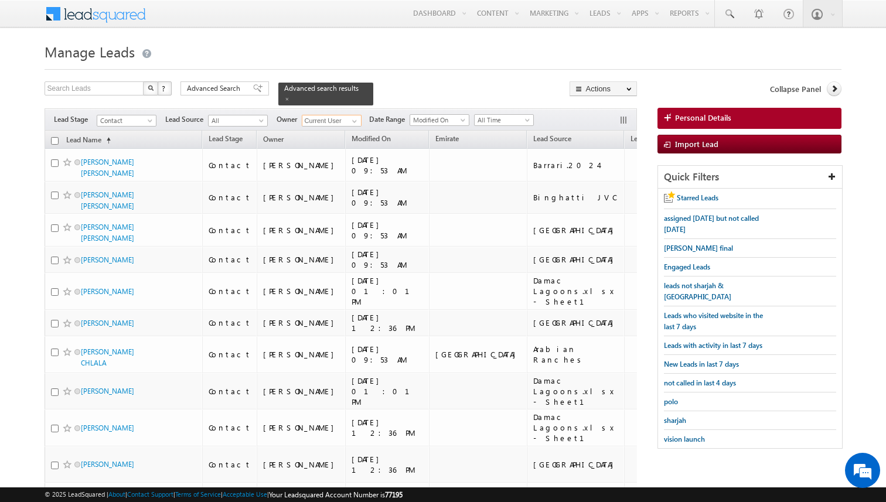
click at [55, 139] on input "checkbox" at bounding box center [55, 141] width 8 height 8
checkbox input "true"
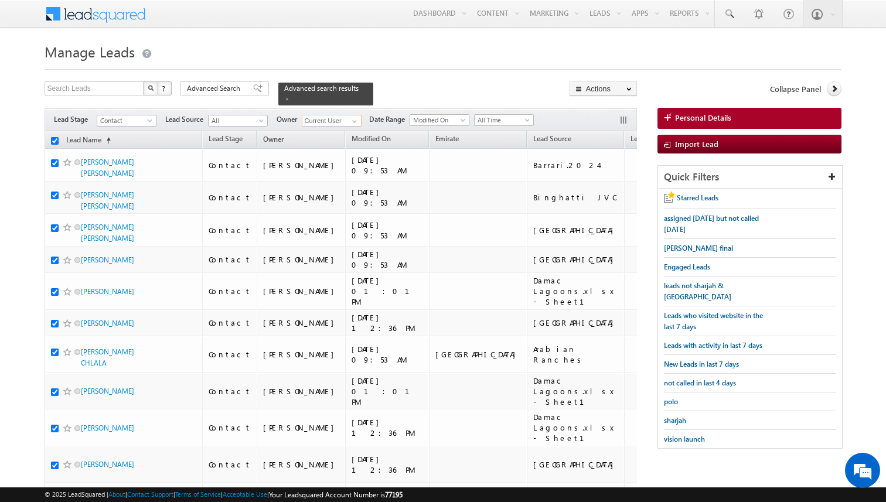
checkbox input "true"
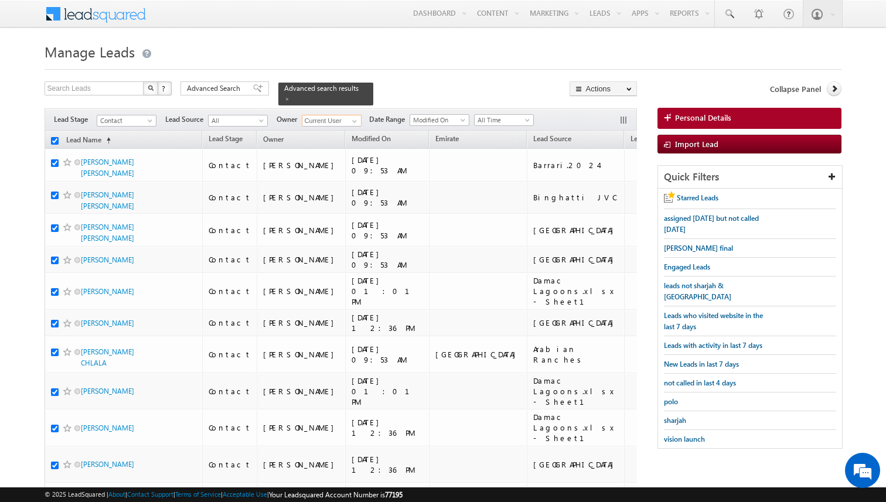
checkbox input "true"
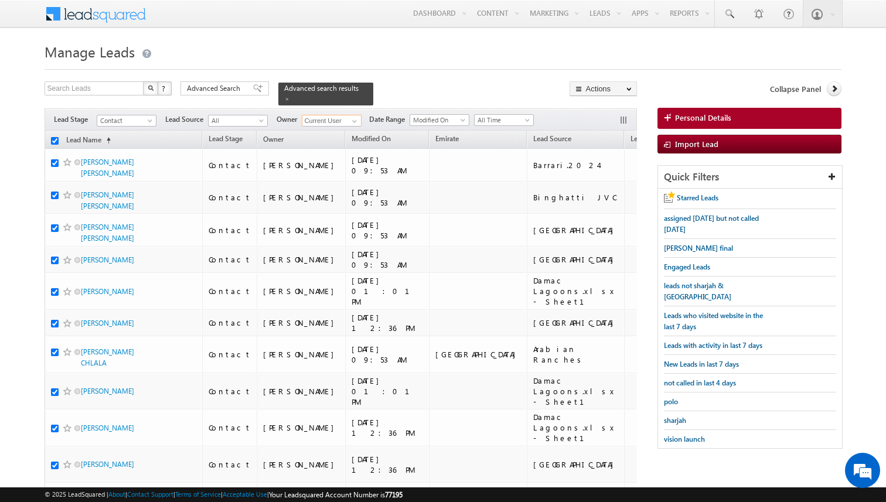
checkbox input "true"
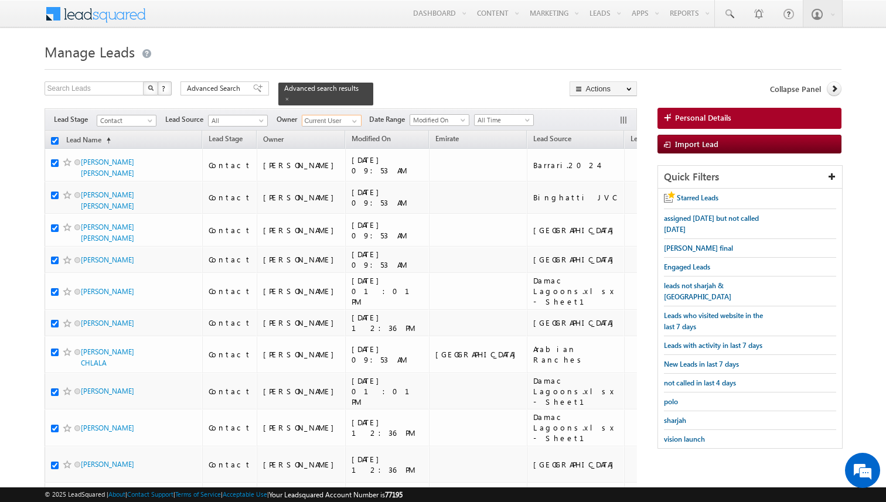
checkbox input "true"
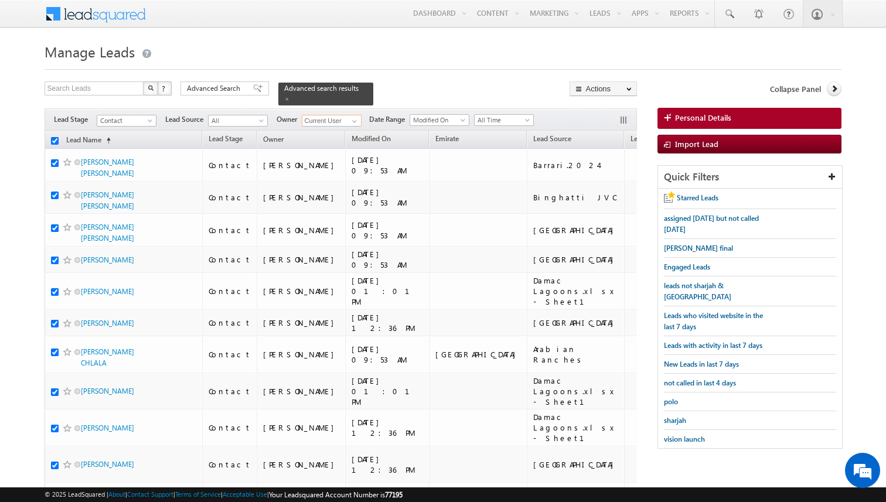
checkbox input "true"
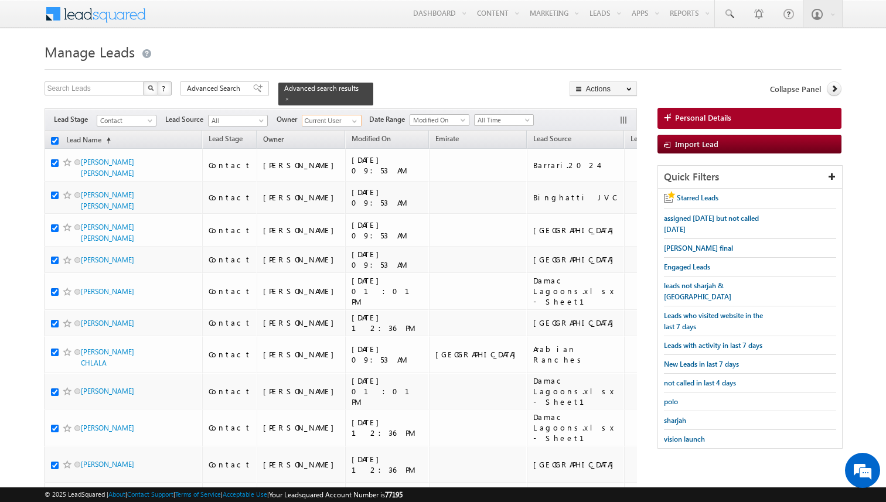
checkbox input "true"
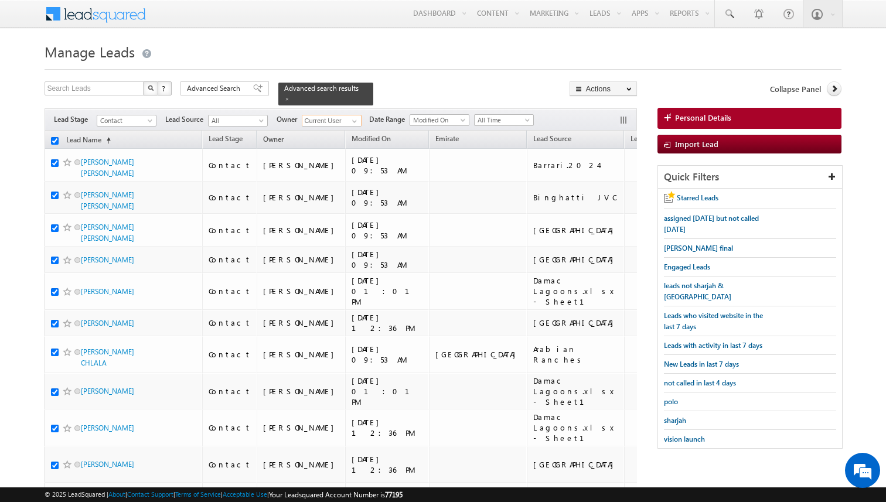
checkbox input "true"
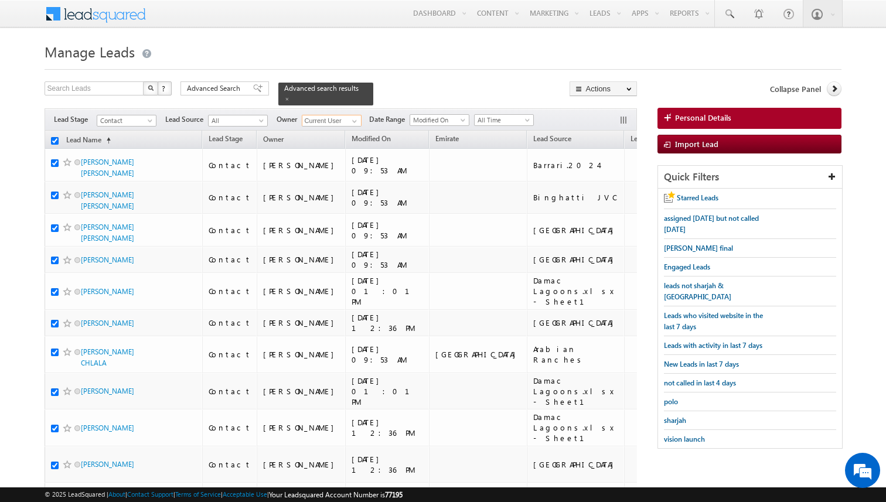
checkbox input "true"
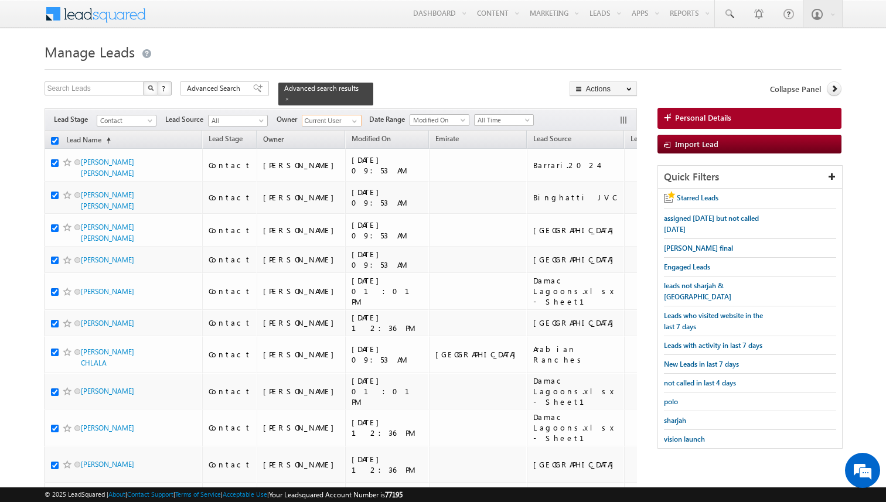
checkbox input "true"
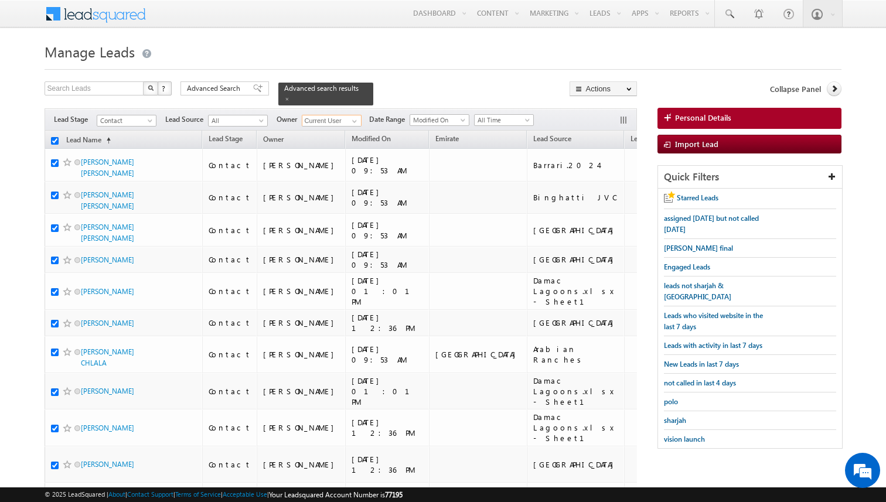
checkbox input "true"
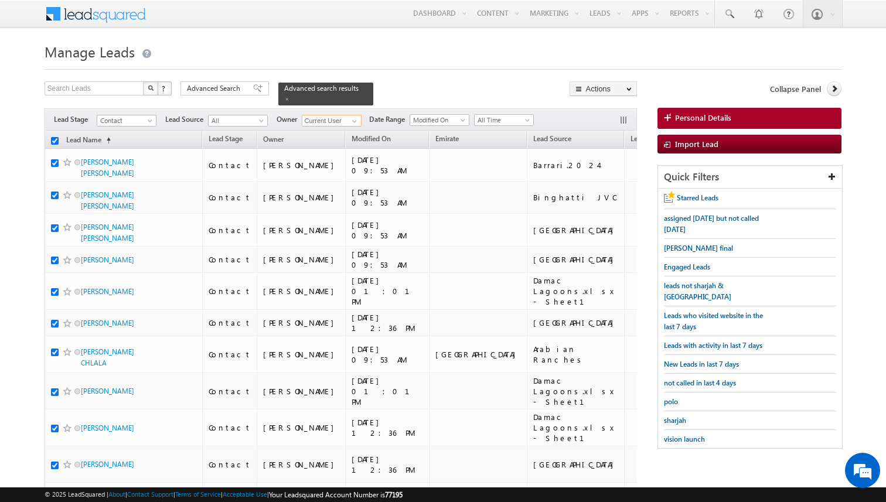
checkbox input "true"
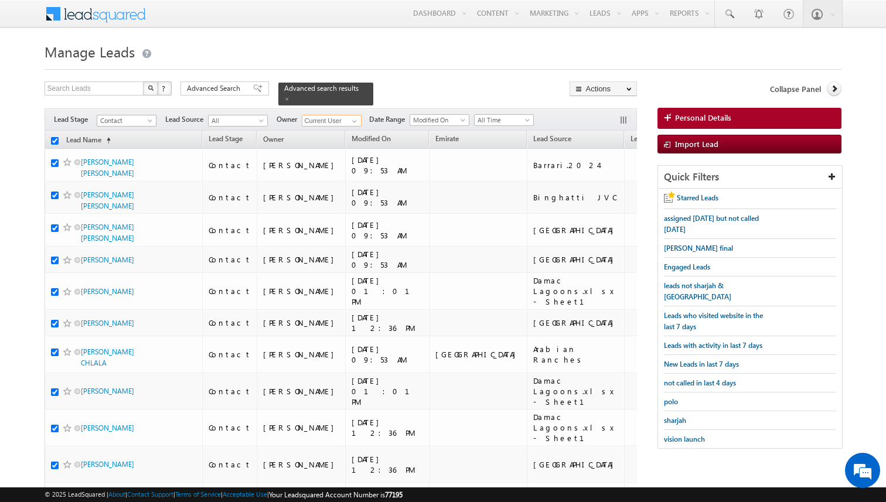
checkbox input "true"
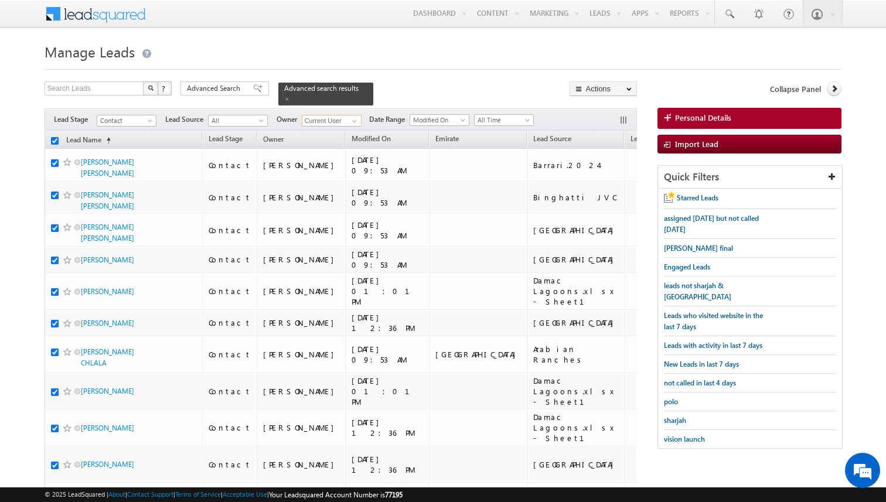
checkbox input "true"
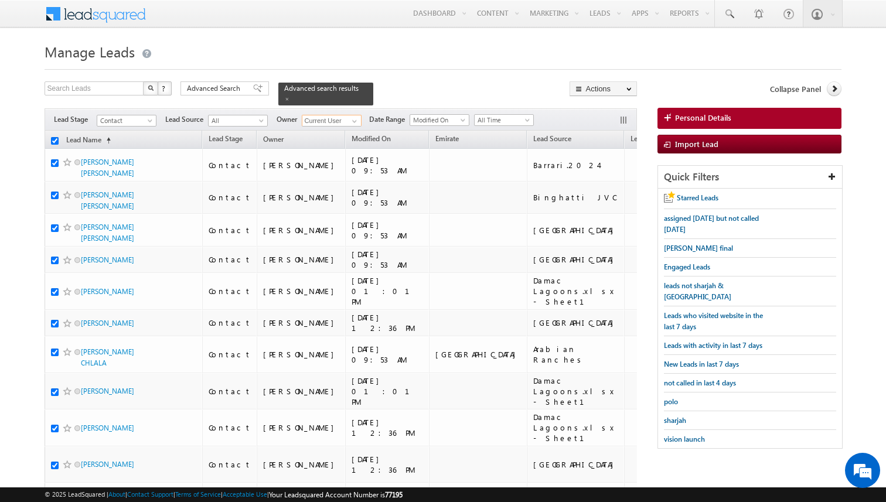
checkbox input "true"
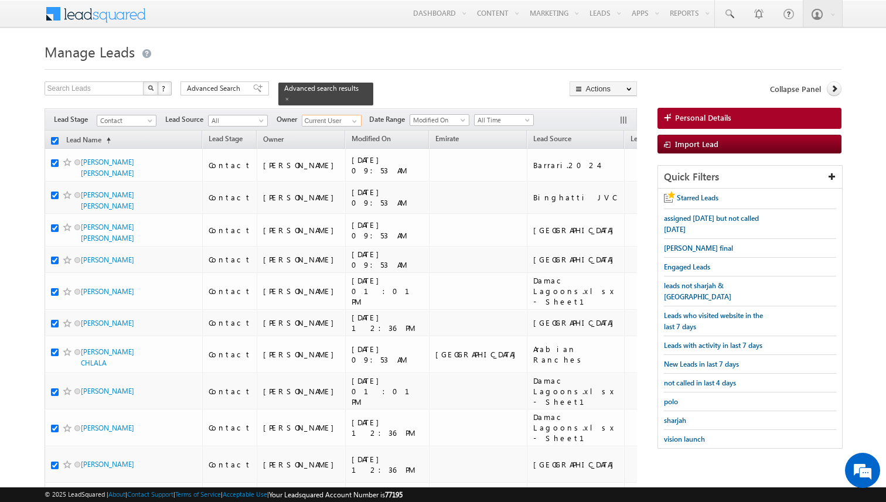
checkbox input "true"
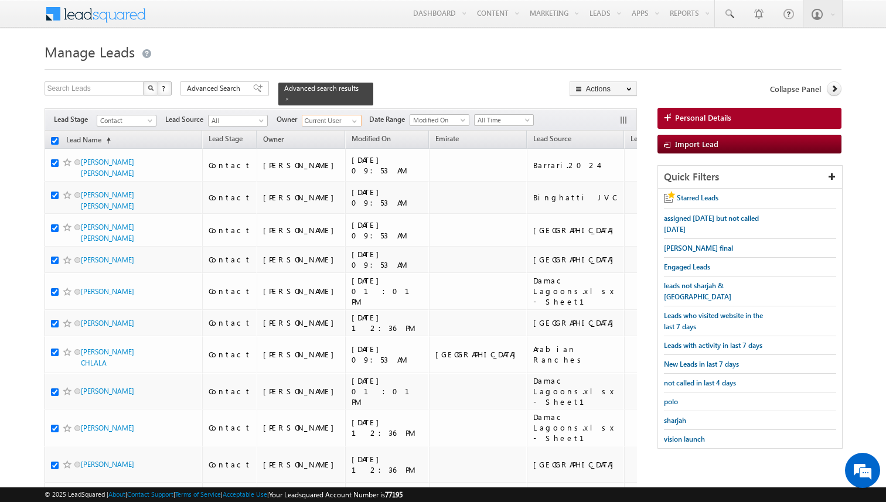
checkbox input "true"
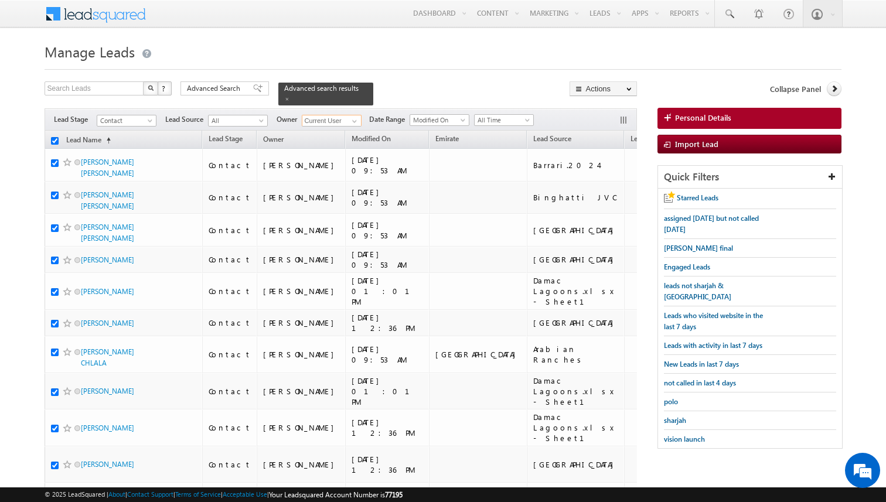
checkbox input "true"
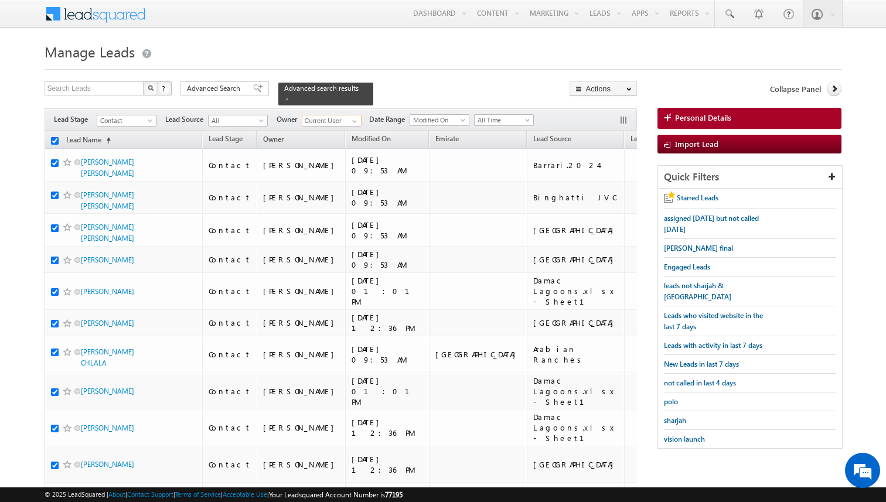
checkbox input "true"
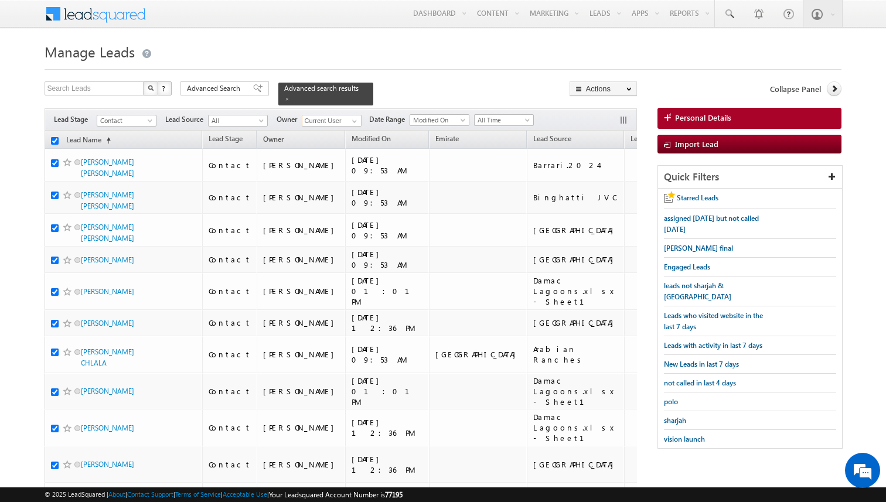
checkbox input "true"
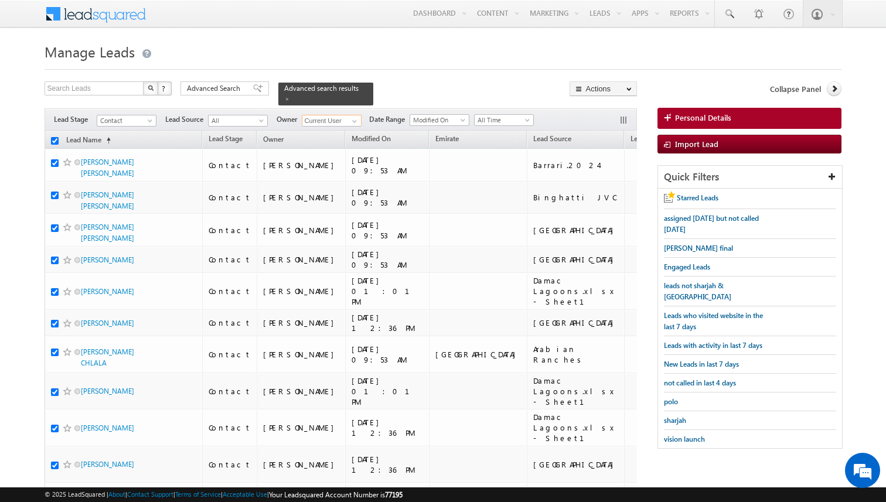
checkbox input "true"
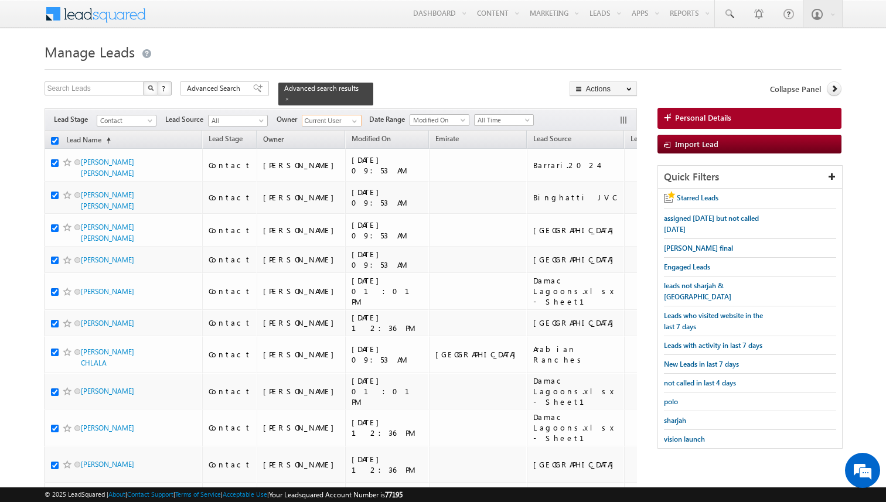
checkbox input "true"
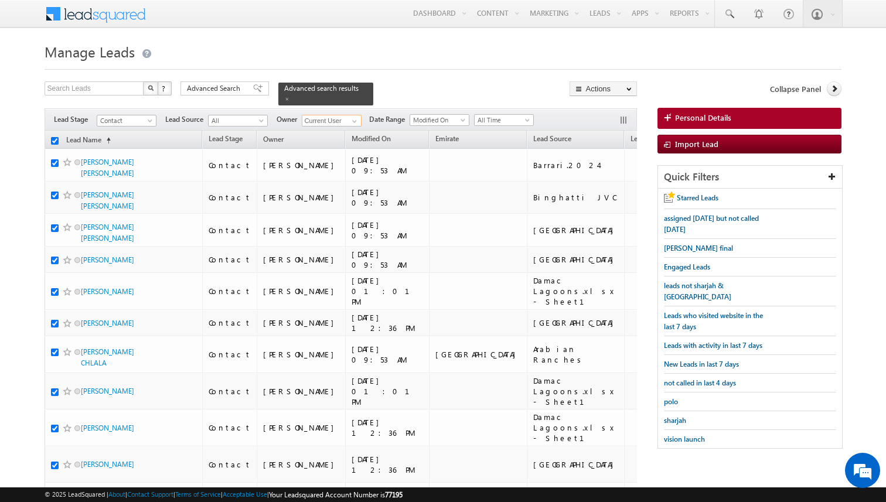
checkbox input "true"
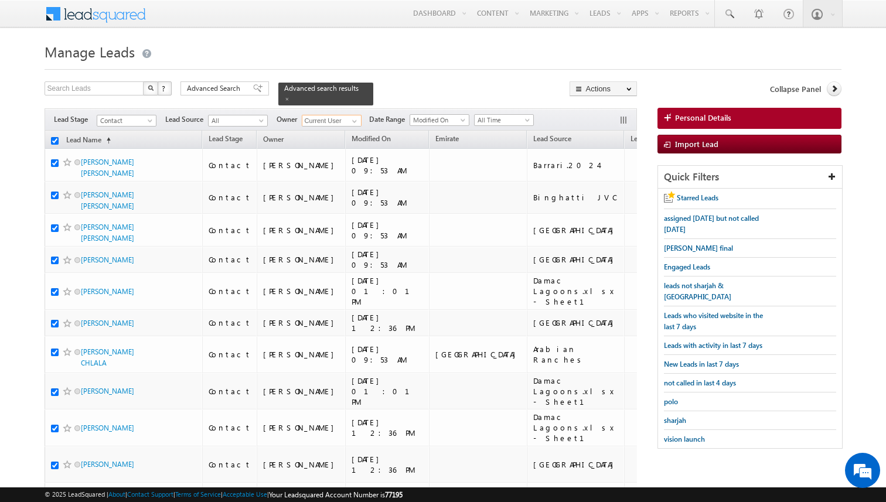
checkbox input "true"
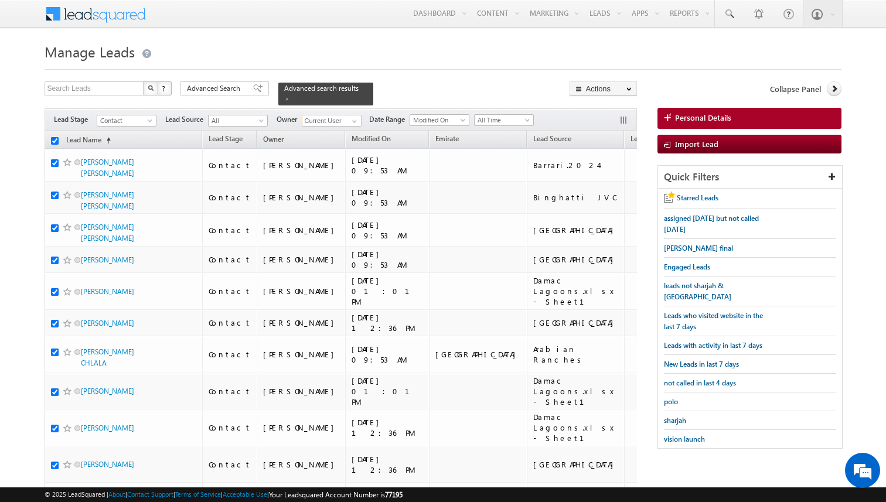
checkbox input "true"
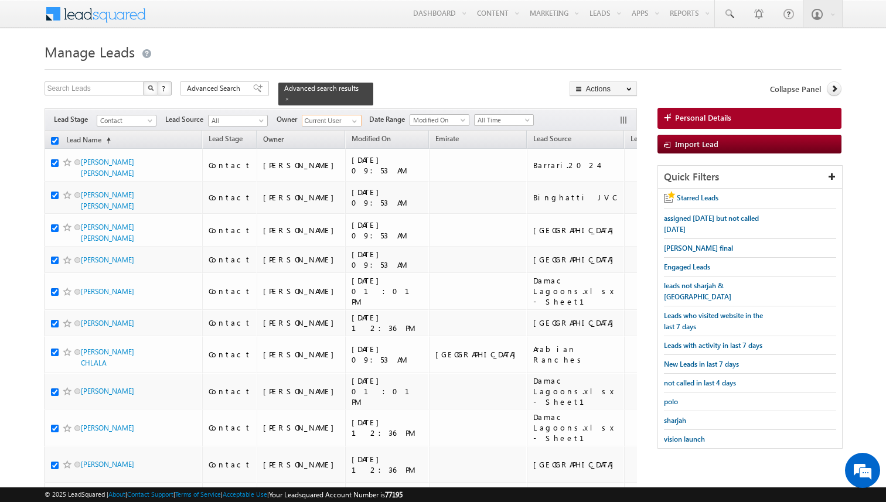
checkbox input "true"
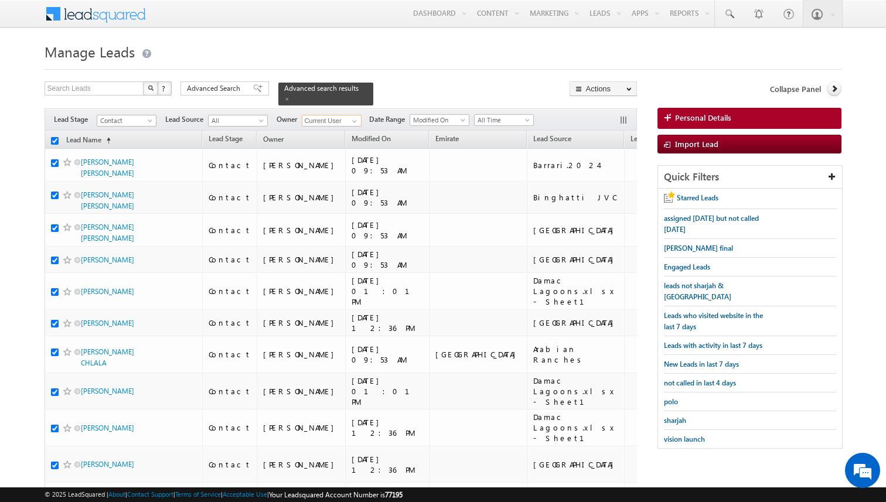
checkbox input "true"
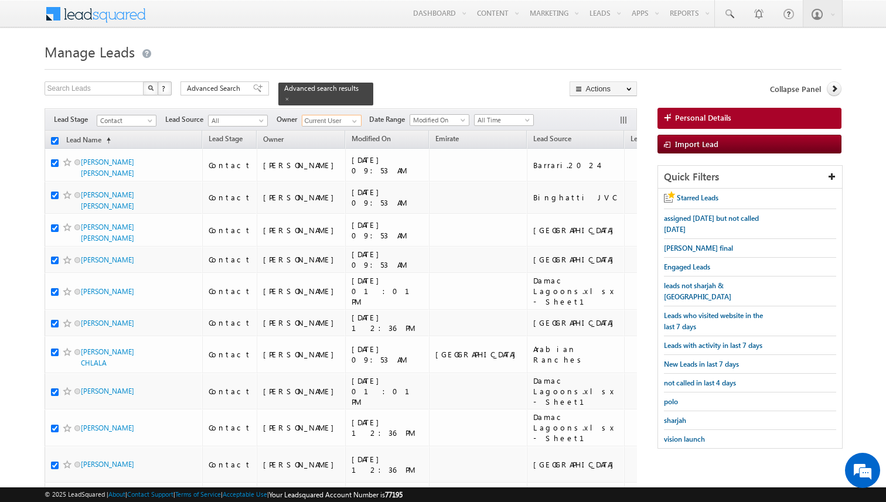
checkbox input "true"
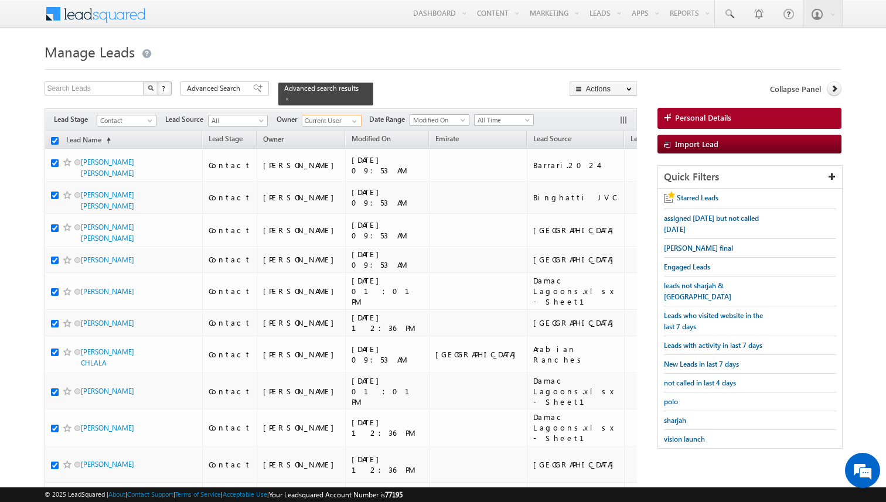
checkbox input "true"
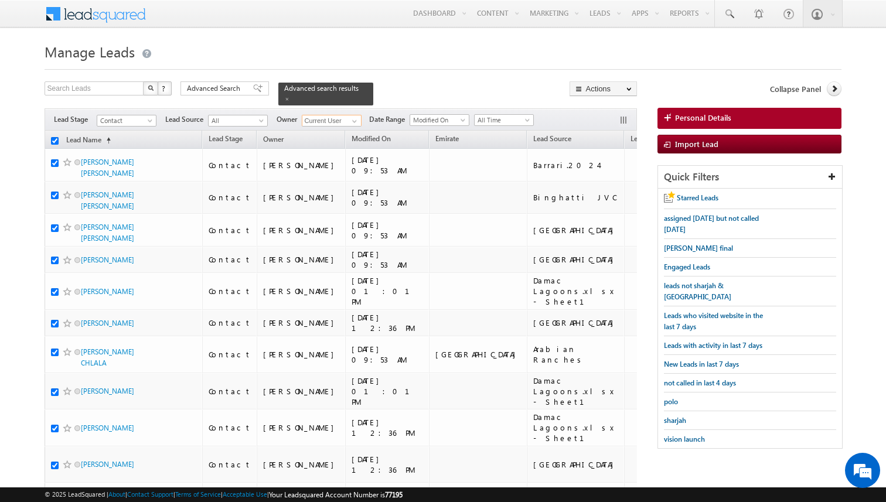
checkbox input "true"
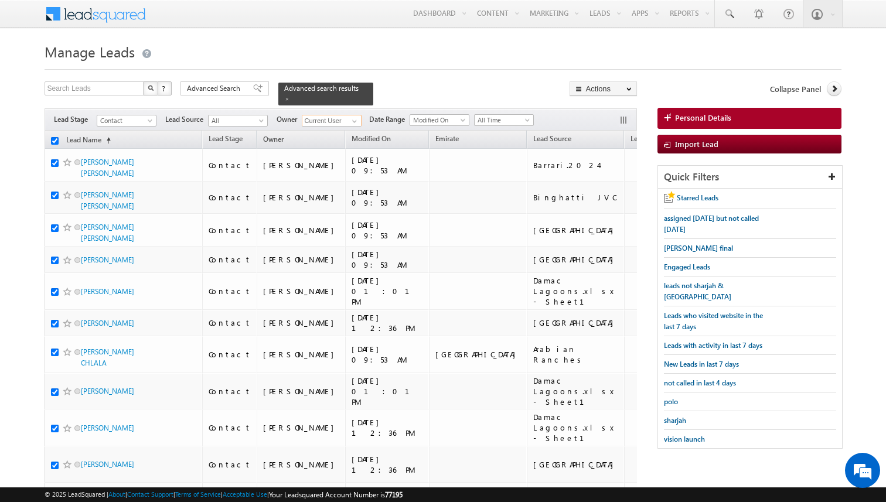
checkbox input "true"
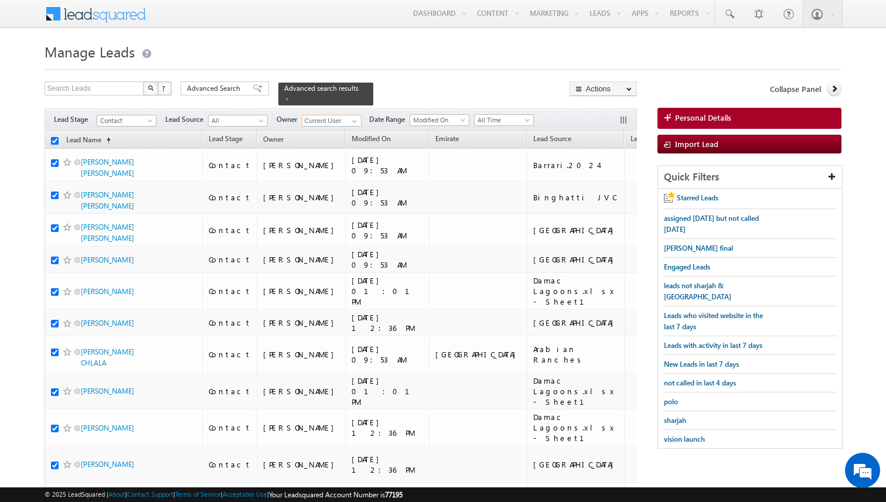
checkbox input "true"
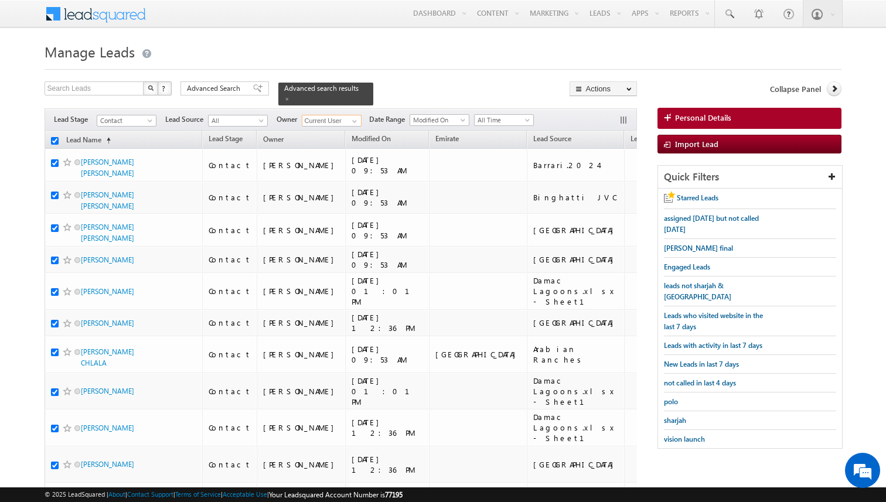
checkbox input "true"
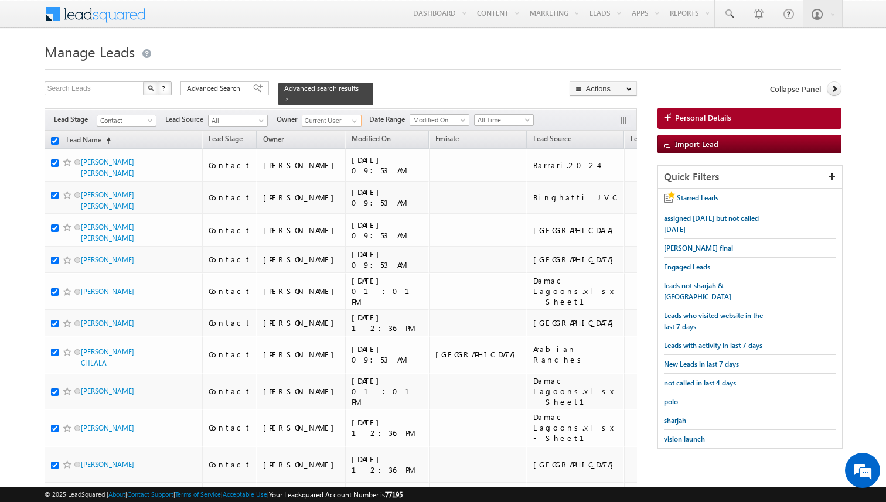
checkbox input "true"
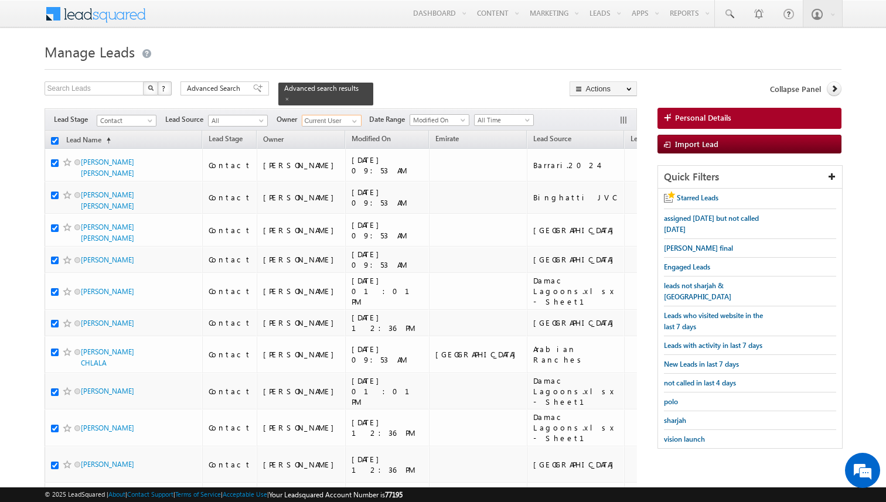
checkbox input "true"
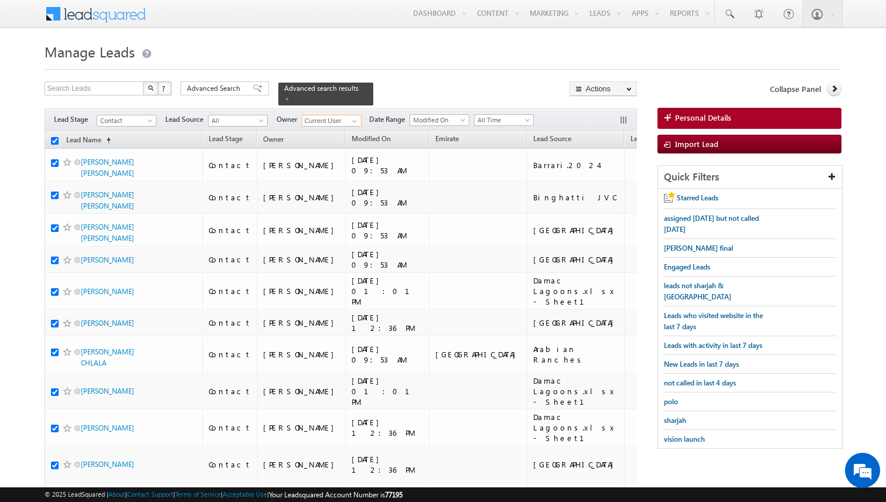
checkbox input "true"
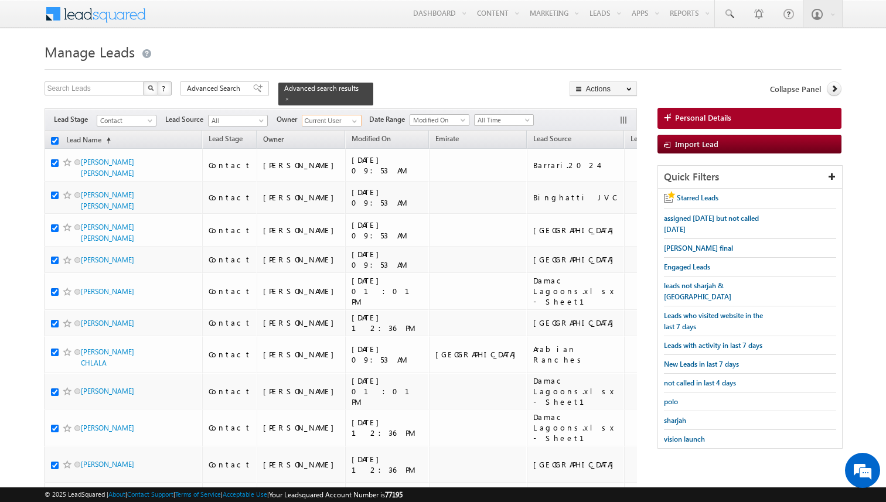
checkbox input "true"
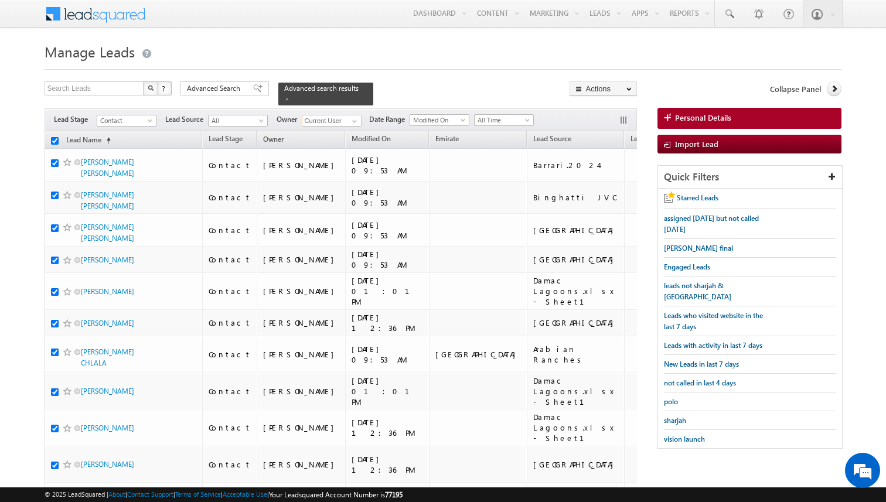
checkbox input "true"
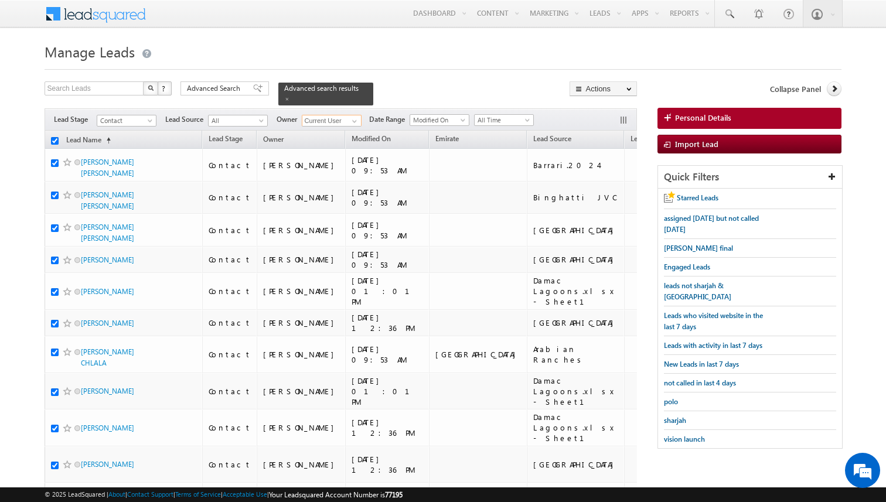
checkbox input "true"
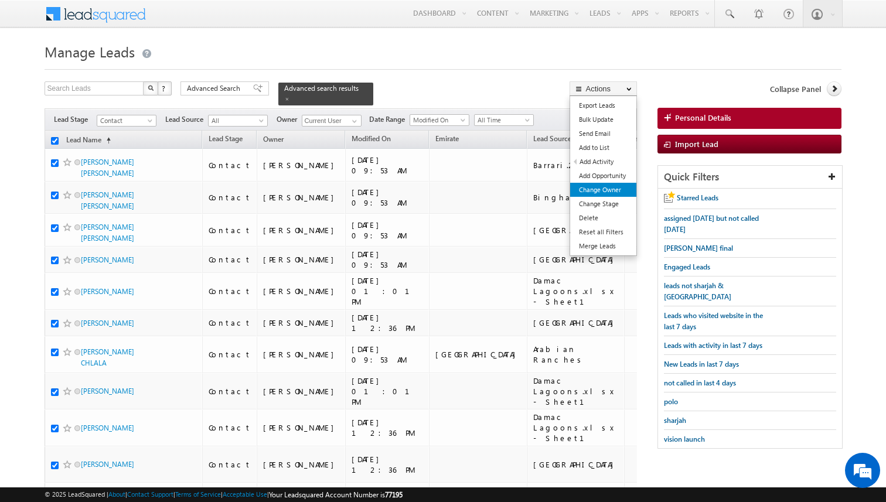
click at [603, 194] on link "Change Owner" at bounding box center [603, 190] width 66 height 14
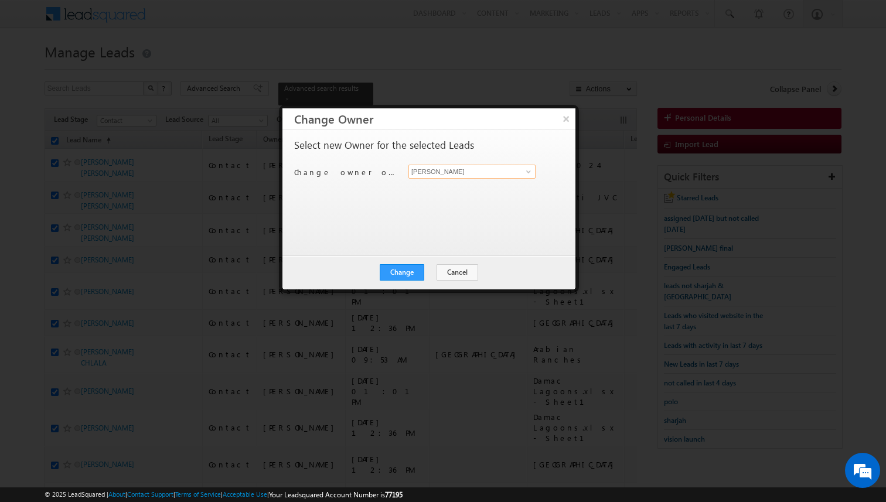
click at [467, 174] on input "[PERSON_NAME]" at bounding box center [471, 172] width 127 height 14
click at [418, 267] on button "Change" at bounding box center [402, 272] width 45 height 16
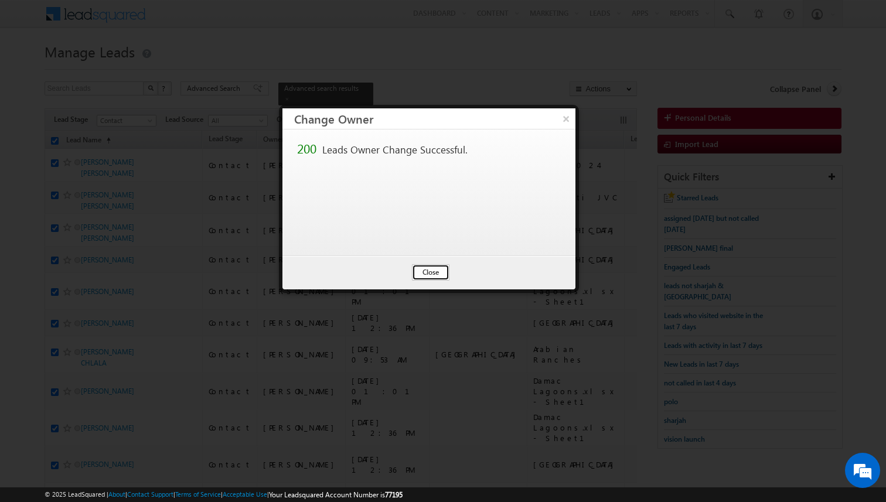
click at [435, 274] on button "Close" at bounding box center [430, 272] width 37 height 16
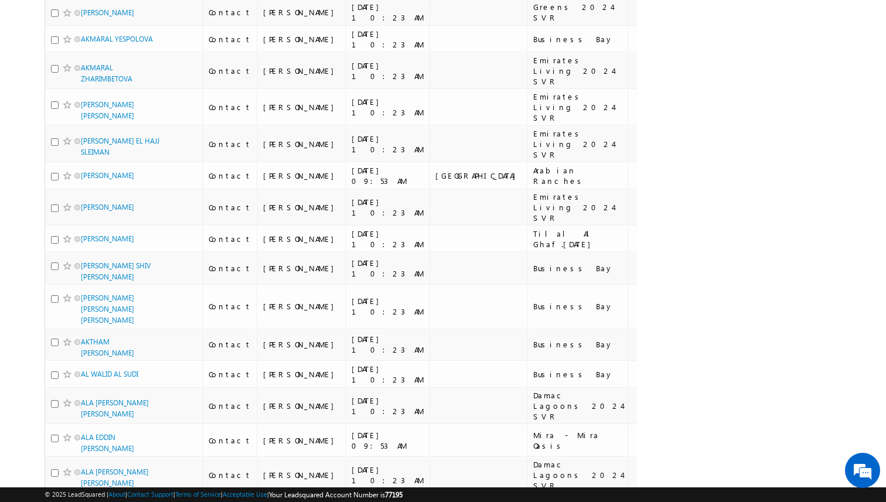
scroll to position [6665, 0]
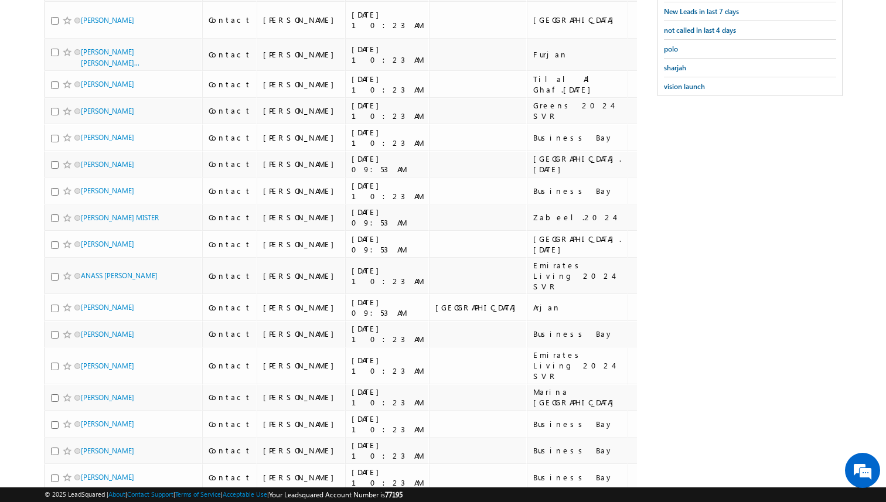
scroll to position [0, 0]
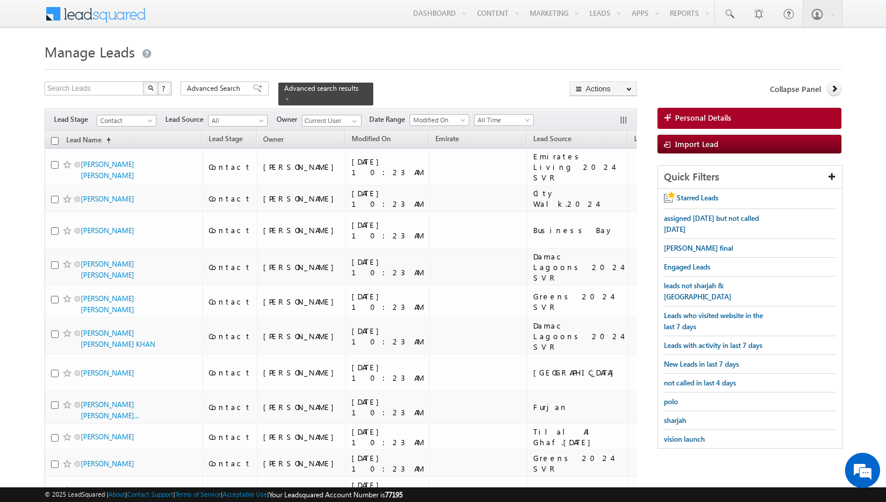
click at [55, 142] on input "checkbox" at bounding box center [55, 141] width 8 height 8
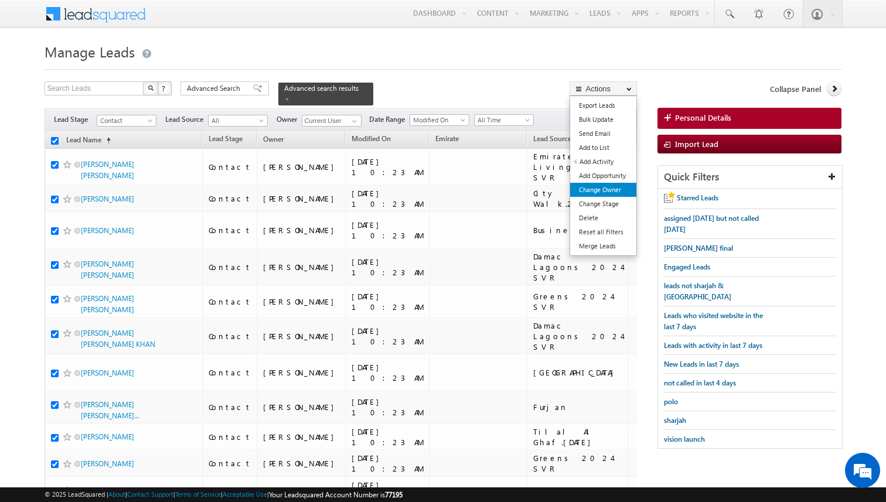
click at [610, 186] on link "Change Owner" at bounding box center [603, 190] width 66 height 14
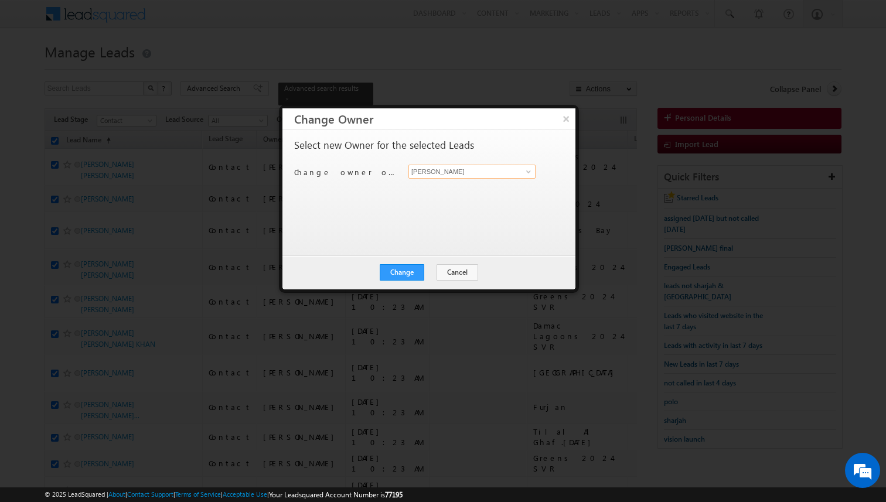
click at [442, 175] on input "[PERSON_NAME]" at bounding box center [471, 172] width 127 height 14
click at [415, 268] on button "Change" at bounding box center [402, 272] width 45 height 16
